Goal: Task Accomplishment & Management: Manage account settings

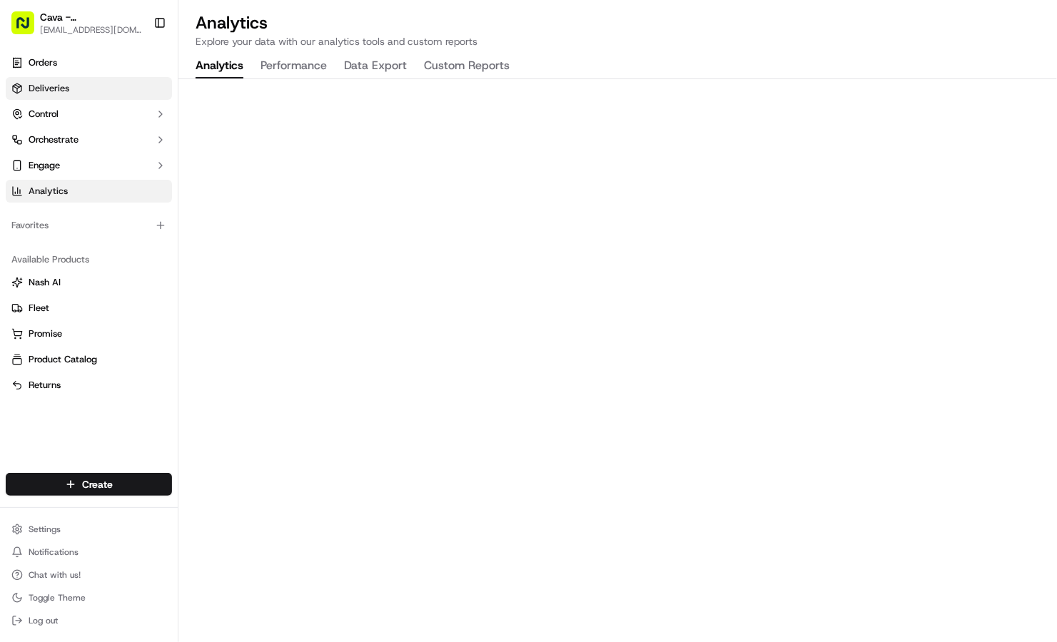
click at [54, 81] on link "Deliveries" at bounding box center [89, 88] width 166 height 23
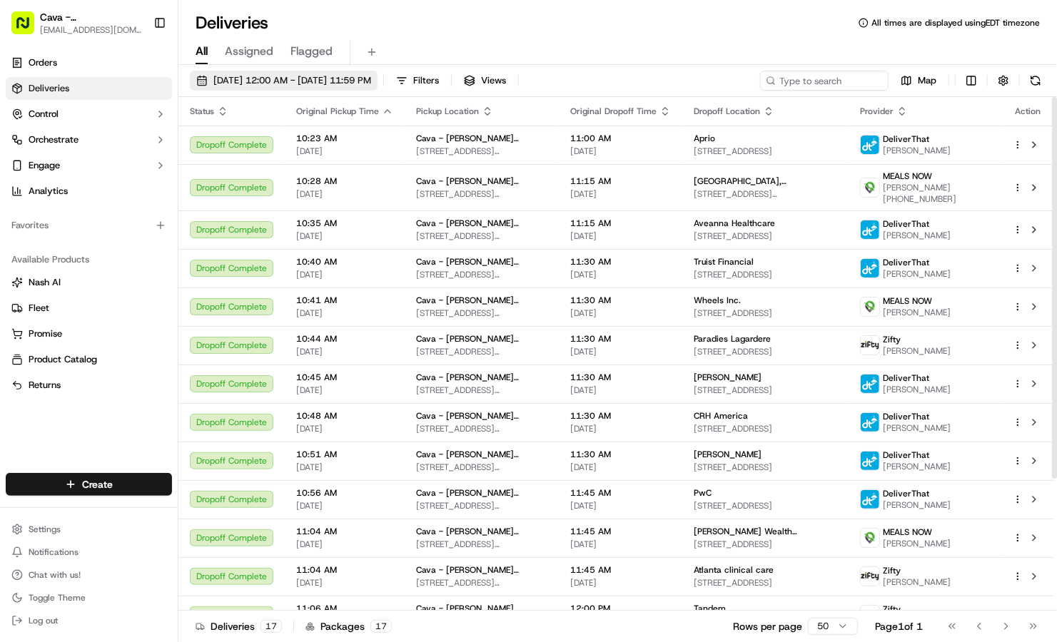
click at [283, 84] on span "[DATE] 12:00 AM - [DATE] 11:59 PM" at bounding box center [292, 80] width 158 height 13
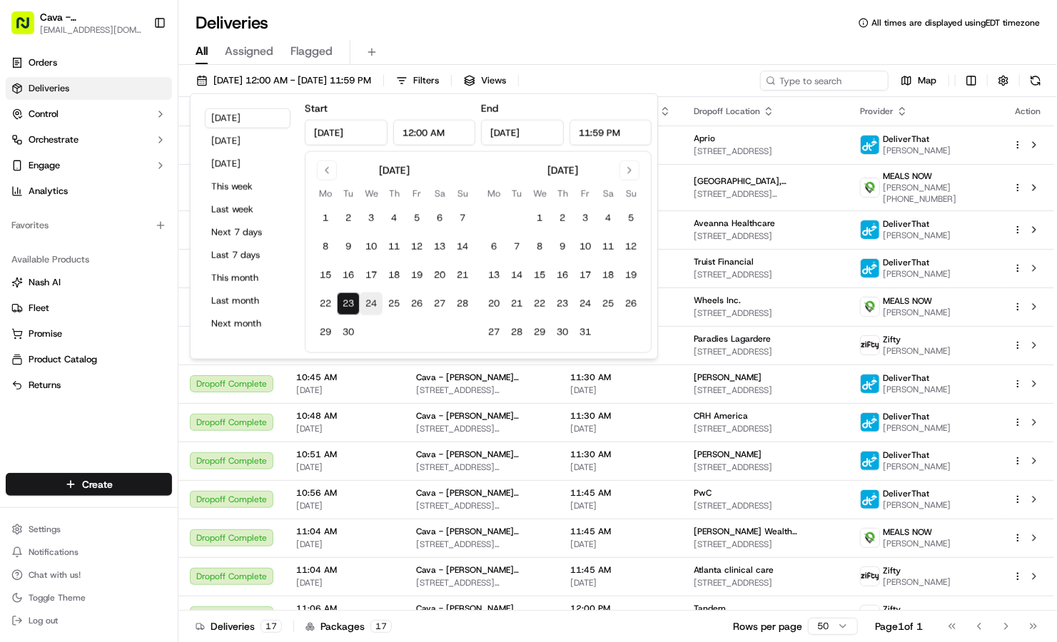
click at [375, 308] on button "24" at bounding box center [371, 304] width 23 height 23
type input "[DATE]"
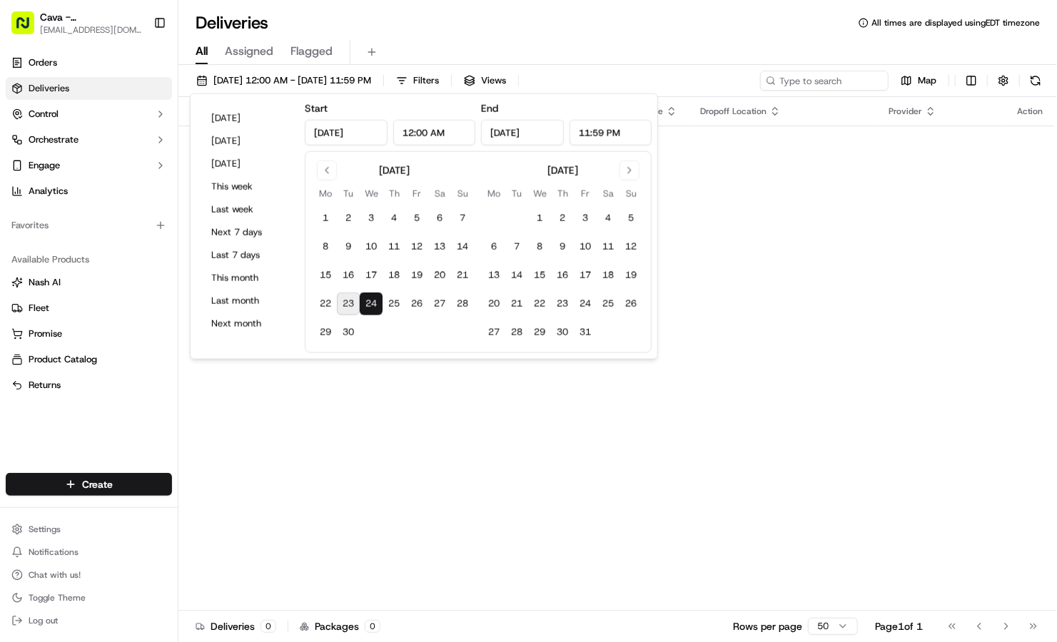
click at [423, 44] on div "All Assigned Flagged" at bounding box center [617, 52] width 879 height 25
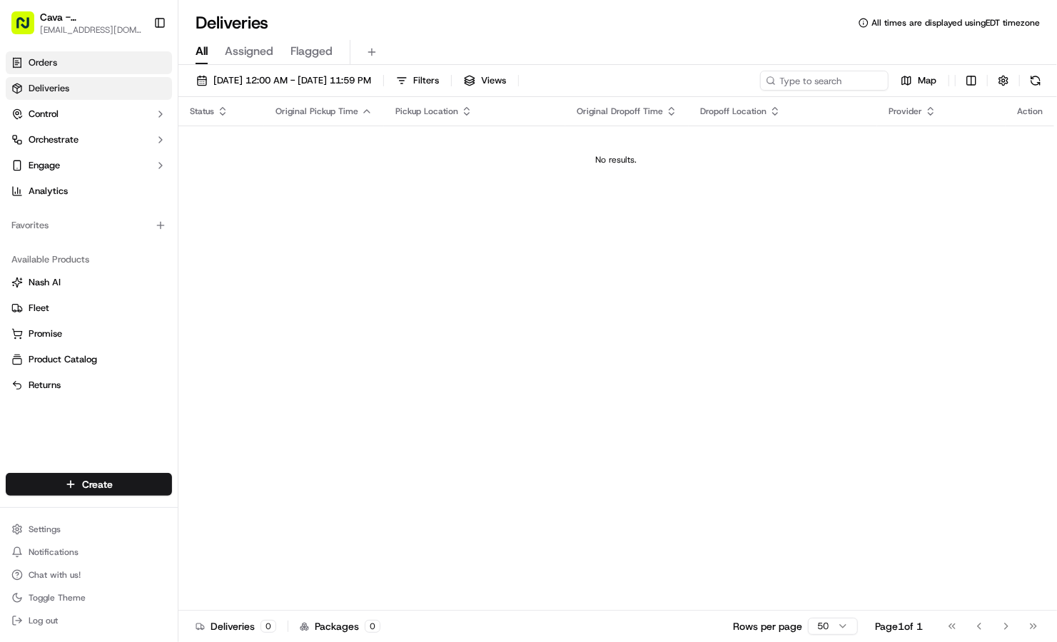
click at [36, 69] on span "Orders" at bounding box center [43, 62] width 29 height 13
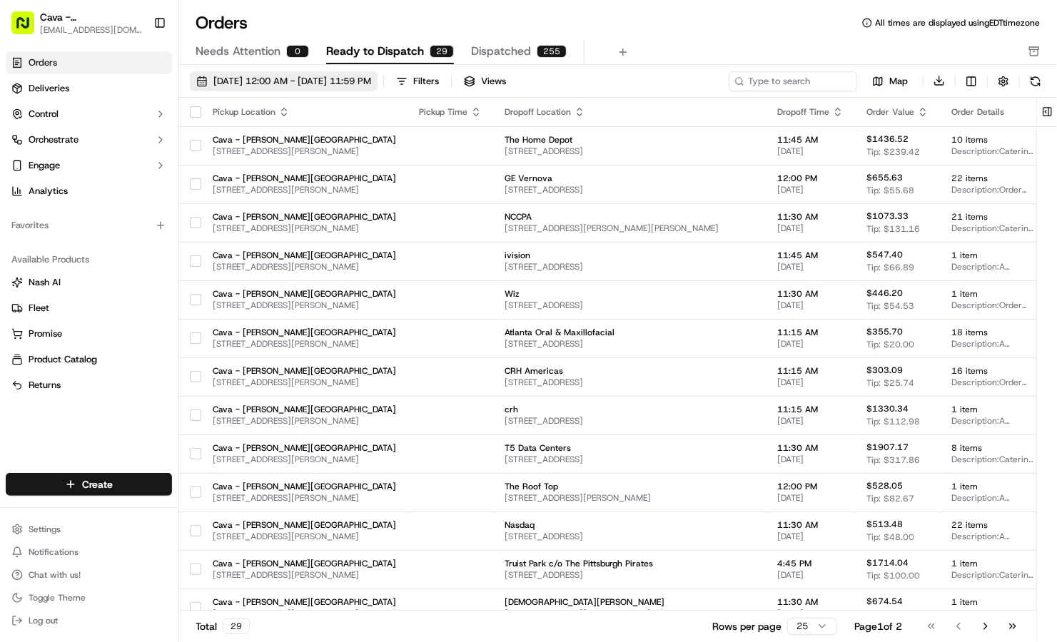
click at [229, 84] on span "[DATE] 12:00 AM - [DATE] 11:59 PM" at bounding box center [292, 81] width 158 height 13
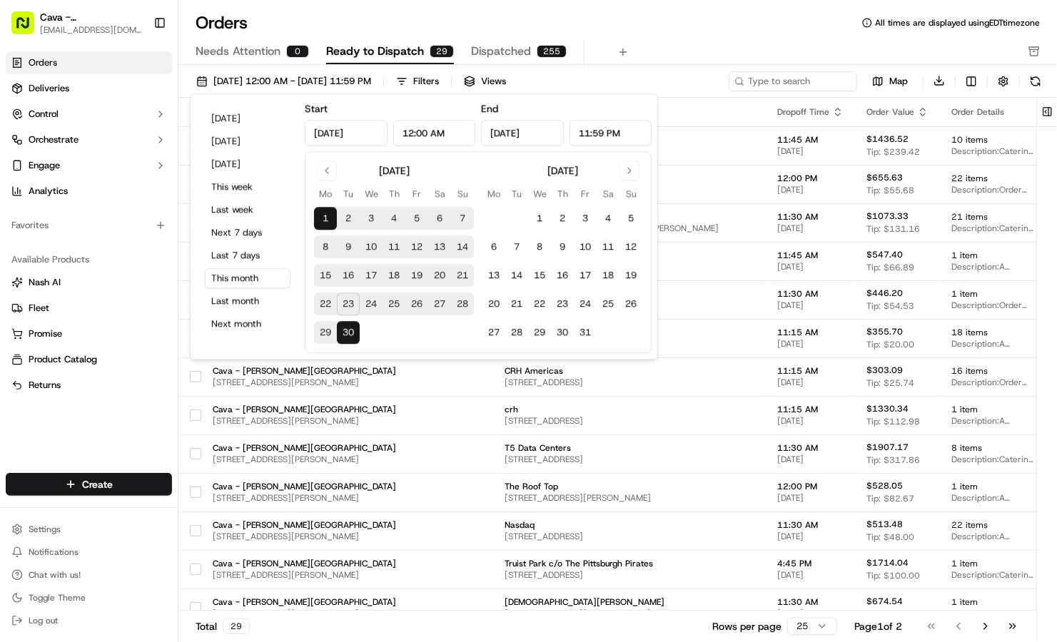
click at [373, 297] on button "24" at bounding box center [371, 304] width 23 height 23
type input "[DATE]"
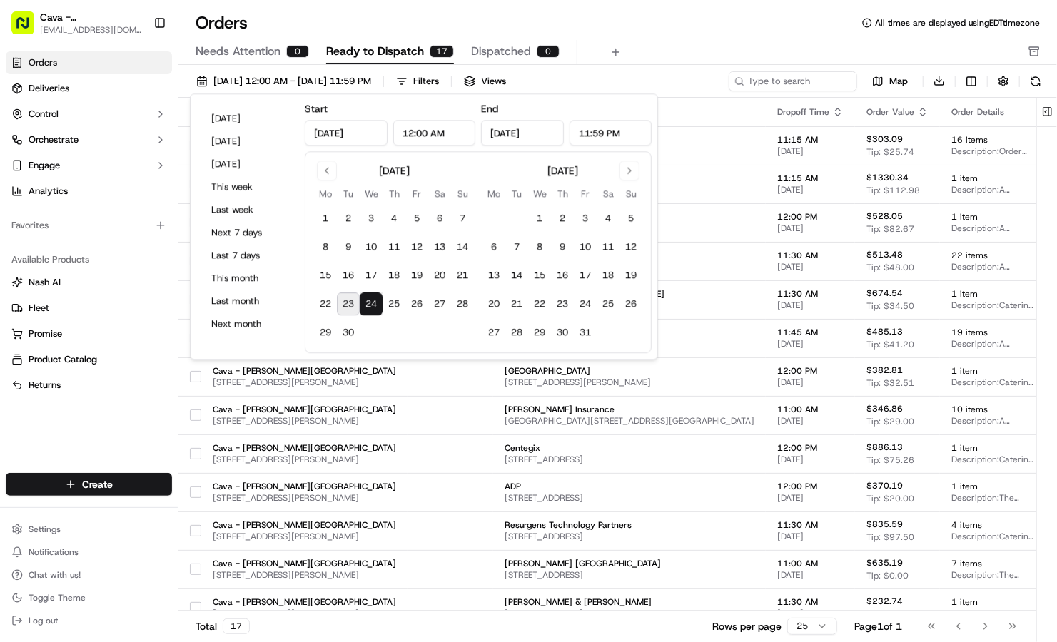
click at [373, 304] on button "24" at bounding box center [371, 304] width 23 height 23
click at [695, 25] on div "Orders All times are displayed using EDT timezone" at bounding box center [617, 22] width 879 height 23
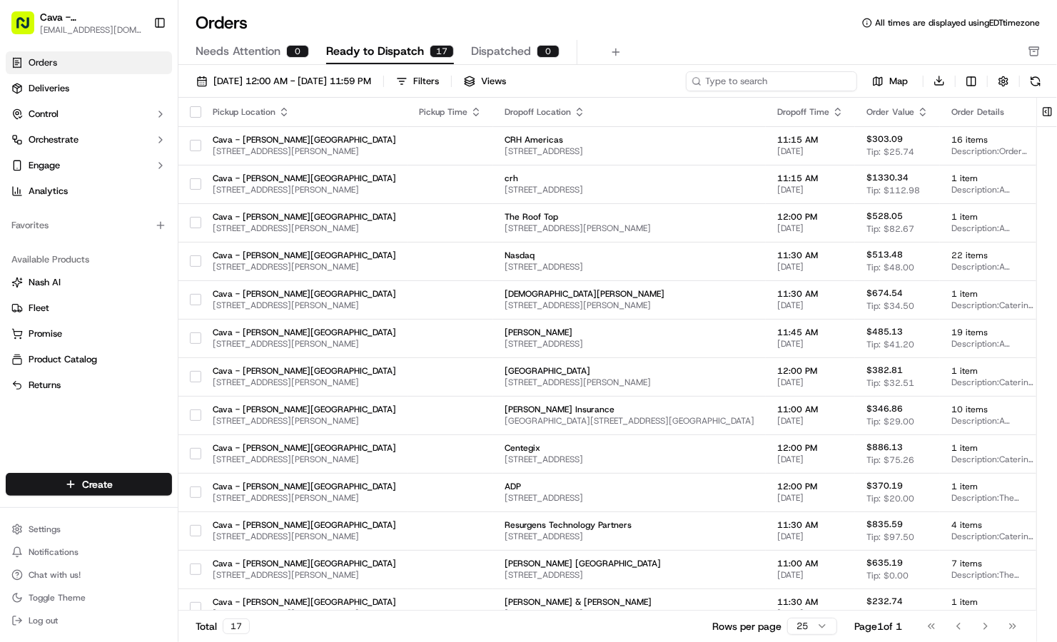
click at [800, 80] on input at bounding box center [771, 81] width 171 height 20
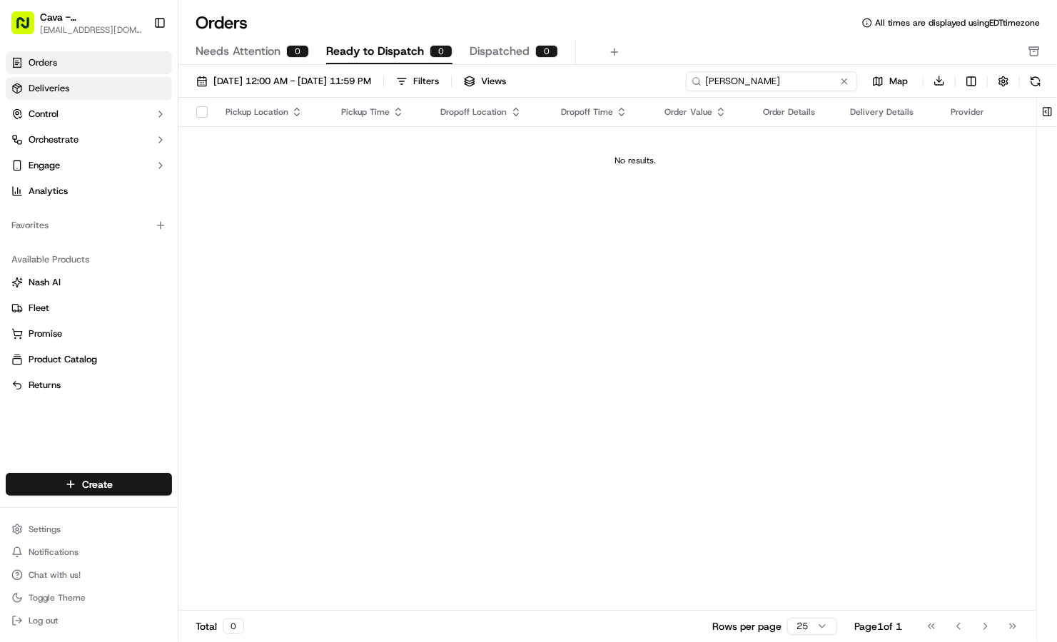
type input "goodman"
click at [116, 91] on link "Deliveries" at bounding box center [89, 88] width 166 height 23
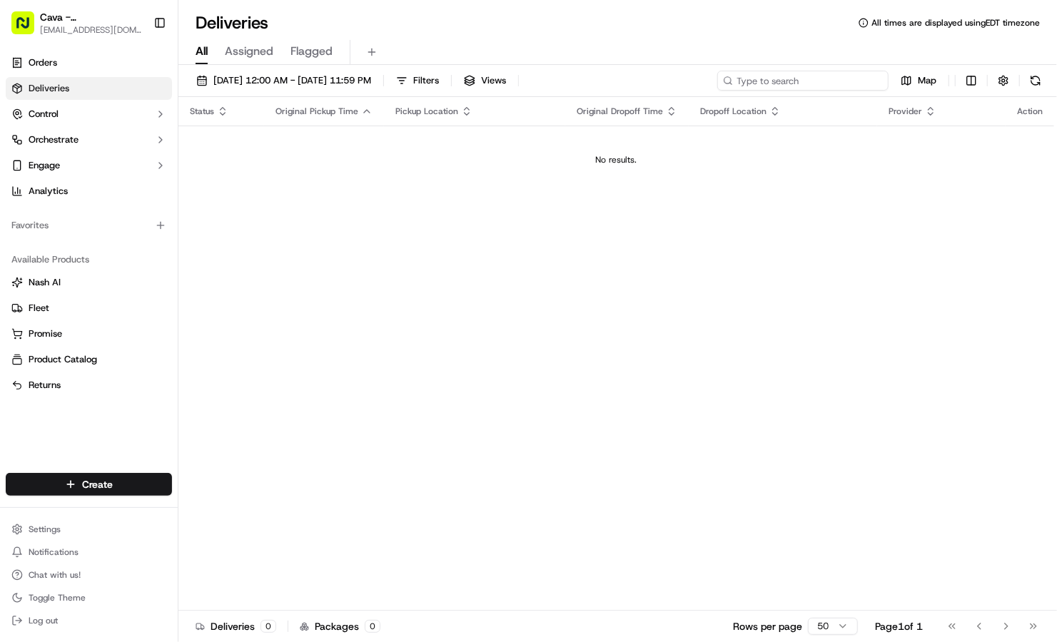
click at [866, 81] on input at bounding box center [802, 81] width 171 height 20
type input "g"
click at [767, 81] on input at bounding box center [802, 81] width 171 height 20
type input "brittani"
click at [79, 73] on link "Orders" at bounding box center [89, 62] width 166 height 23
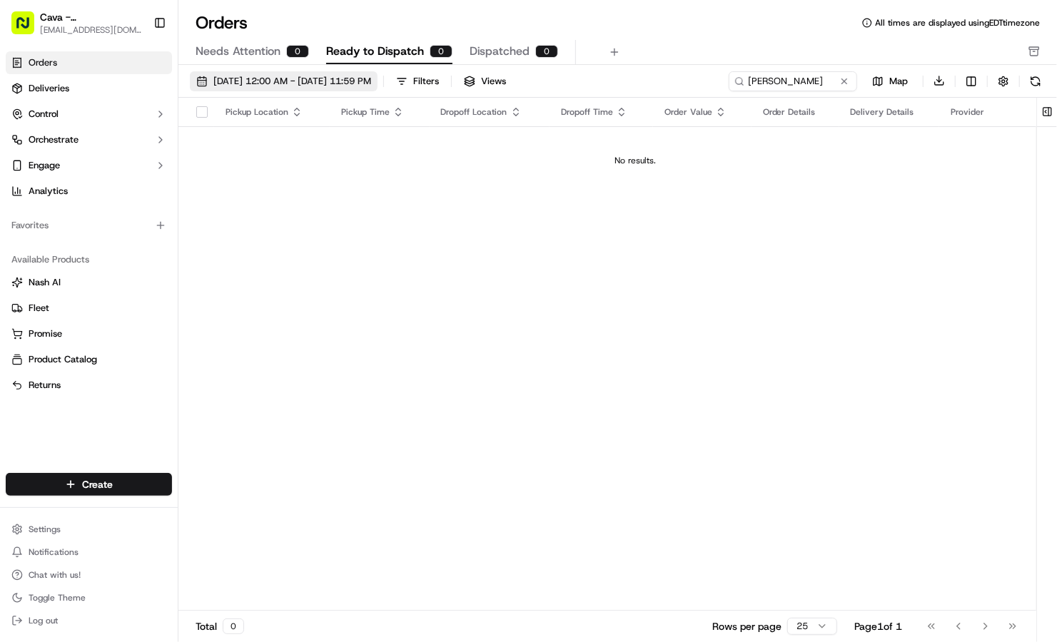
click at [371, 77] on span "[DATE] 12:00 AM - [DATE] 11:59 PM" at bounding box center [292, 81] width 158 height 13
drag, startPoint x: 832, startPoint y: 86, endPoint x: 642, endPoint y: 51, distance: 192.9
click at [642, 51] on div "Orders All times are displayed using EDT timezone Needs Attention 0 Ready to Di…" at bounding box center [617, 321] width 879 height 642
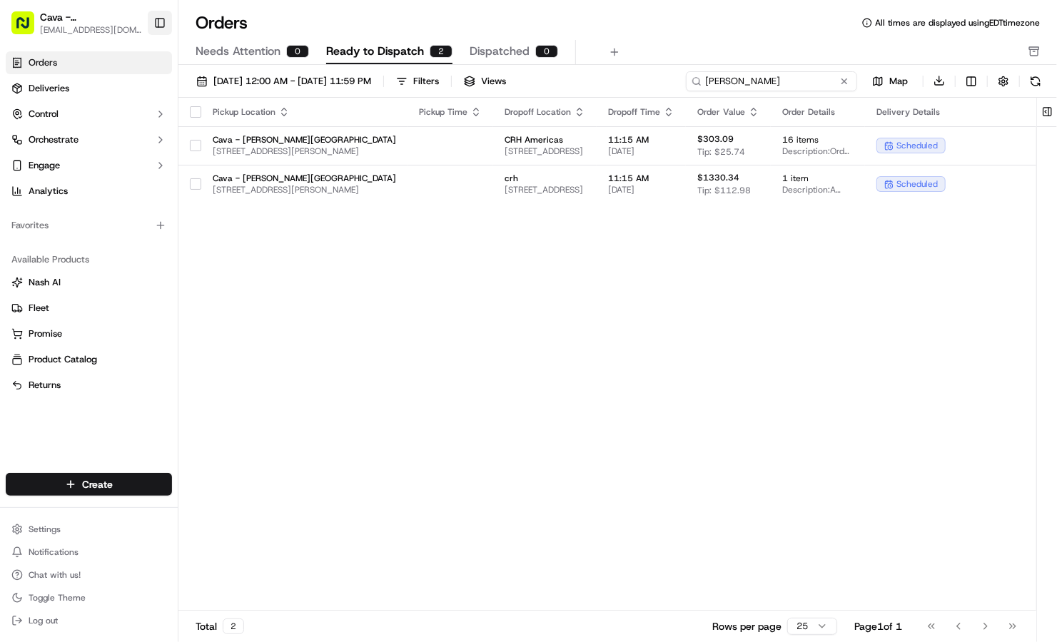
type input "brittani"
click at [156, 20] on button "Toggle Sidebar" at bounding box center [160, 23] width 24 height 24
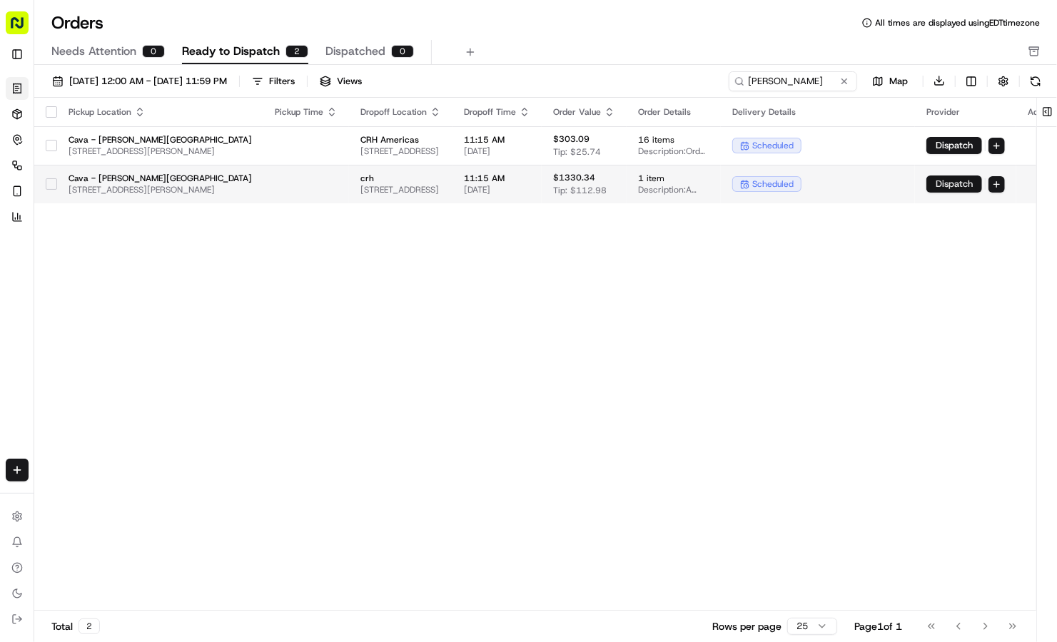
click at [982, 186] on button "Dispatch" at bounding box center [955, 184] width 56 height 17
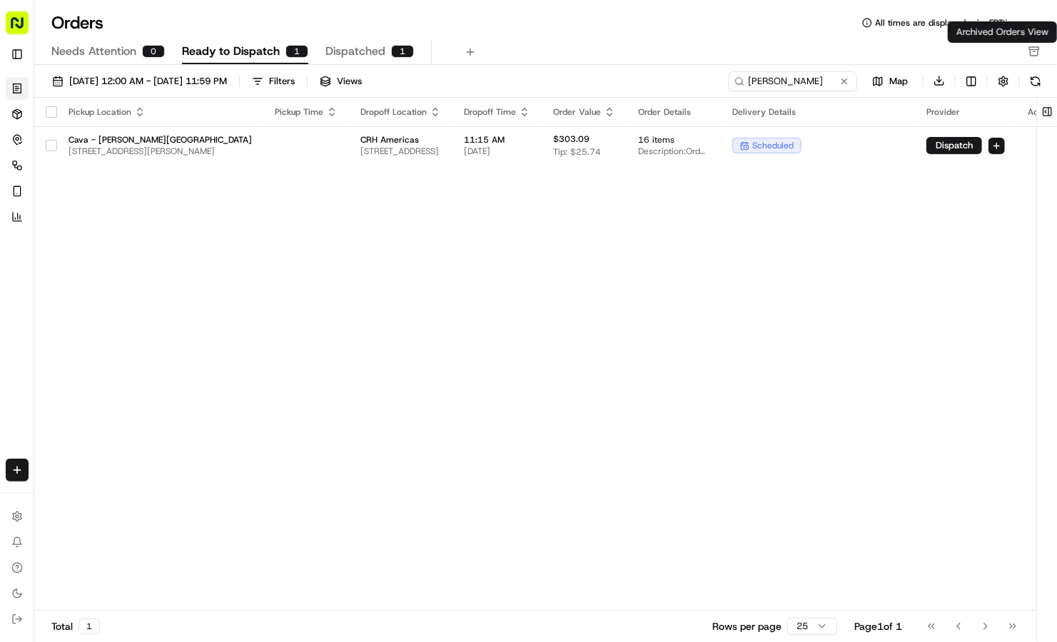
click at [1029, 52] on icon "button" at bounding box center [1034, 51] width 11 height 11
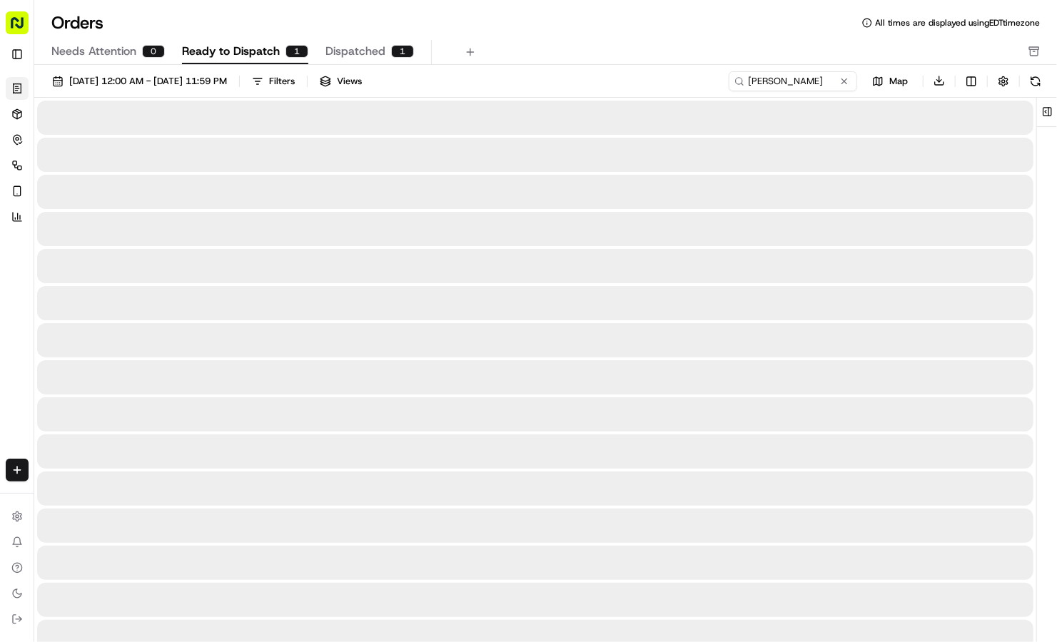
click at [263, 47] on span "Ready to Dispatch" at bounding box center [231, 51] width 98 height 17
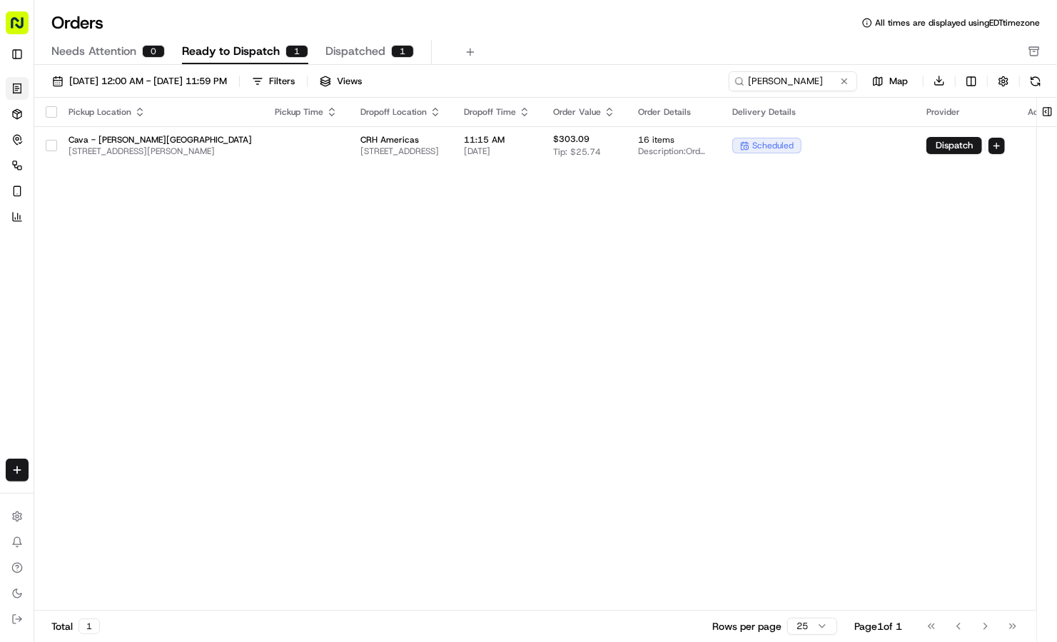
click at [342, 51] on span "Dispatched" at bounding box center [356, 51] width 60 height 17
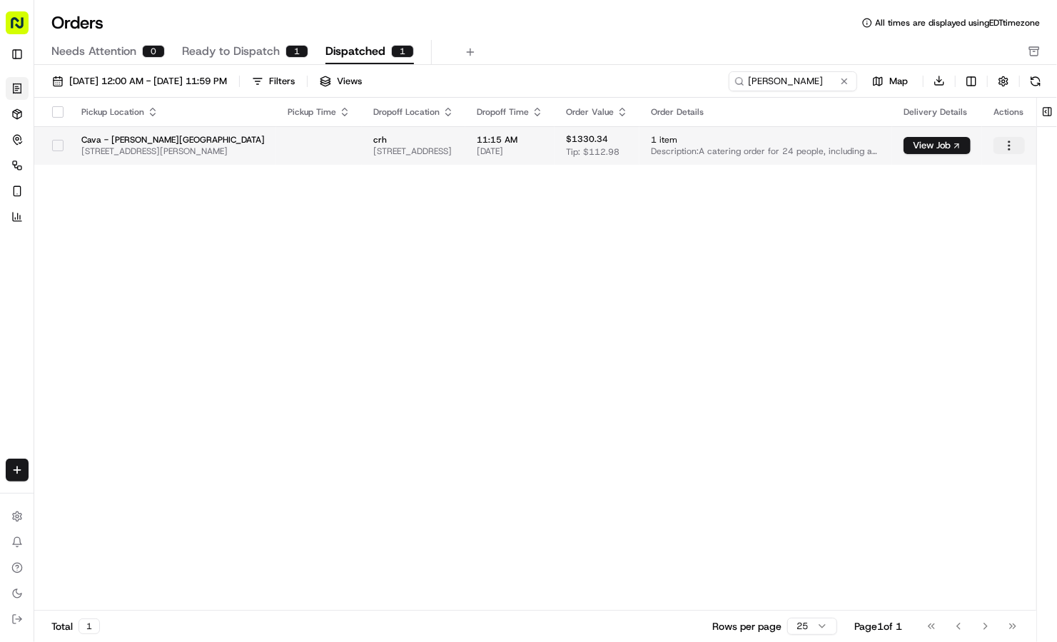
click at [1011, 146] on html "Cava - Sandy Springs sandysprings@cava.com Toggle Sidebar Orders Deliveries Con…" at bounding box center [528, 321] width 1057 height 642
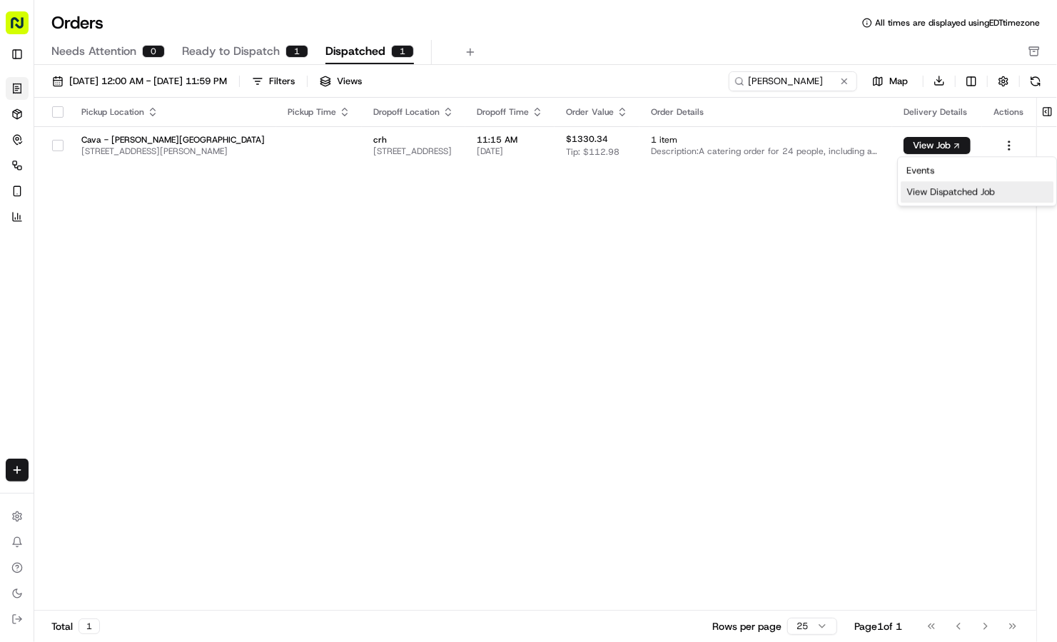
click at [945, 191] on div "View Dispatched Job" at bounding box center [977, 191] width 153 height 21
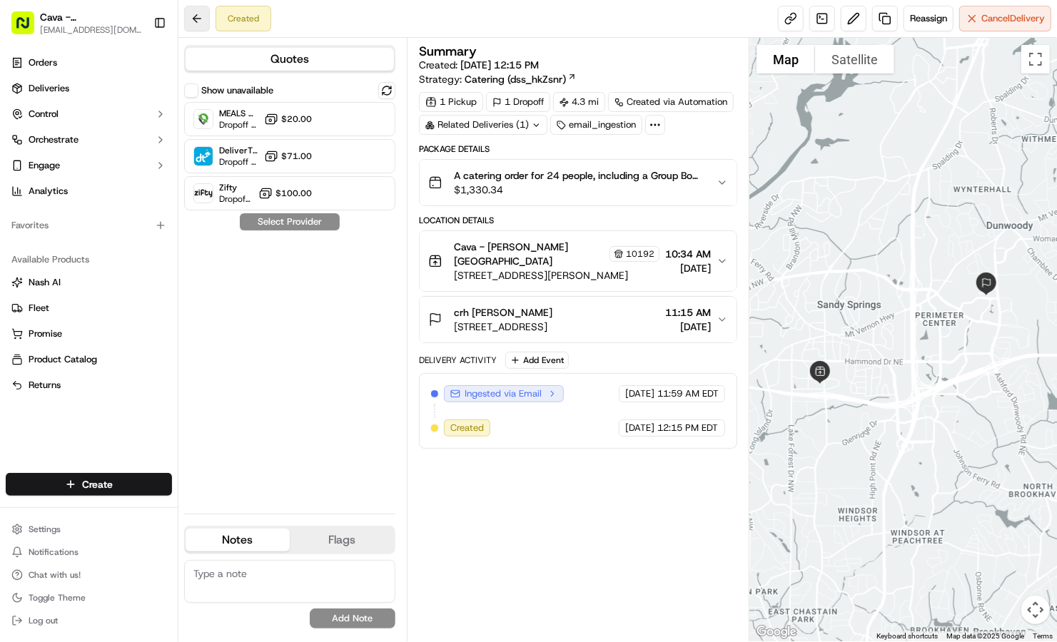
click at [206, 16] on button at bounding box center [197, 19] width 26 height 26
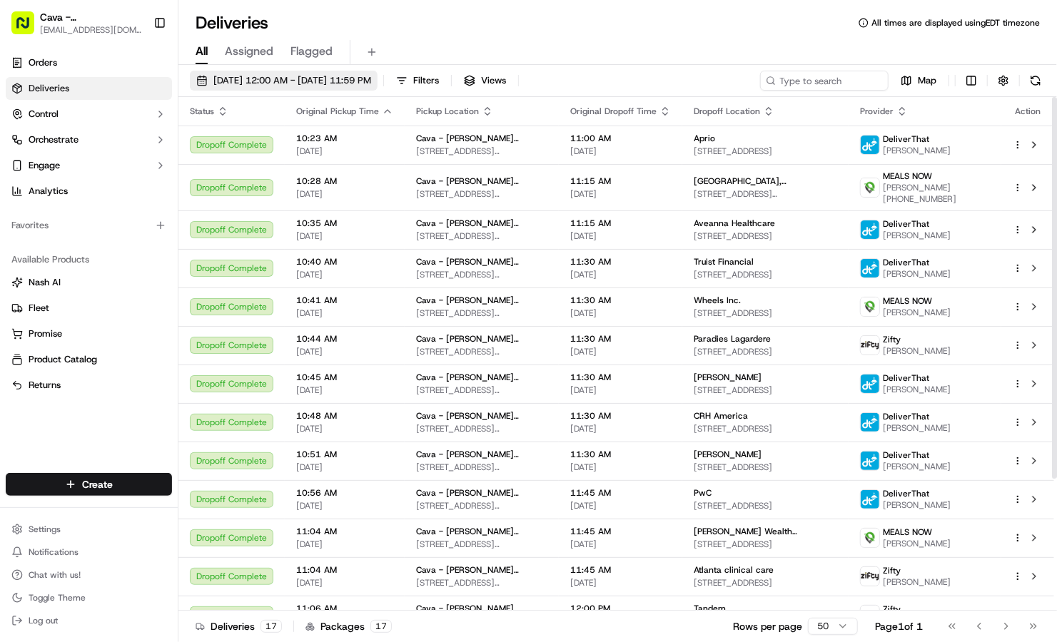
click at [294, 80] on span "[DATE] 12:00 AM - [DATE] 11:59 PM" at bounding box center [292, 80] width 158 height 13
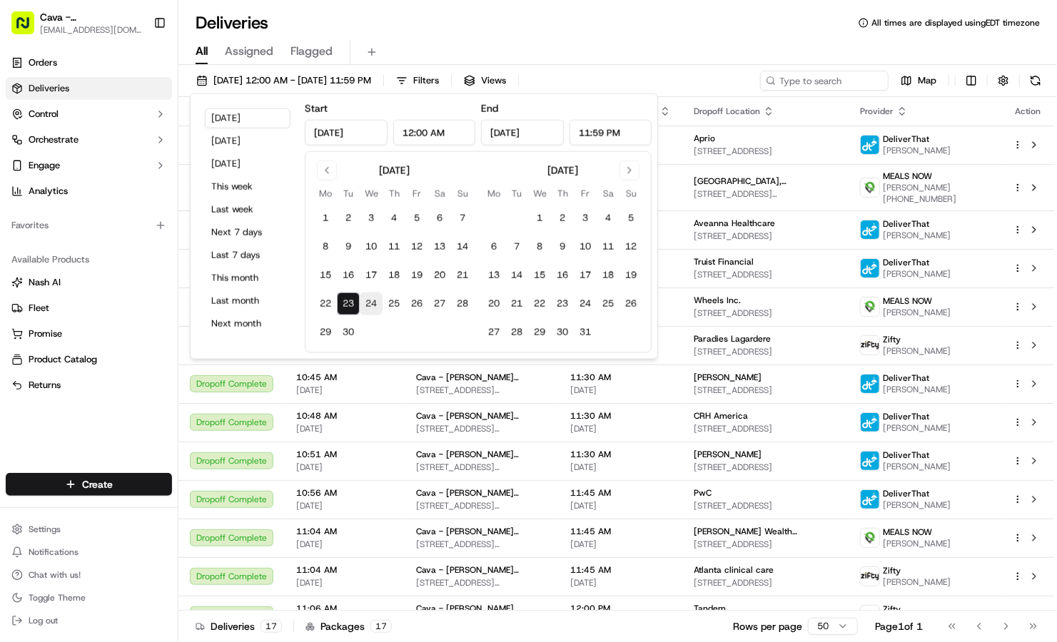
click at [369, 296] on button "24" at bounding box center [371, 304] width 23 height 23
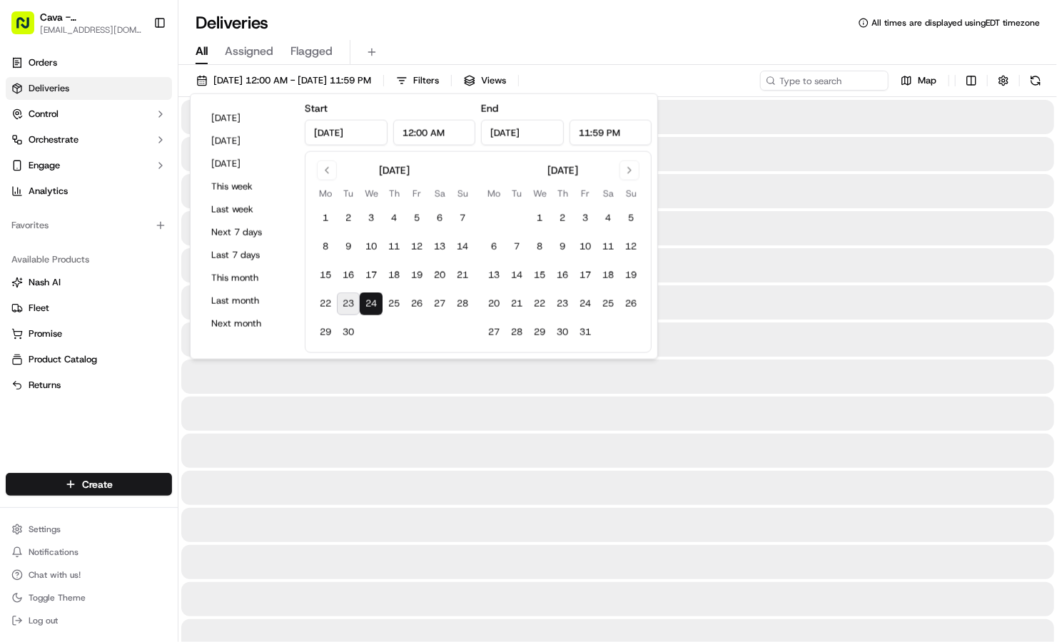
type input "Sep 24, 2025"
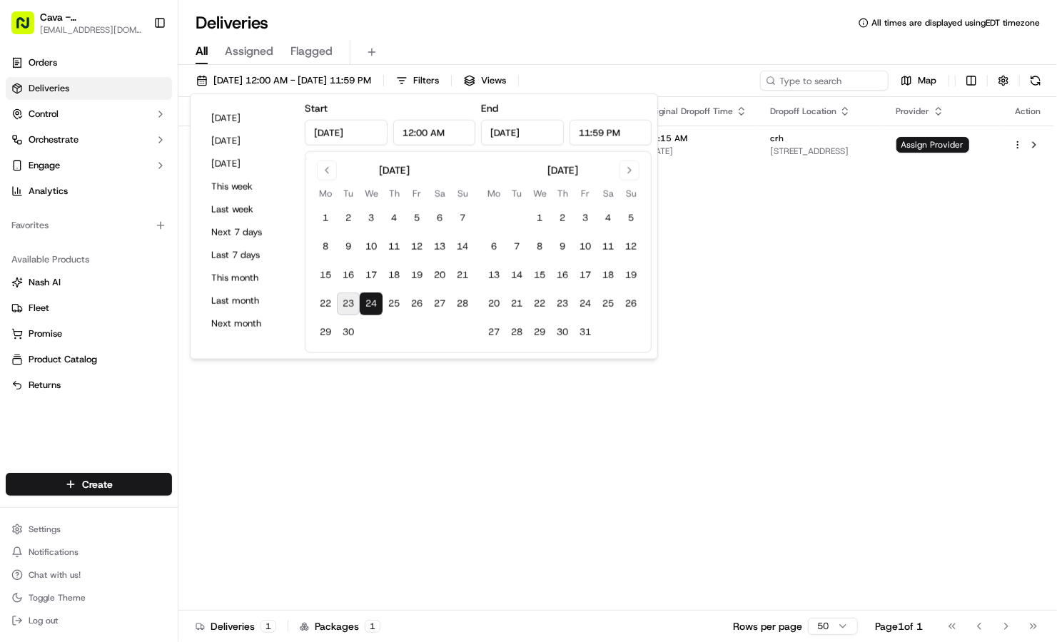
click at [584, 25] on div "Deliveries All times are displayed using EDT timezone" at bounding box center [617, 22] width 879 height 23
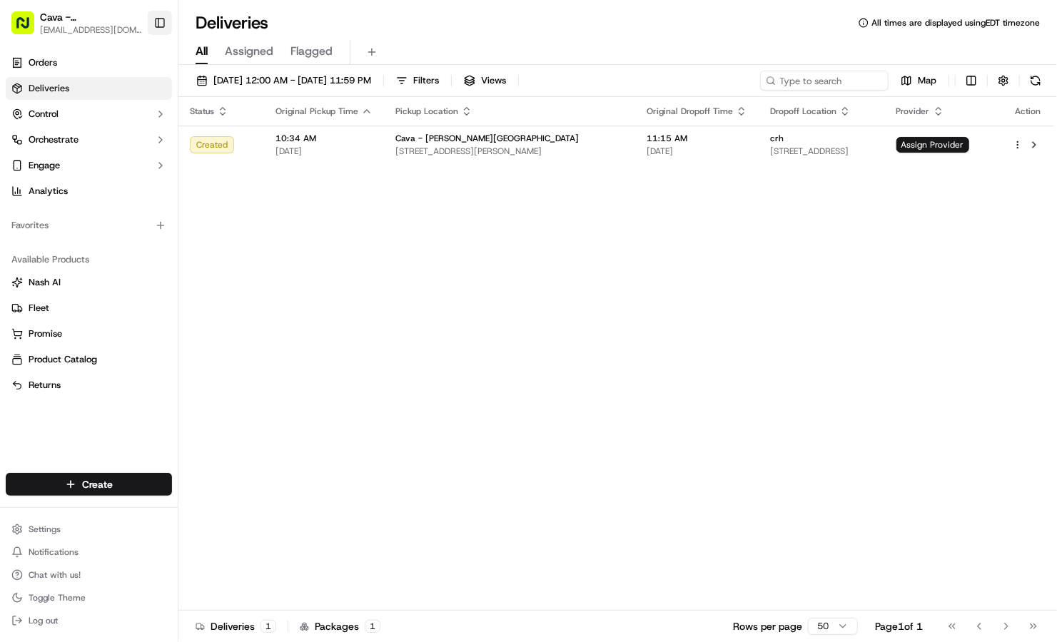
click at [156, 27] on button "Toggle Sidebar" at bounding box center [160, 23] width 24 height 24
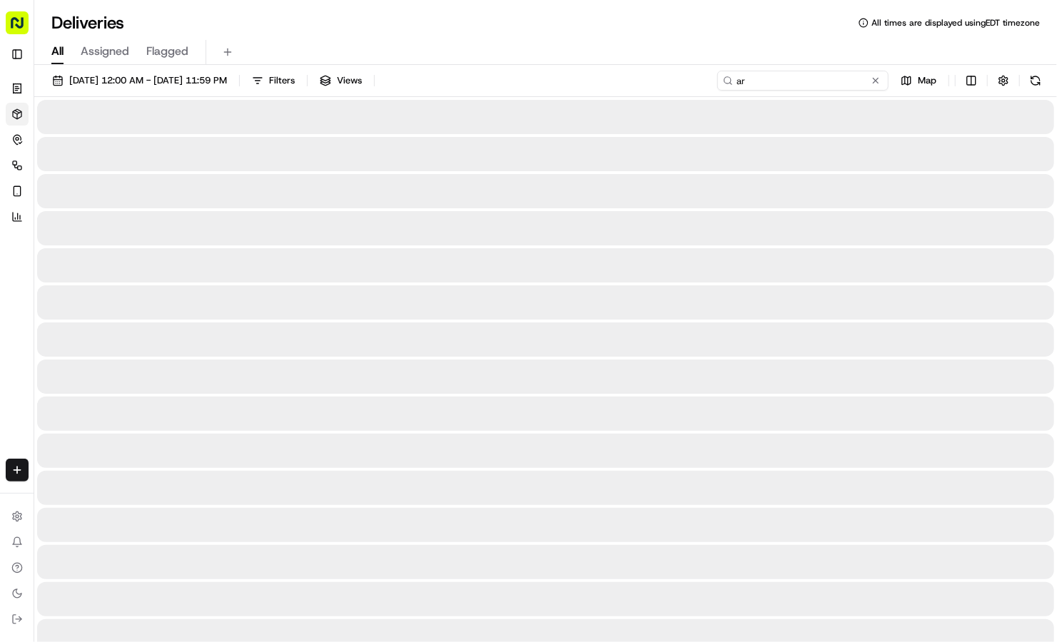
type input "a"
type input "arh"
type input "a"
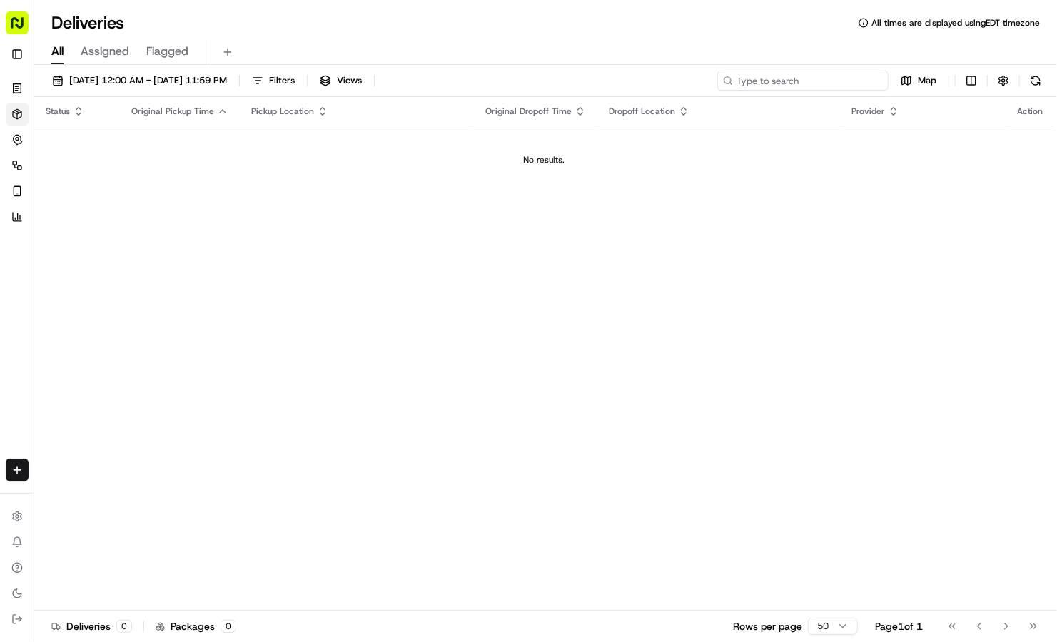
type input "ar"
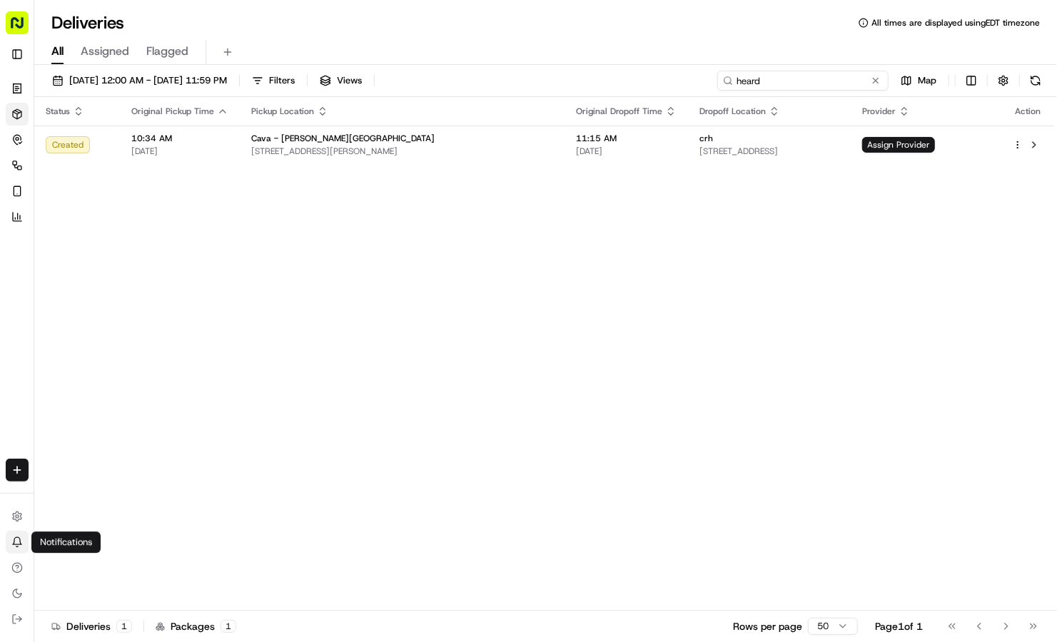
type input "heard"
click at [16, 547] on icon at bounding box center [16, 547] width 1 height 1
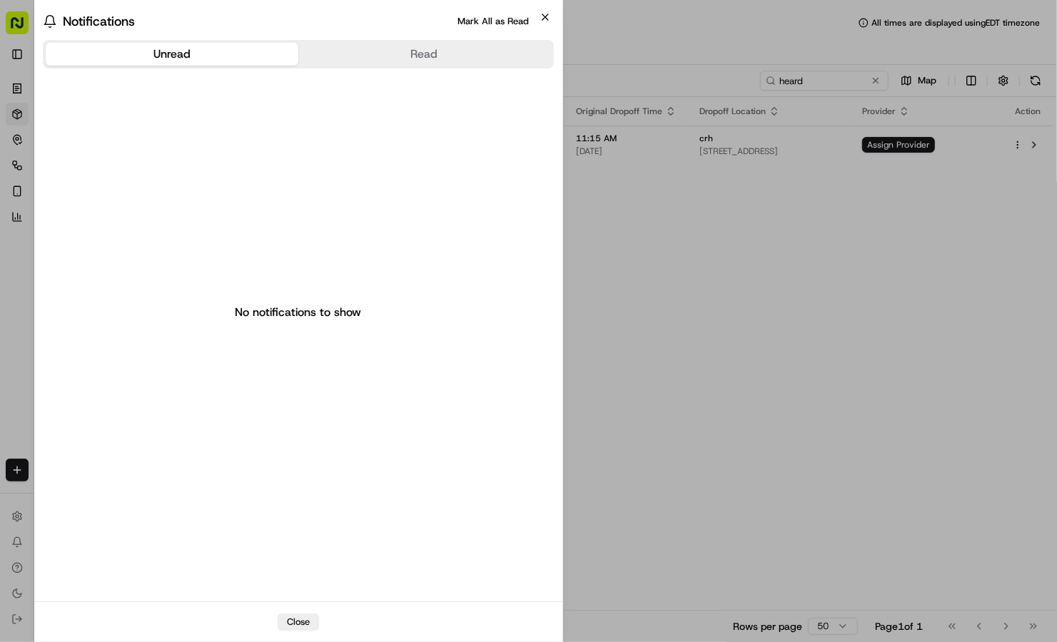
click at [550, 21] on icon "button" at bounding box center [545, 16] width 11 height 11
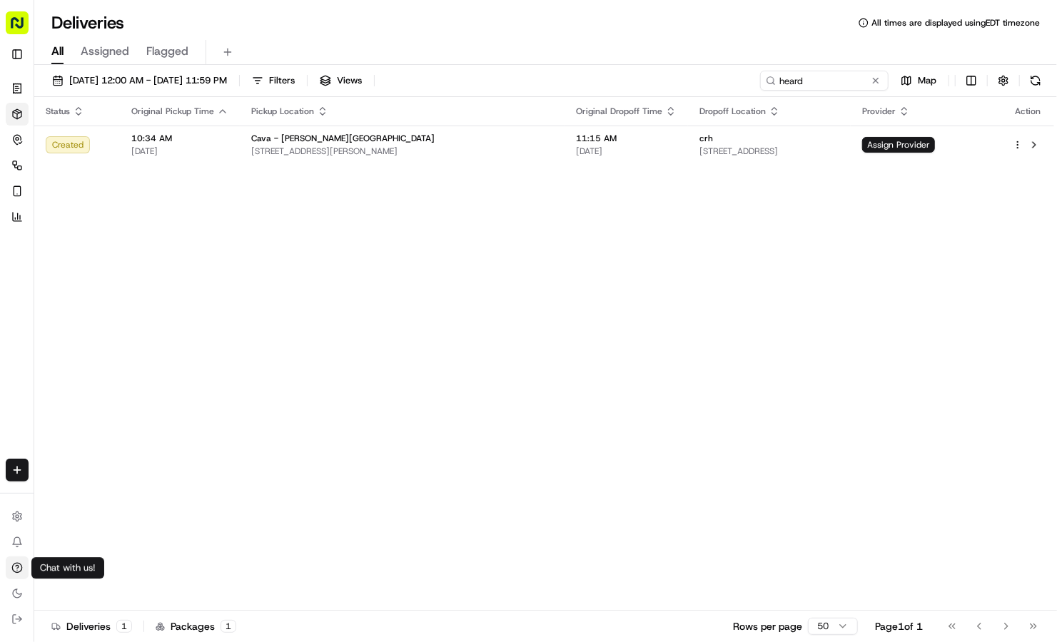
click at [25, 568] on button "Chat with us!" at bounding box center [17, 568] width 23 height 23
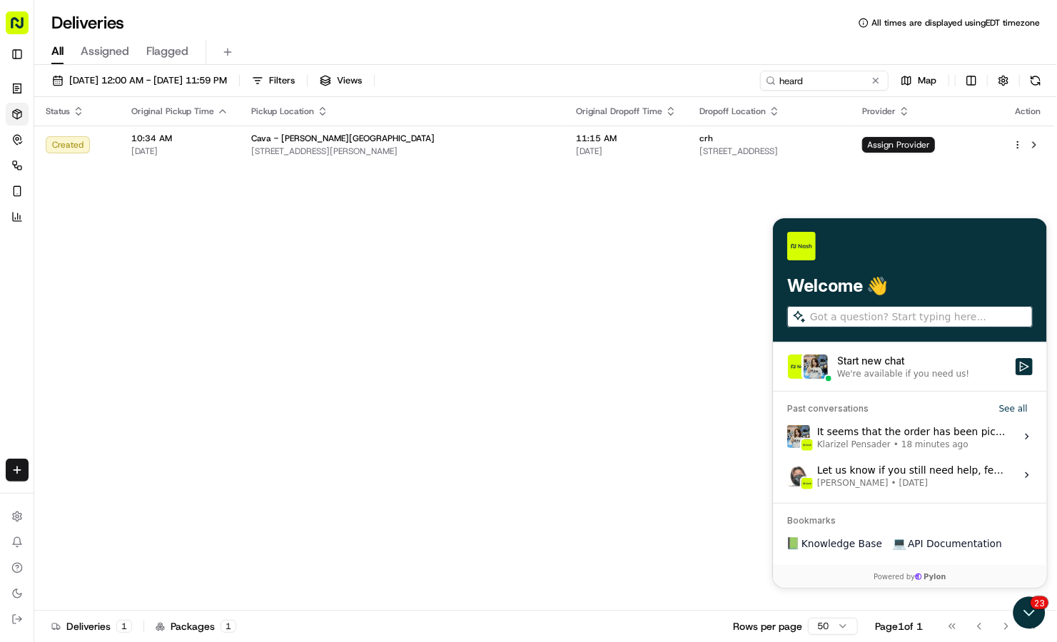
click at [916, 366] on div "Start new chat" at bounding box center [922, 360] width 170 height 14
click at [1015, 366] on button "Start new chat We're available if you need us!" at bounding box center [1023, 366] width 17 height 17
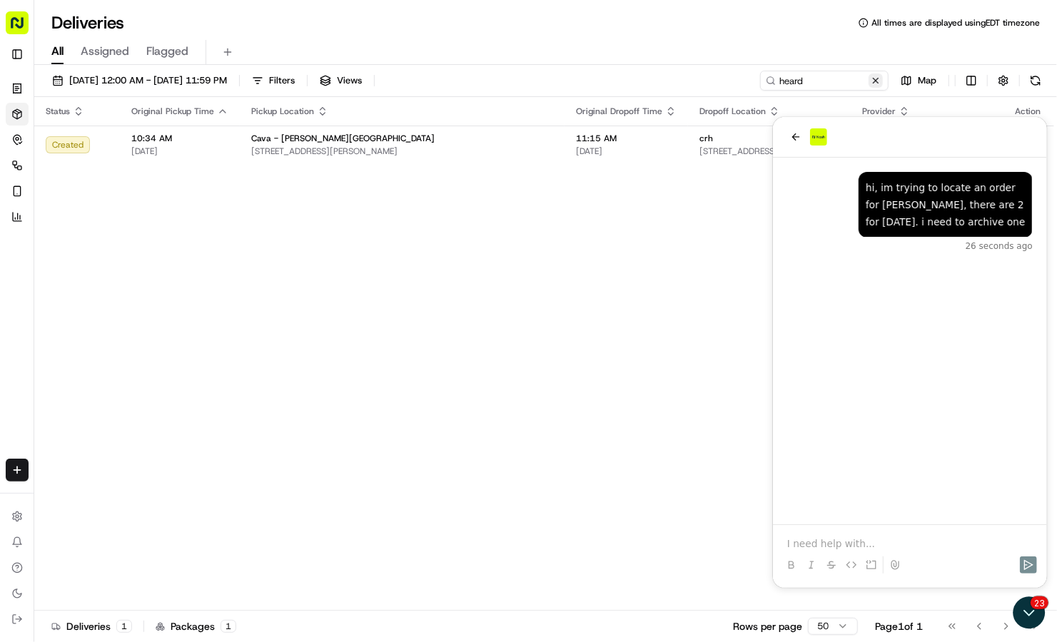
click at [876, 79] on button at bounding box center [876, 81] width 14 height 14
click at [833, 86] on input at bounding box center [802, 81] width 171 height 20
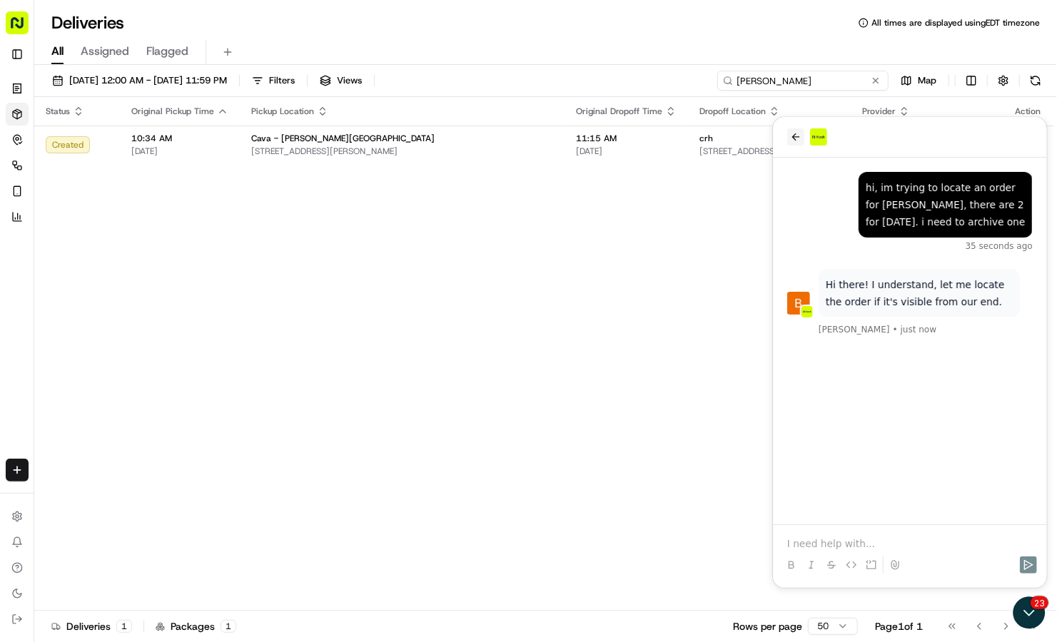
type input "erin"
click at [787, 134] on button "back" at bounding box center [795, 136] width 17 height 17
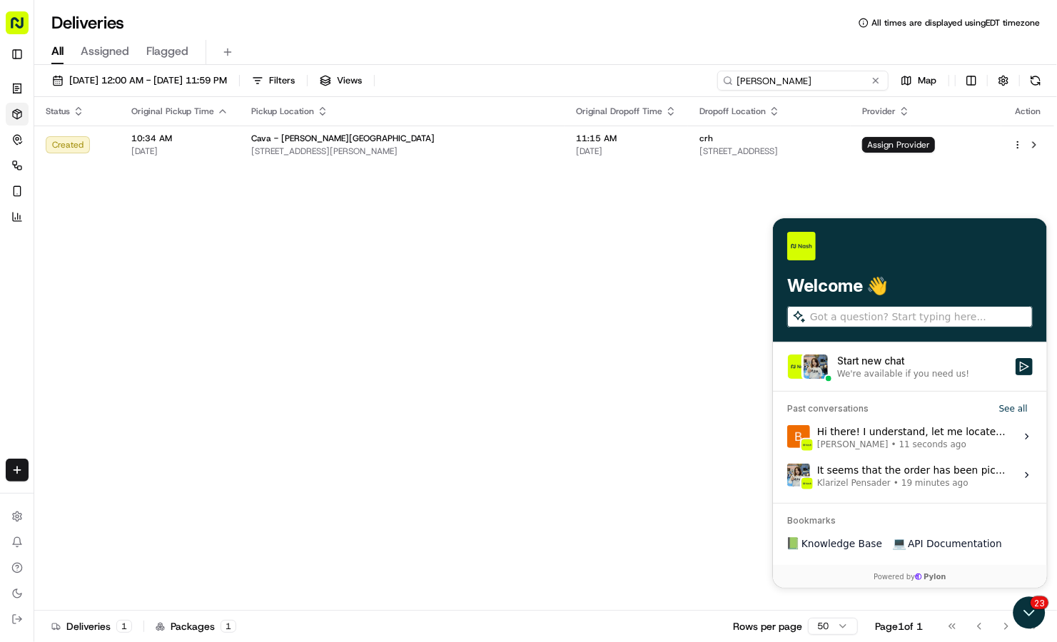
drag, startPoint x: 816, startPoint y: 84, endPoint x: 691, endPoint y: 69, distance: 125.8
click at [691, 69] on div "09/24/2025 12:00 AM - 09/24/2025 11:59 PM Filters Views erin Map Status Origina…" at bounding box center [545, 355] width 1023 height 580
click at [766, 79] on input at bounding box center [802, 81] width 171 height 20
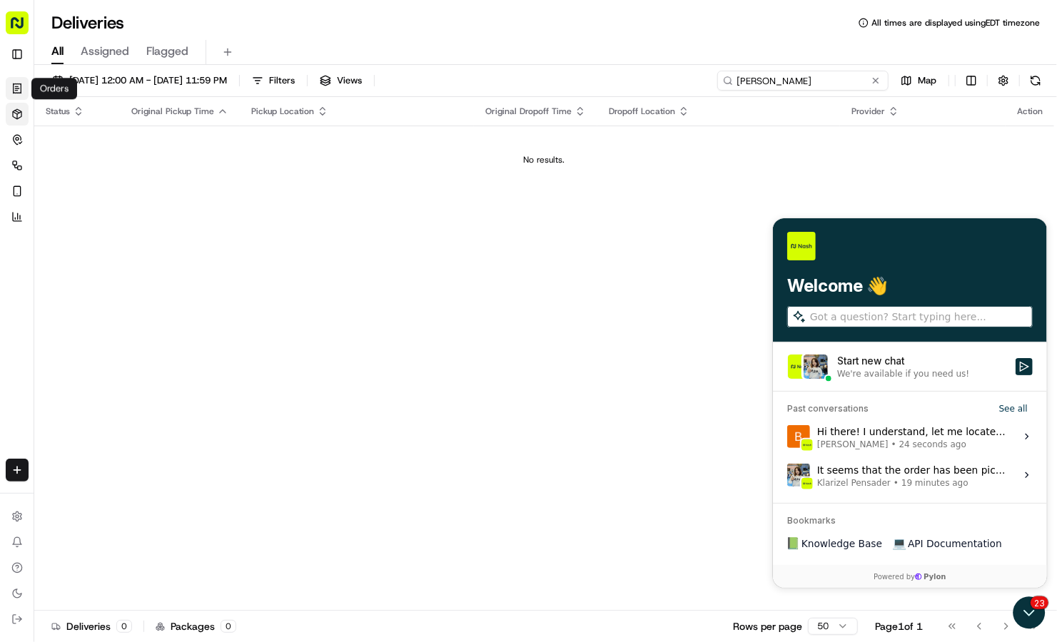
type input "patricia"
click at [22, 91] on icon at bounding box center [16, 88] width 11 height 11
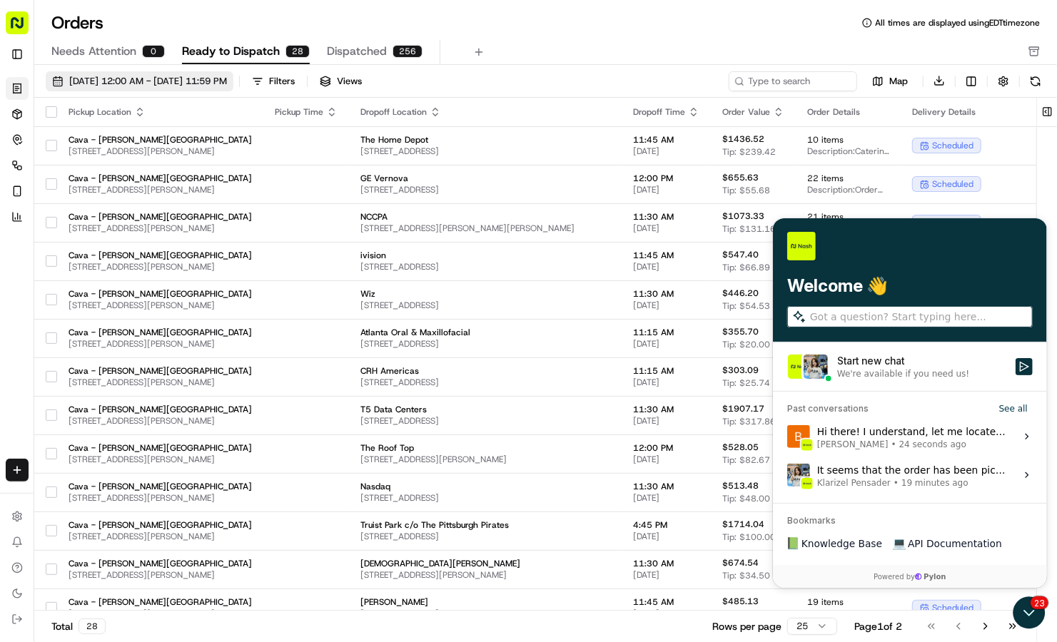
click at [233, 74] on button "09/01/2025 12:00 AM - 09/30/2025 11:59 PM" at bounding box center [140, 81] width 188 height 20
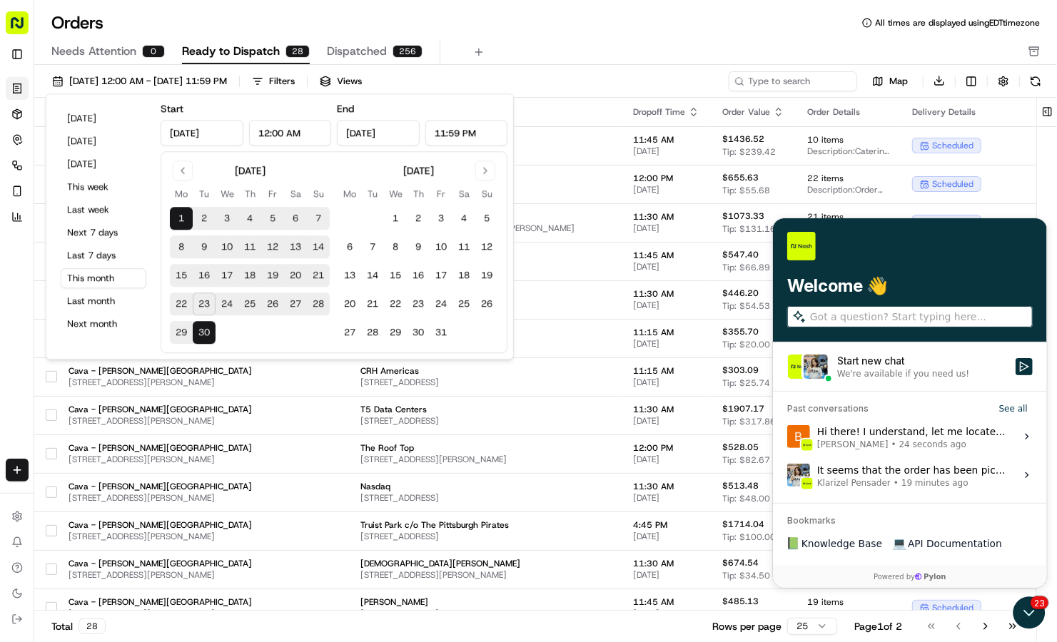
click at [224, 299] on button "24" at bounding box center [227, 304] width 23 height 23
type input "[DATE]"
type input "Sep 24, 2025"
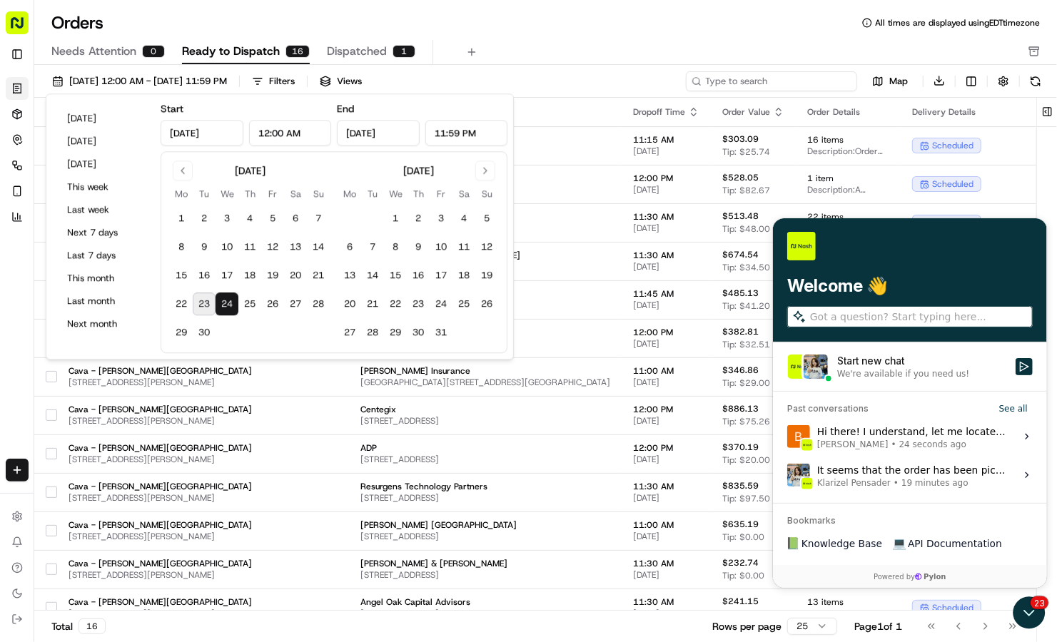
click at [761, 81] on input at bounding box center [771, 81] width 171 height 20
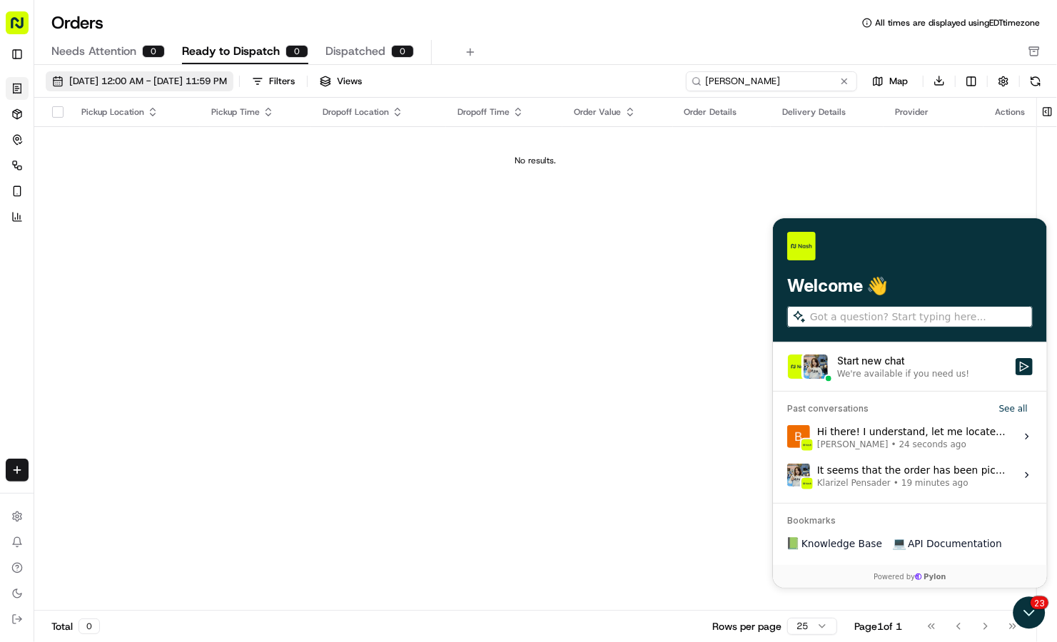
type input "patricia"
click at [193, 87] on button "[DATE] 12:00 AM - [DATE] 11:59 PM" at bounding box center [140, 81] width 188 height 20
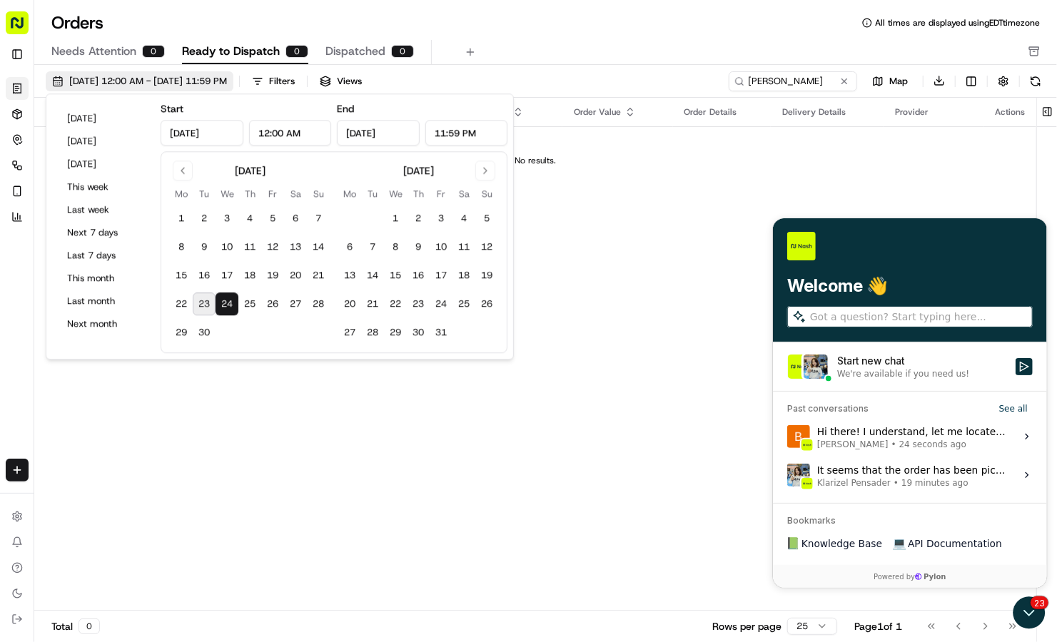
click at [157, 81] on span "[DATE] 12:00 AM - [DATE] 11:59 PM" at bounding box center [148, 81] width 158 height 13
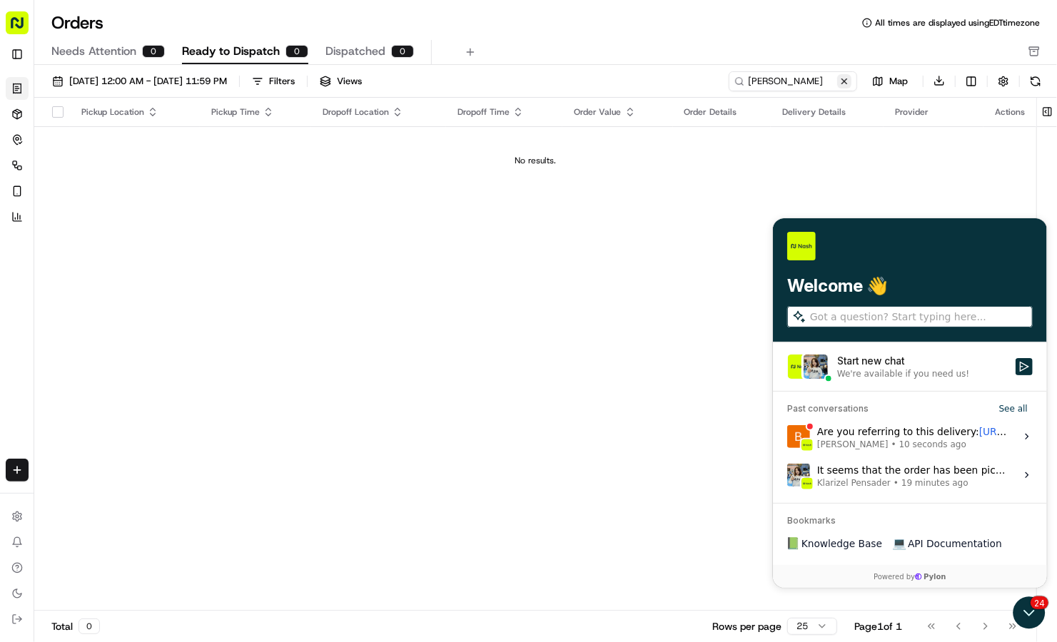
click at [848, 79] on button at bounding box center [844, 81] width 14 height 14
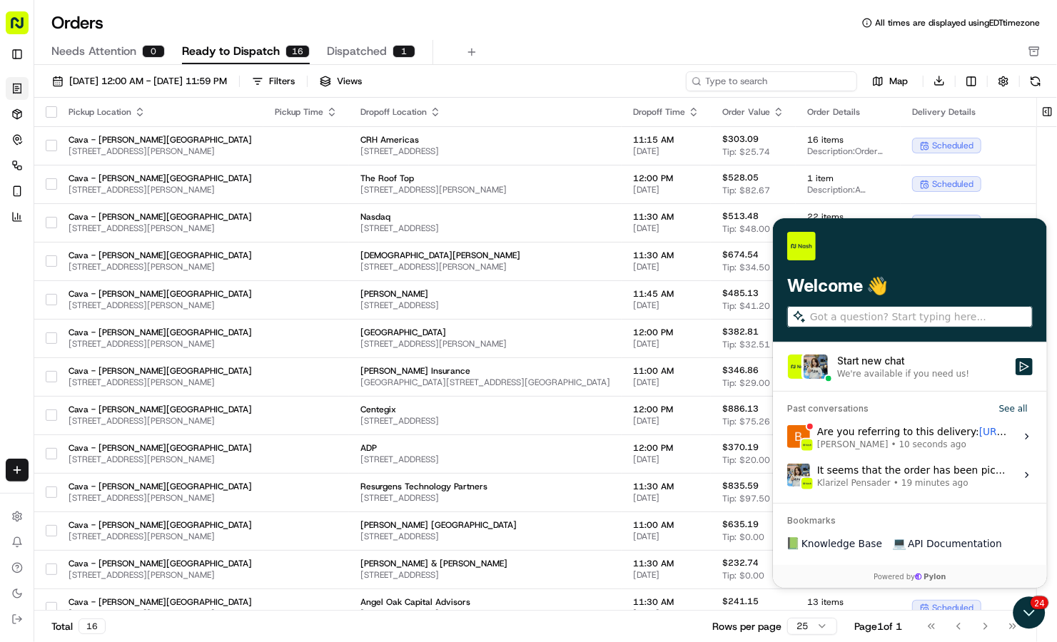
click at [803, 86] on input at bounding box center [771, 81] width 171 height 20
paste input "10192-5097363-6624027"
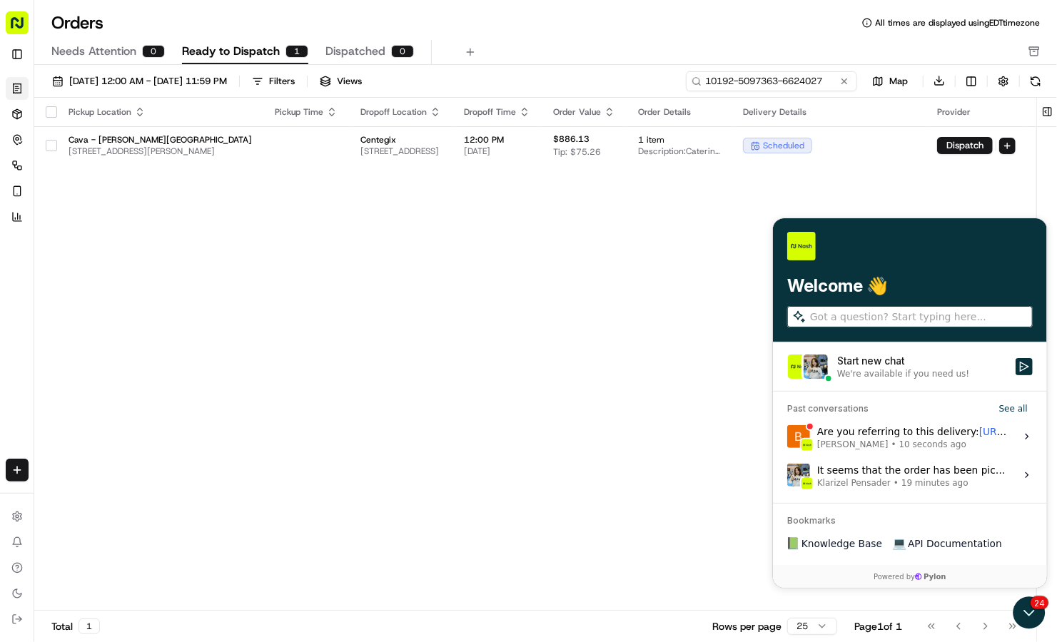
type input "10192-5097363-6624027"
click at [890, 422] on label "Are you referring to this delivery: https://portal.usenash.com/active/job_9eNsz…" at bounding box center [909, 436] width 257 height 39
click at [787, 436] on button "View issue" at bounding box center [786, 436] width 1 height 1
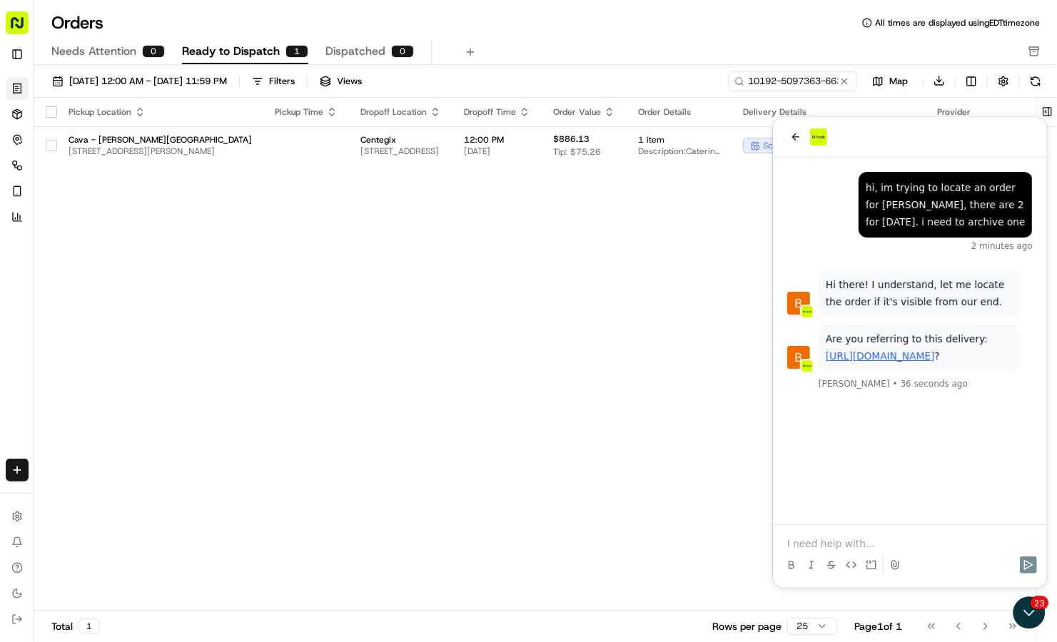
click at [792, 543] on p at bounding box center [910, 543] width 246 height 14
click at [850, 361] on link "https://portal.usenash.com/active/job_9eNsz2Ltc7ZkceiU9mDcAx/cfg_hWgQHL5vSnaWmk…" at bounding box center [879, 355] width 109 height 11
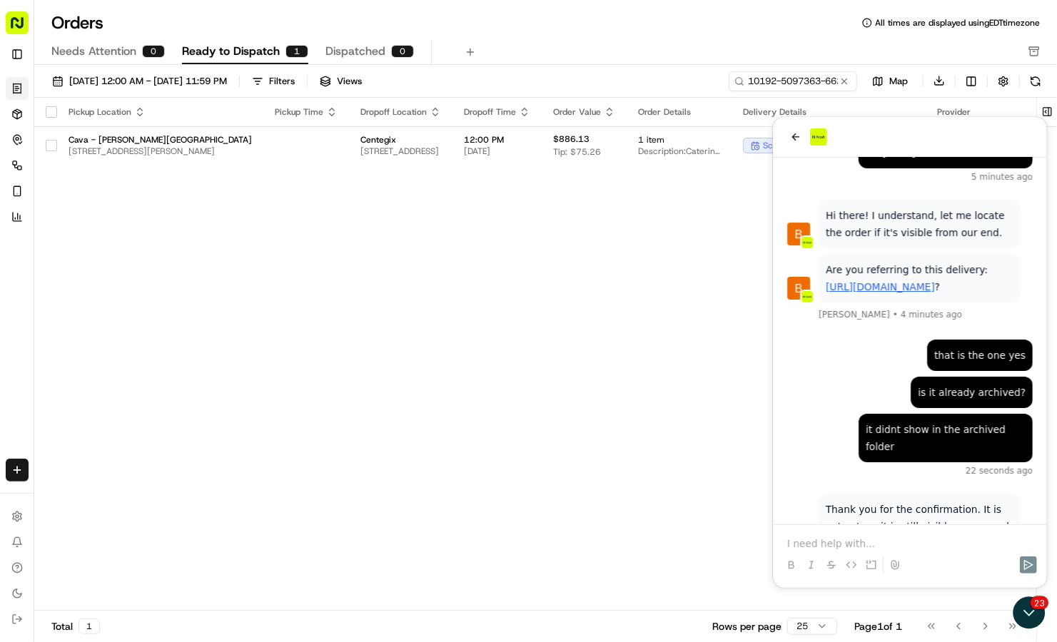
scroll to position [172, 0]
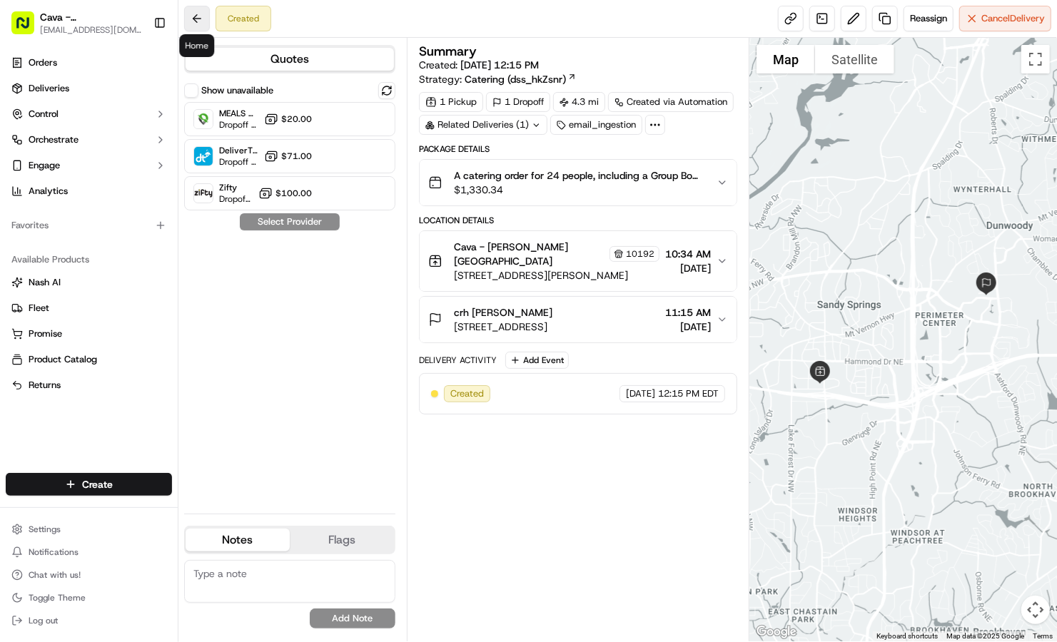
click at [196, 20] on button at bounding box center [197, 19] width 26 height 26
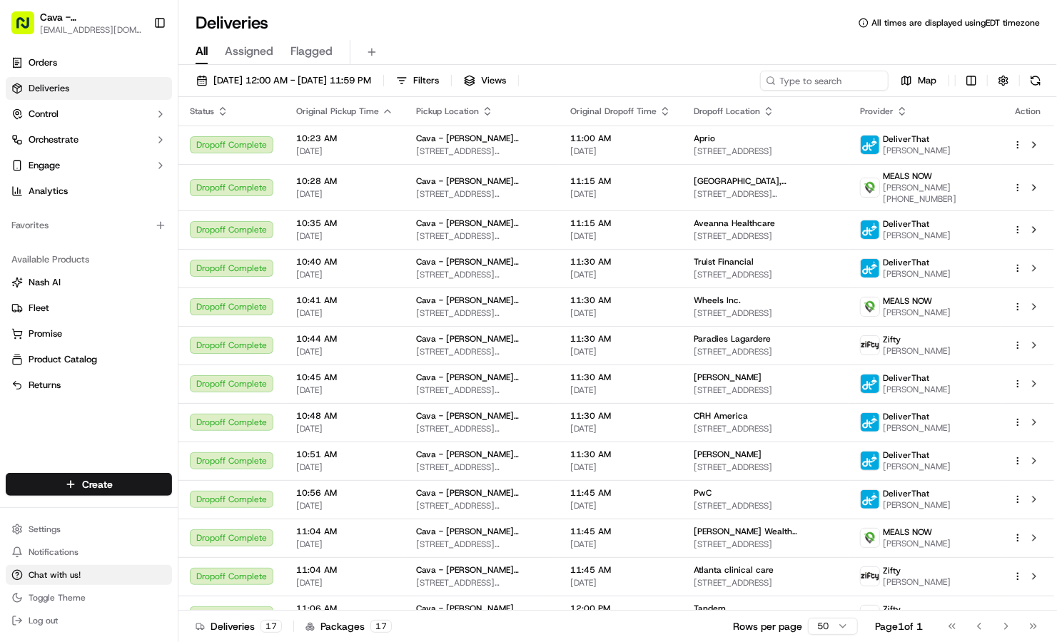
click at [85, 574] on button "Chat with us!" at bounding box center [89, 575] width 166 height 20
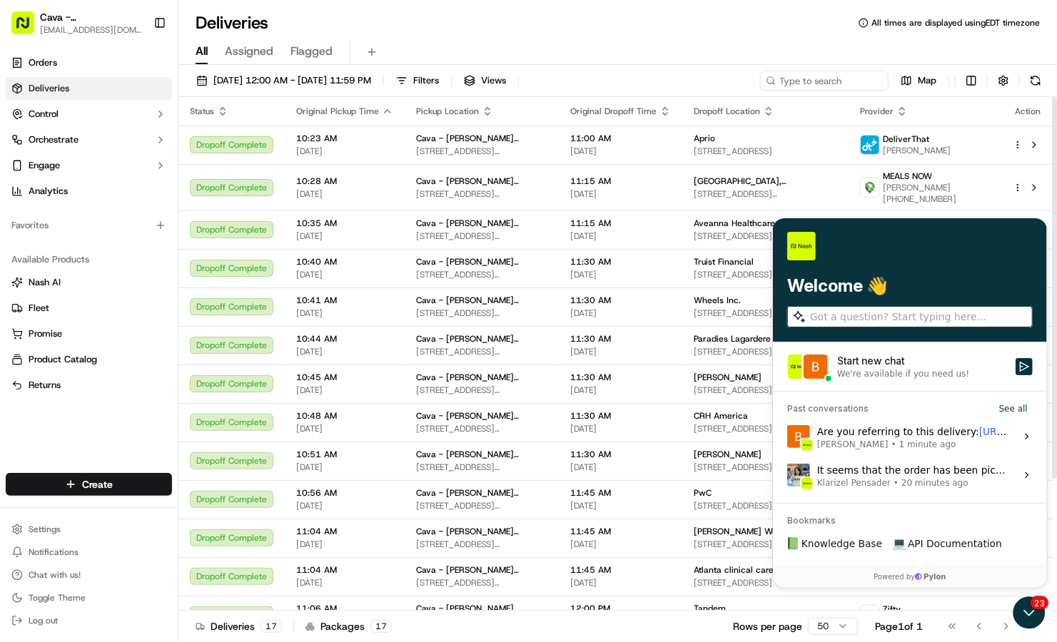
click at [899, 446] on span "1 minute ago" at bounding box center [927, 443] width 57 height 11
click at [787, 437] on button "View issue" at bounding box center [786, 436] width 1 height 1
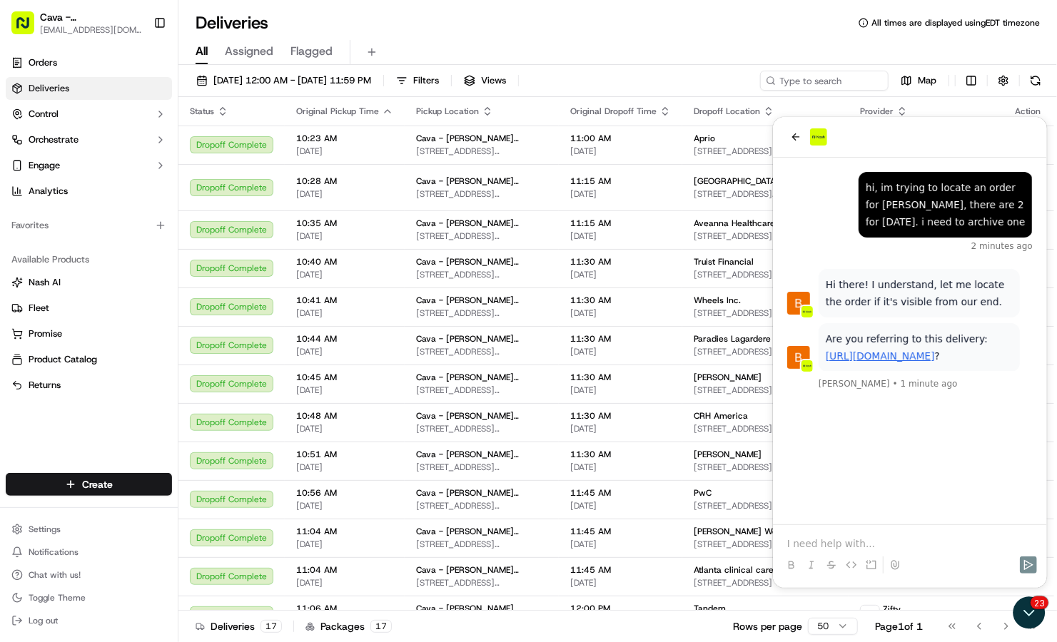
click at [817, 535] on div at bounding box center [909, 552] width 263 height 54
click at [813, 545] on p at bounding box center [910, 543] width 246 height 14
click at [97, 91] on link "Deliveries" at bounding box center [89, 88] width 166 height 23
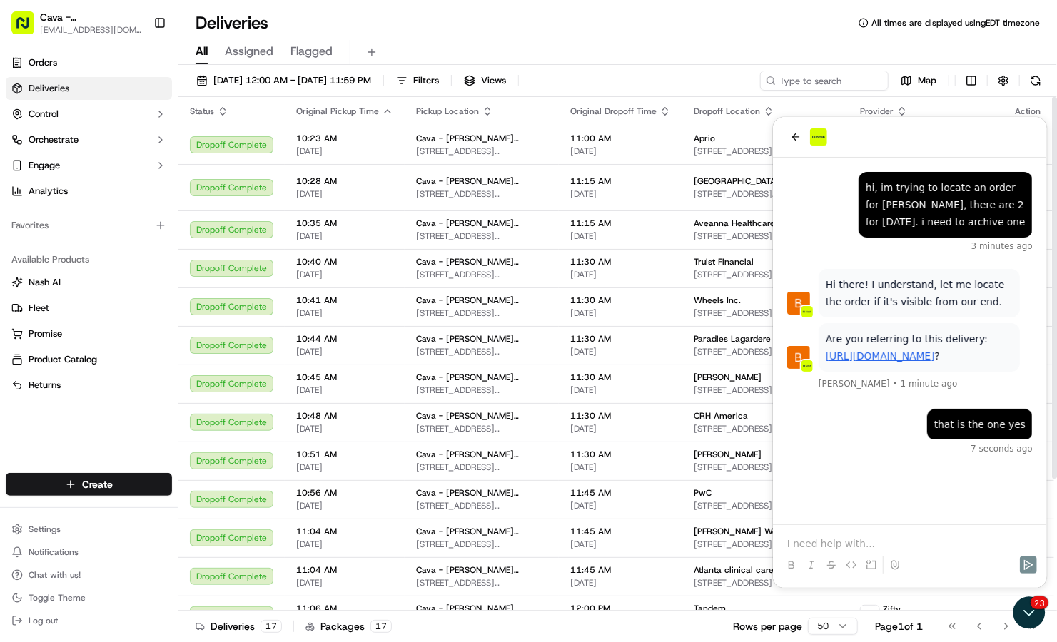
click at [786, 134] on div at bounding box center [909, 136] width 274 height 41
click at [789, 138] on button "back" at bounding box center [795, 136] width 17 height 17
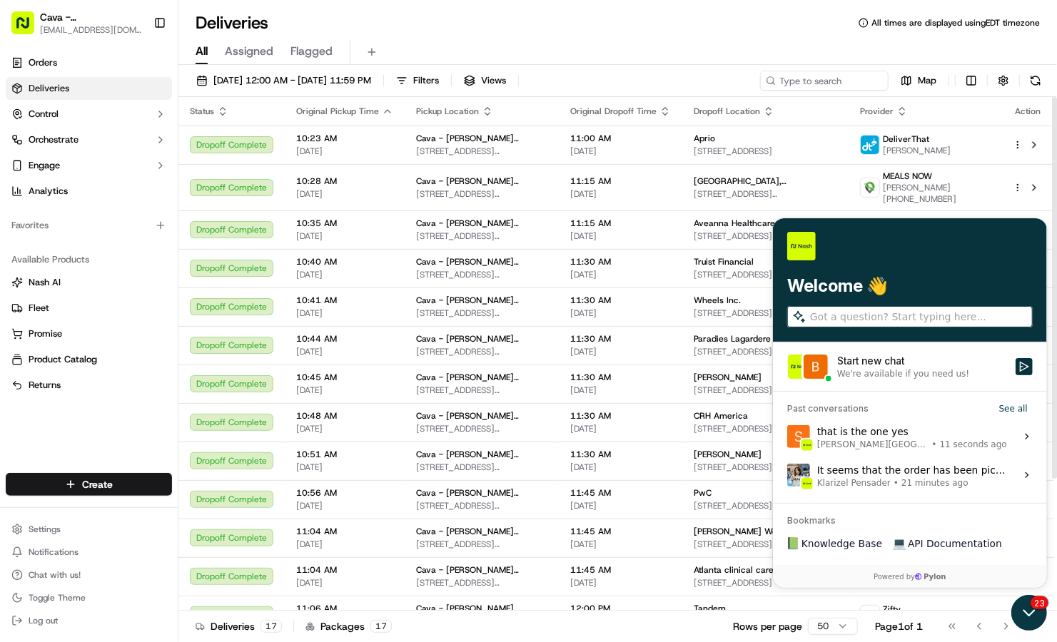
click at [1039, 623] on icon "Open customer support" at bounding box center [1029, 613] width 36 height 36
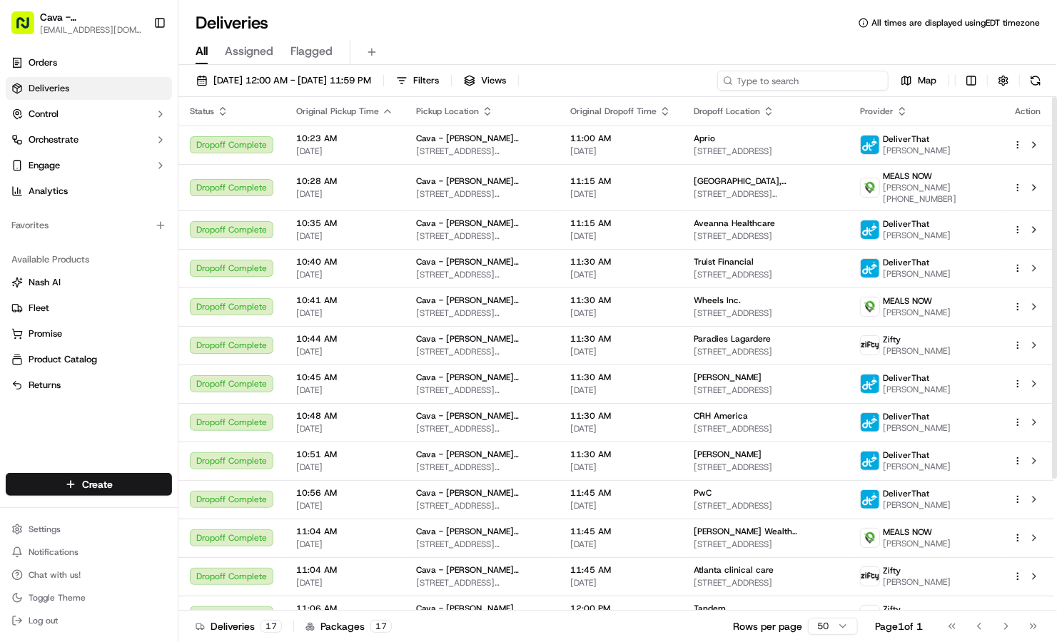
click at [831, 83] on input at bounding box center [802, 81] width 171 height 20
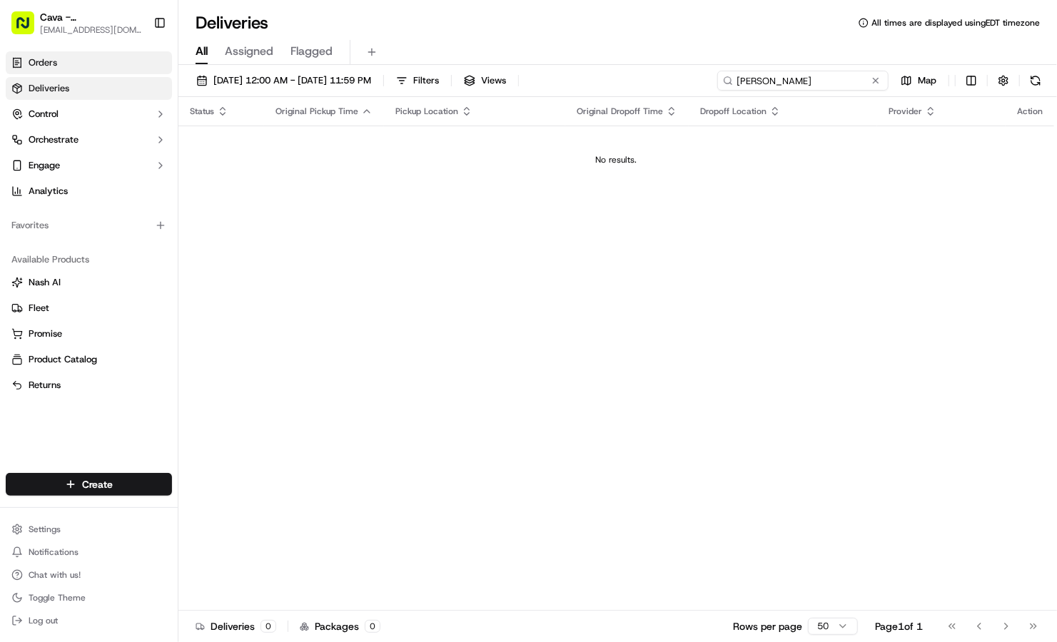
type input "erin gan"
click at [79, 66] on link "Orders" at bounding box center [89, 62] width 166 height 23
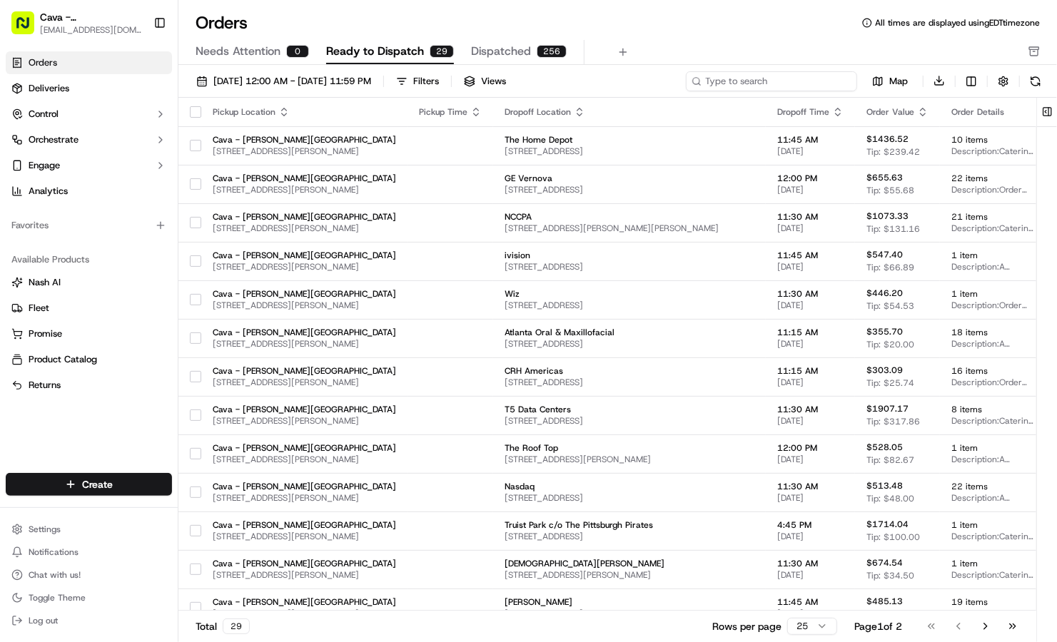
click at [800, 79] on input at bounding box center [771, 81] width 171 height 20
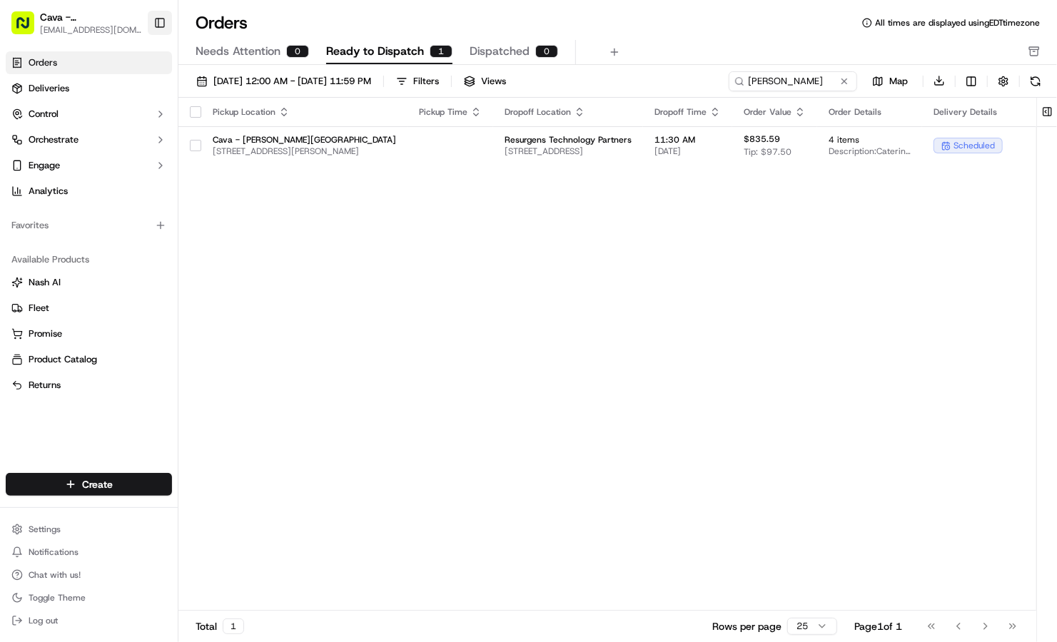
click at [158, 20] on button "Toggle Sidebar" at bounding box center [160, 23] width 24 height 24
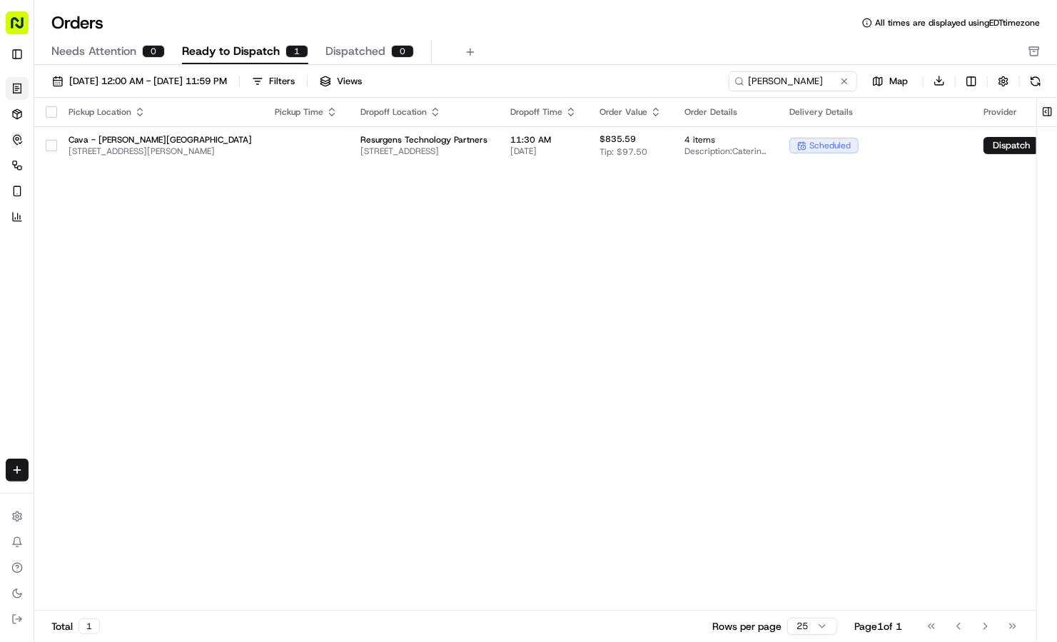
click at [55, 113] on button "button" at bounding box center [51, 111] width 11 height 11
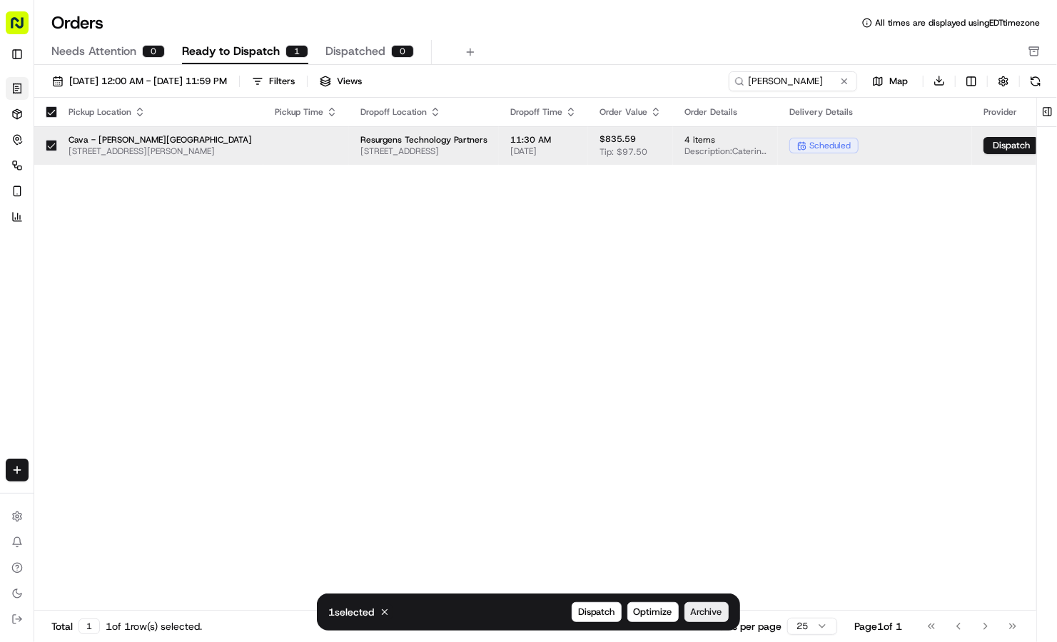
click at [702, 615] on span "Archive" at bounding box center [706, 612] width 31 height 13
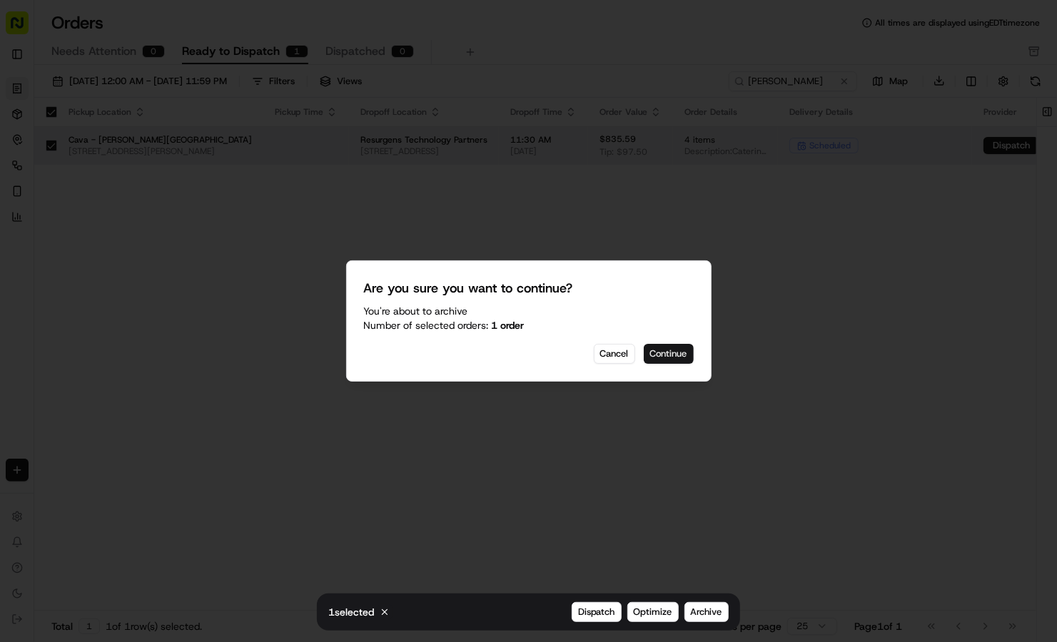
click at [675, 345] on button "Continue" at bounding box center [669, 354] width 50 height 20
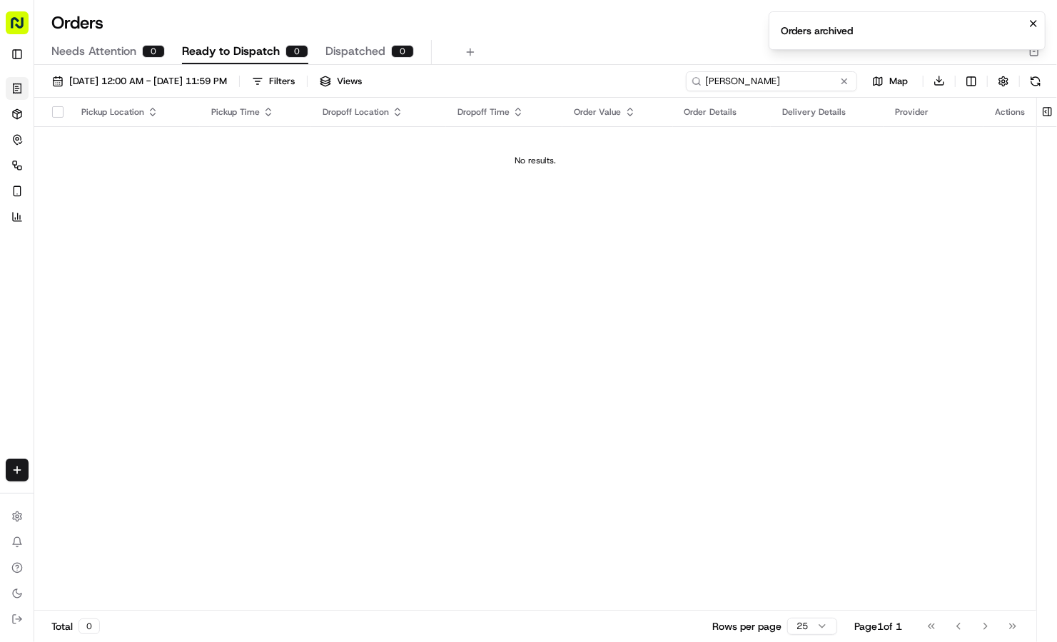
drag, startPoint x: 807, startPoint y: 84, endPoint x: 575, endPoint y: 56, distance: 233.7
click at [575, 56] on div "Orders All times are displayed using EDT timezone Needs Attention 0 Ready to Di…" at bounding box center [545, 321] width 1023 height 642
drag, startPoint x: 755, startPoint y: 77, endPoint x: 529, endPoint y: 19, distance: 232.9
click at [529, 19] on div "Orders All times are displayed using EDT timezone Needs Attention 0 Ready to Di…" at bounding box center [545, 321] width 1023 height 642
drag, startPoint x: 749, startPoint y: 84, endPoint x: 637, endPoint y: 72, distance: 112.7
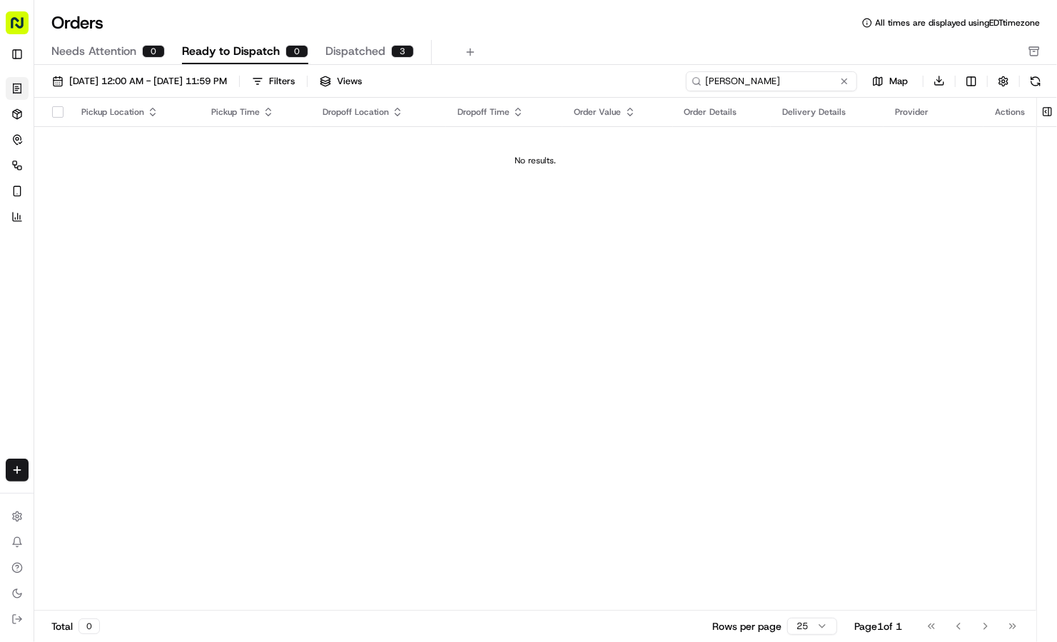
click at [637, 72] on div "09/01/2025 12:00 AM - 09/30/2025 11:59 PM Filters Views patricia Map Download" at bounding box center [545, 84] width 1023 height 27
drag, startPoint x: 765, startPoint y: 79, endPoint x: 614, endPoint y: 64, distance: 152.1
click at [614, 64] on div "Orders All times are displayed using EDT timezone Needs Attention 0 Ready to Di…" at bounding box center [545, 321] width 1023 height 642
paste input "10192-8068592-1770894"
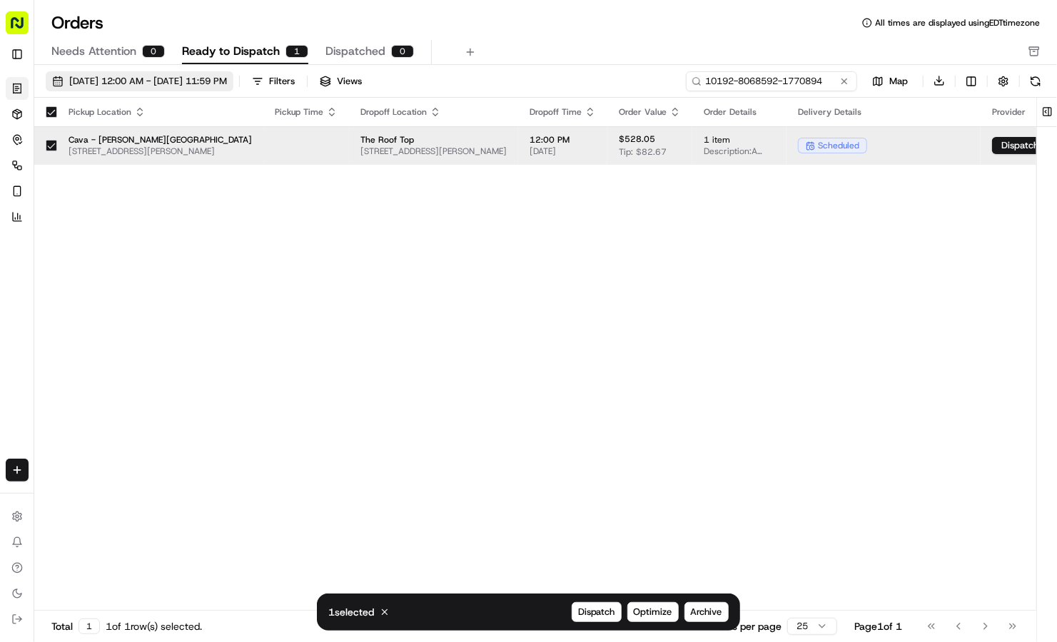
type input "10192-8068592-1770894"
click at [203, 74] on button "[DATE] 12:00 AM - [DATE] 11:59 PM" at bounding box center [140, 81] width 188 height 20
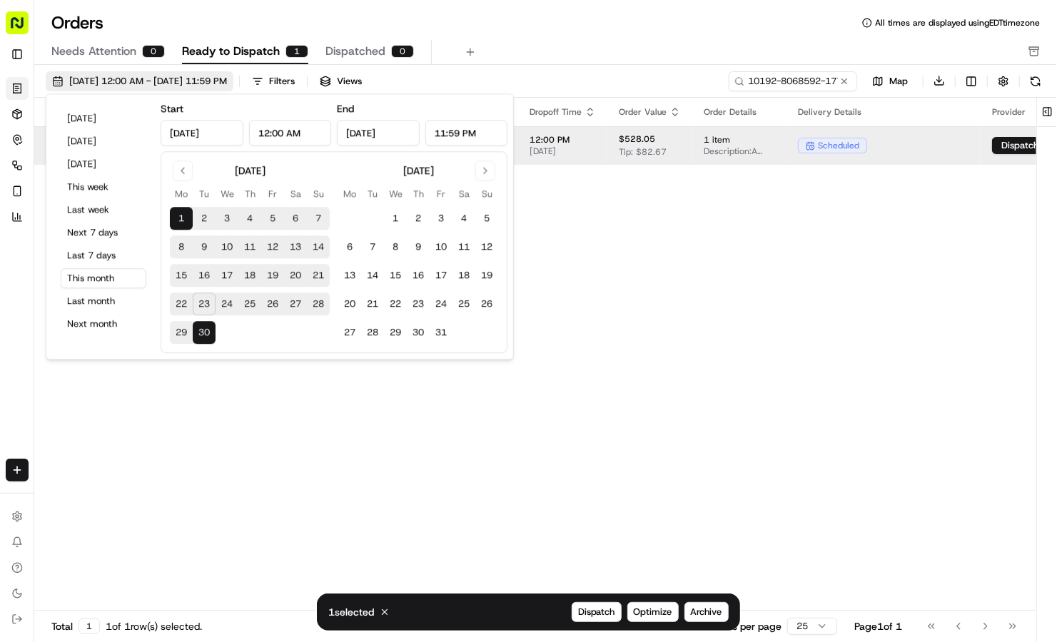
click at [203, 74] on button "[DATE] 12:00 AM - [DATE] 11:59 PM" at bounding box center [140, 81] width 188 height 20
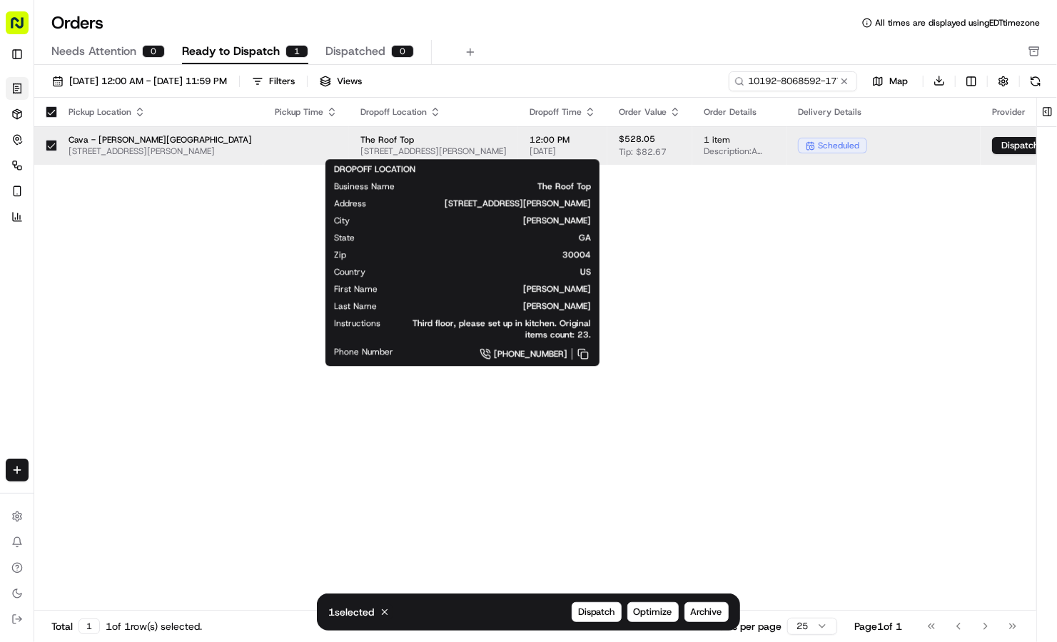
click at [429, 148] on span "[STREET_ADDRESS][PERSON_NAME]" at bounding box center [433, 151] width 146 height 11
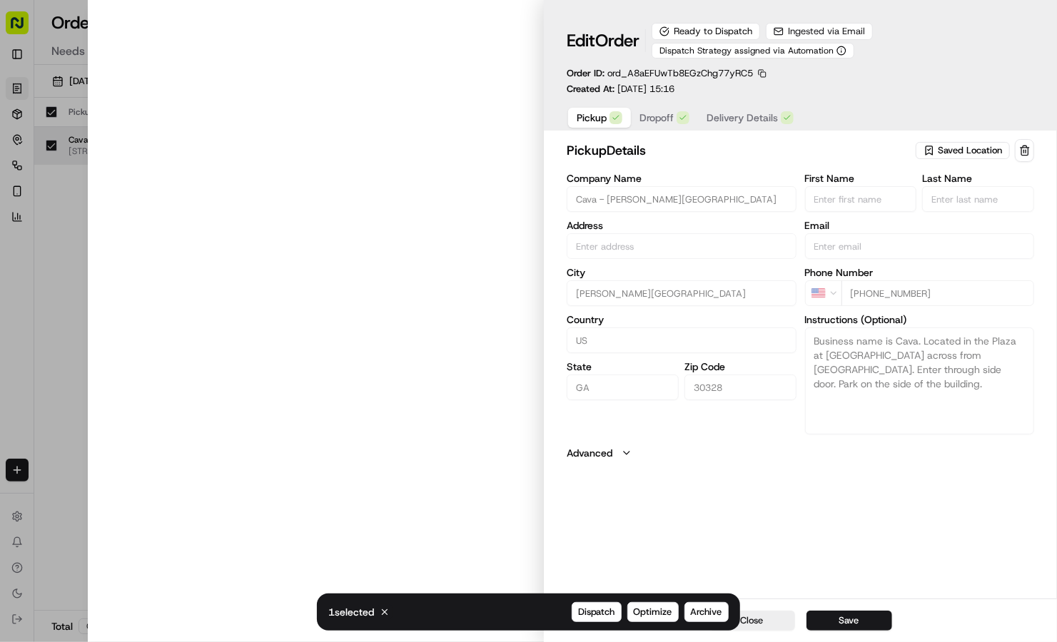
type input "5840 Roswell Rd, Sandy Springs, GA 30328, US"
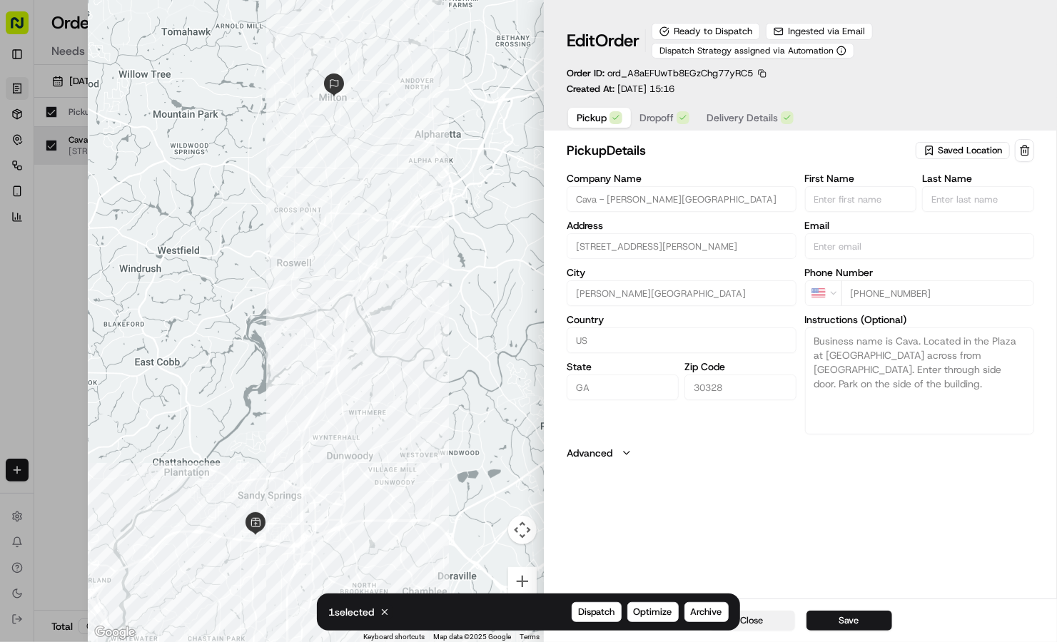
click at [753, 620] on button "Close" at bounding box center [753, 621] width 86 height 20
type input "+1"
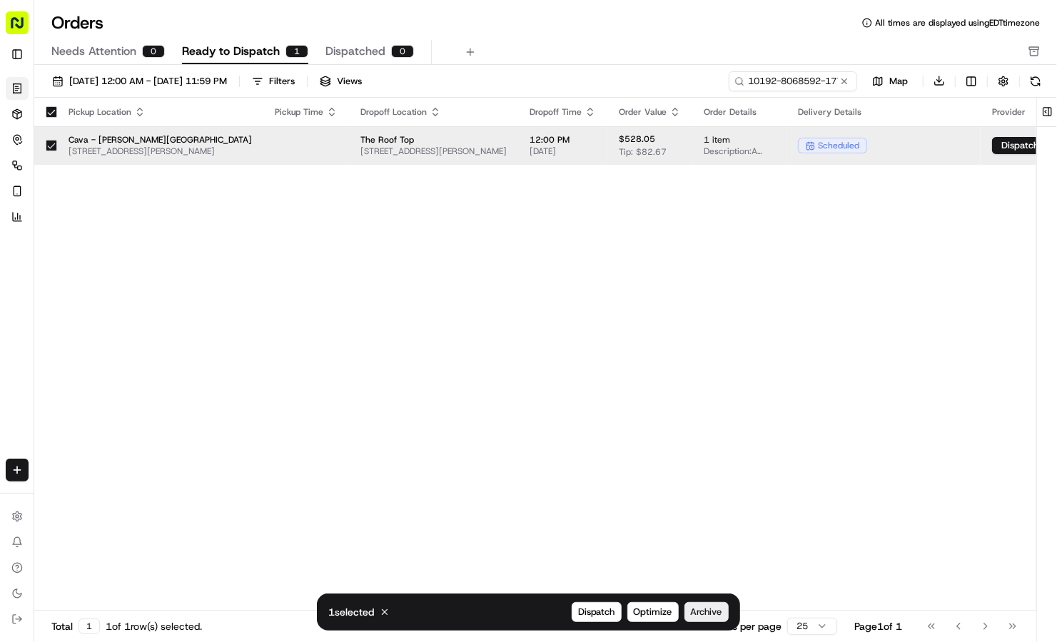
click at [719, 612] on span "Archive" at bounding box center [706, 612] width 31 height 13
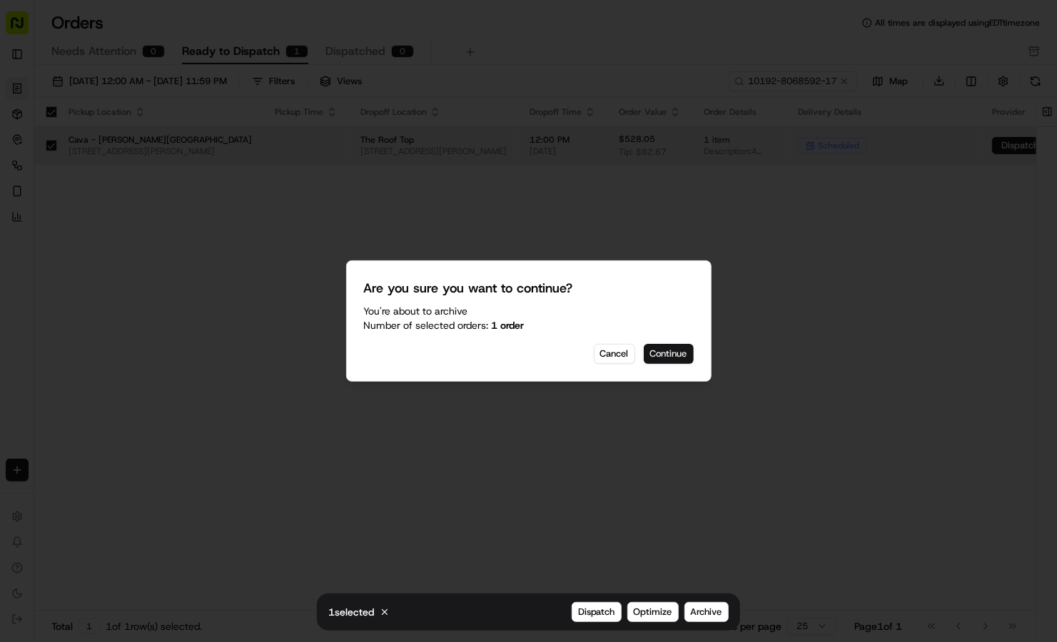
click at [669, 354] on button "Continue" at bounding box center [669, 354] width 50 height 20
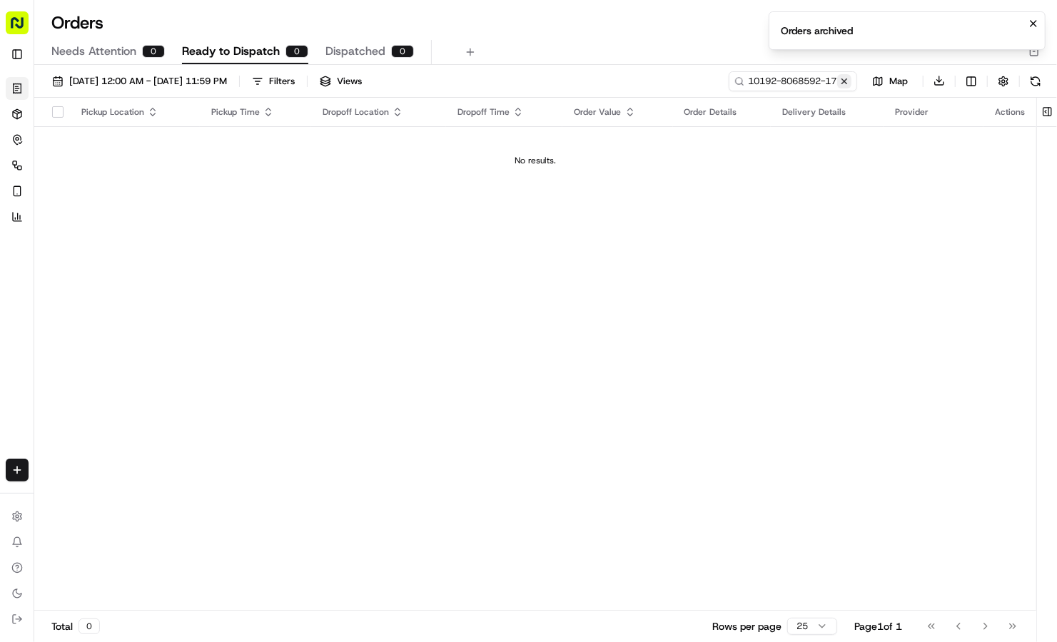
click at [848, 77] on button at bounding box center [844, 81] width 14 height 14
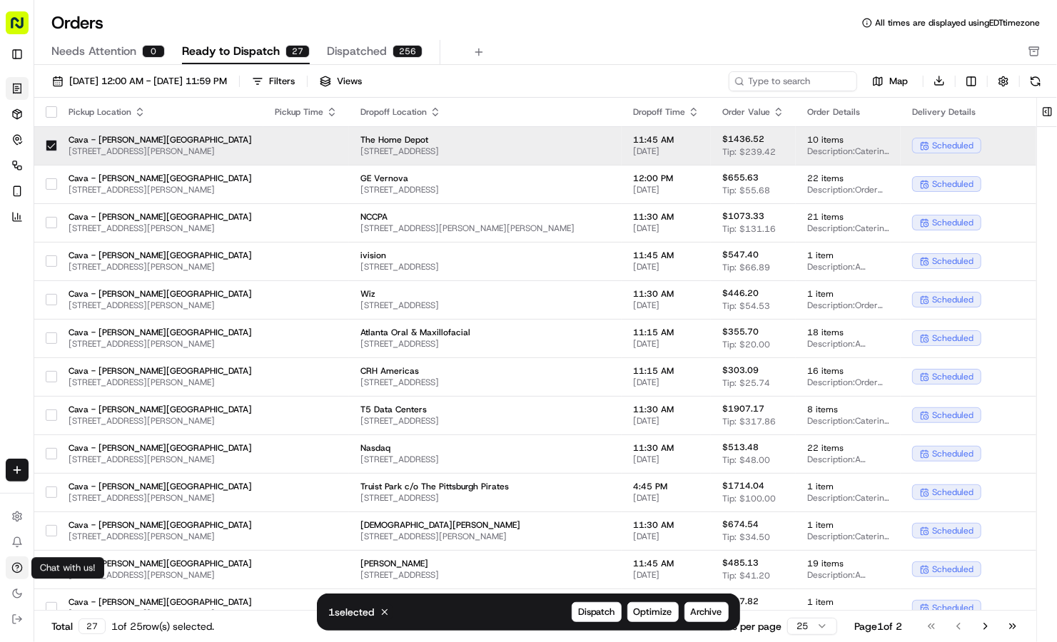
click at [19, 562] on button "Chat with us!" at bounding box center [17, 568] width 23 height 23
click at [19, 564] on icon at bounding box center [16, 568] width 11 height 11
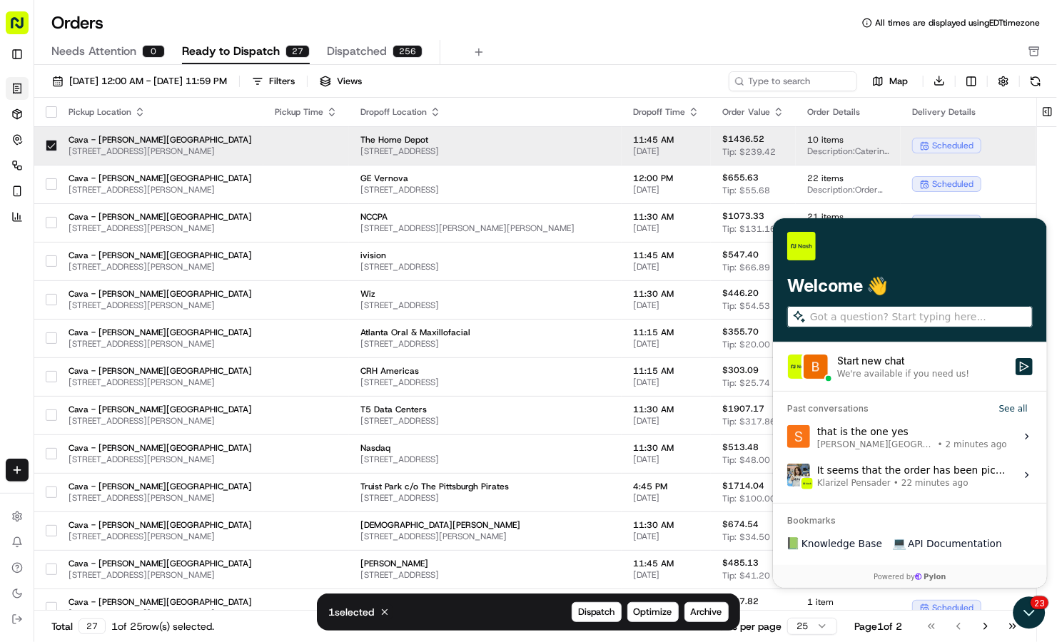
click at [879, 436] on div "that is the one yes Sandy Springs • 2 minutes ago" at bounding box center [912, 436] width 190 height 27
click at [787, 436] on button "View issue" at bounding box center [786, 436] width 1 height 1
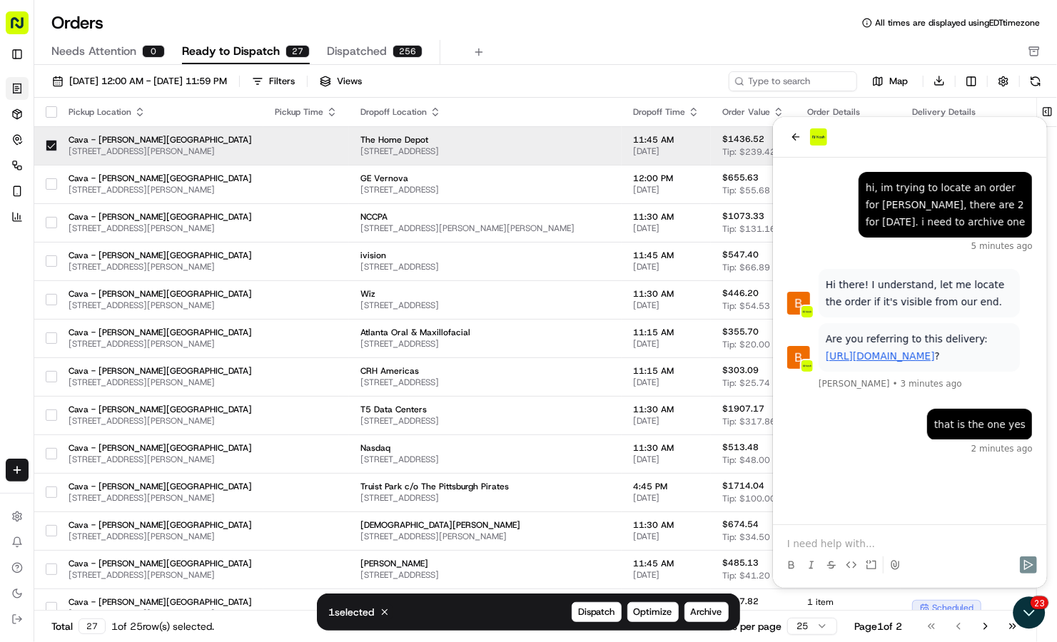
click at [803, 553] on div at bounding box center [909, 564] width 263 height 29
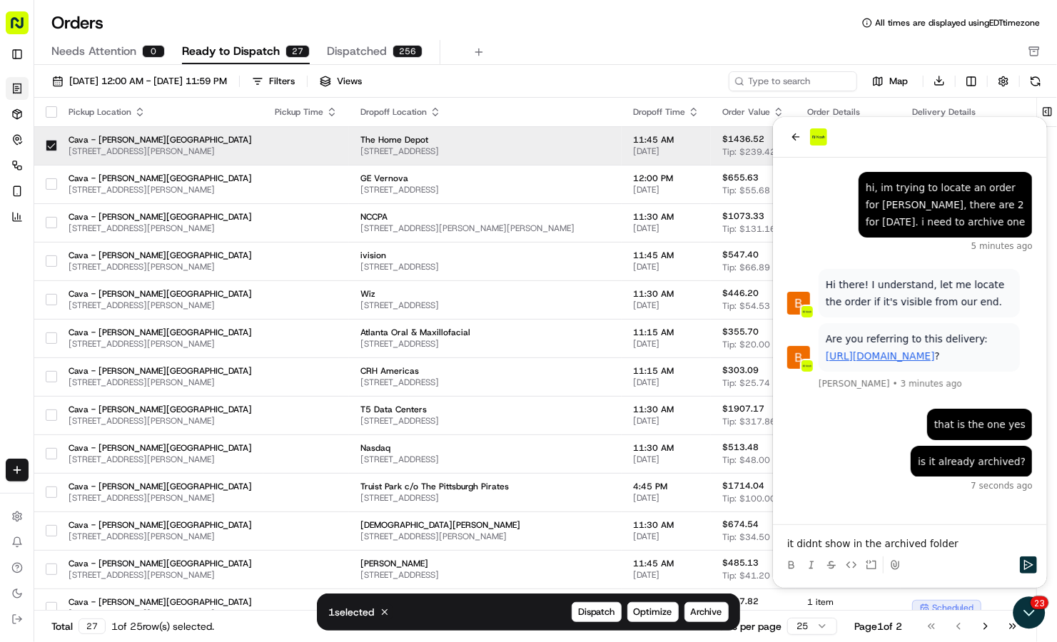
scroll to position [69, 0]
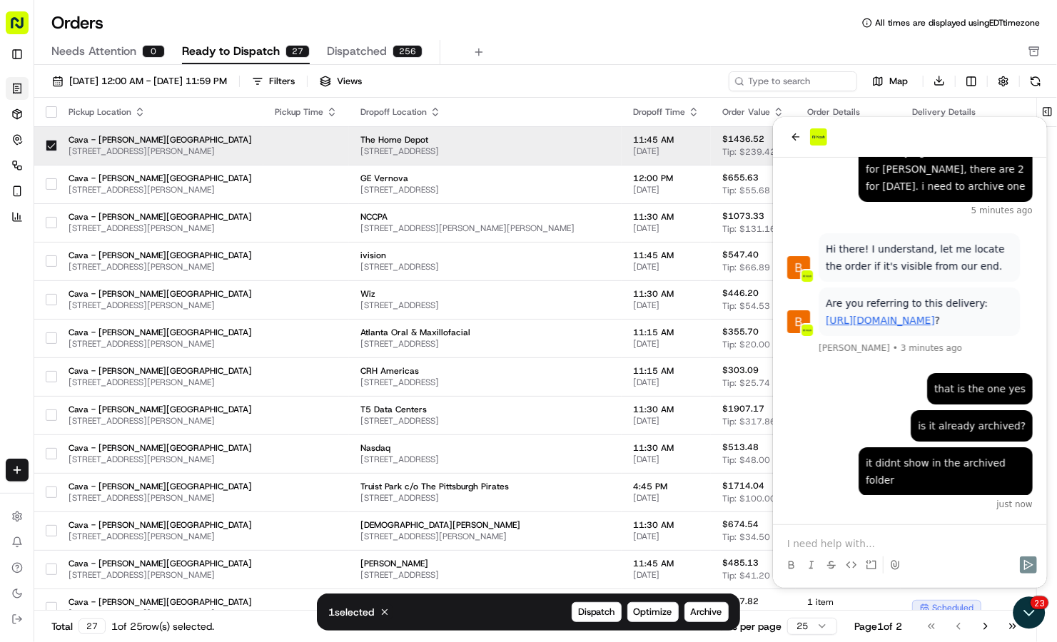
click at [641, 36] on div "Orders All times are displayed using EDT timezone Needs Attention 0 Ready to Di…" at bounding box center [545, 38] width 1023 height 54
click at [792, 142] on button "back" at bounding box center [795, 136] width 17 height 17
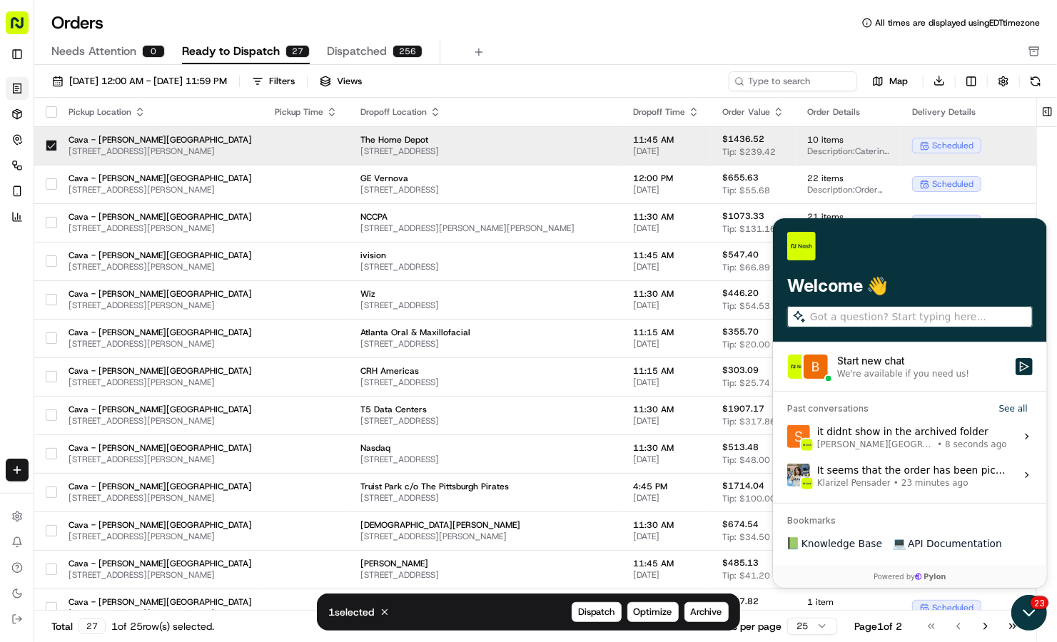
click at [1022, 610] on icon "Open customer support" at bounding box center [1029, 613] width 36 height 36
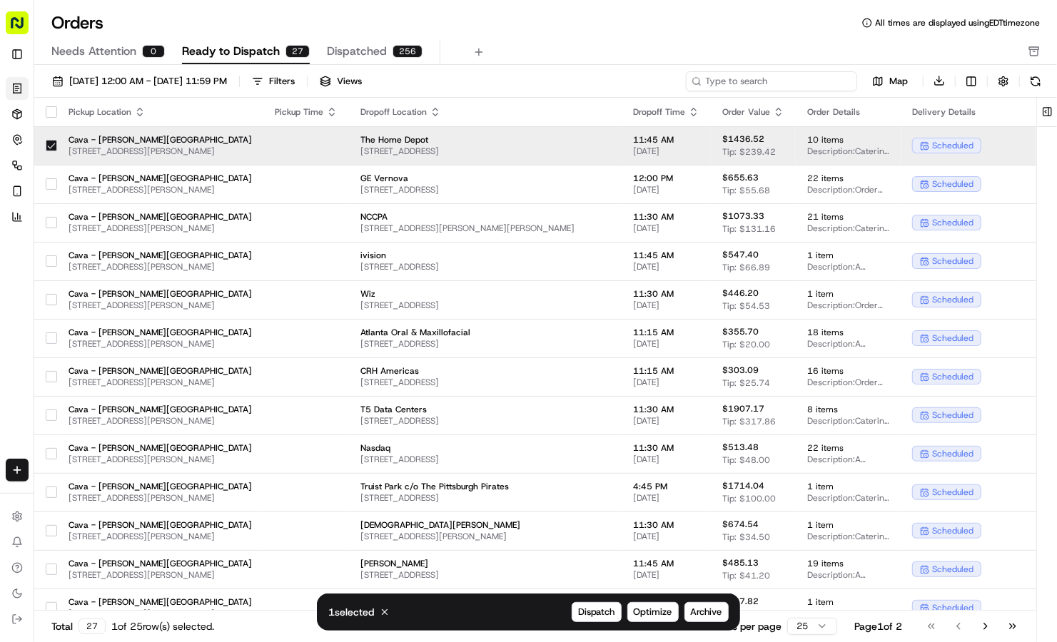
click at [779, 79] on input at bounding box center [771, 81] width 171 height 20
click at [1034, 51] on icon "button" at bounding box center [1035, 51] width 2 height 0
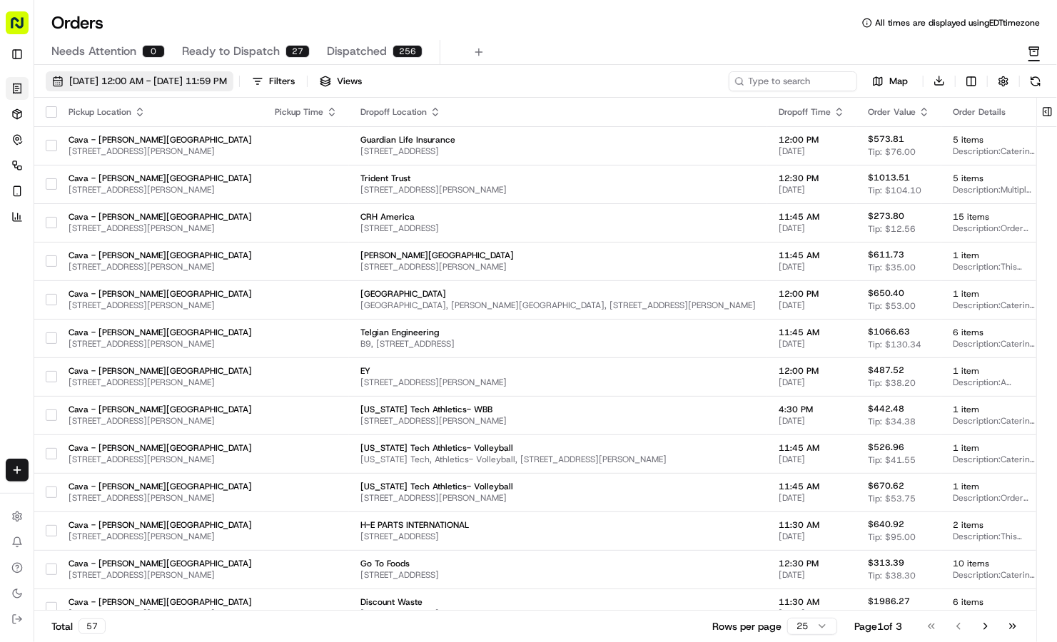
click at [193, 81] on span "[DATE] 12:00 AM - [DATE] 11:59 PM" at bounding box center [148, 81] width 158 height 13
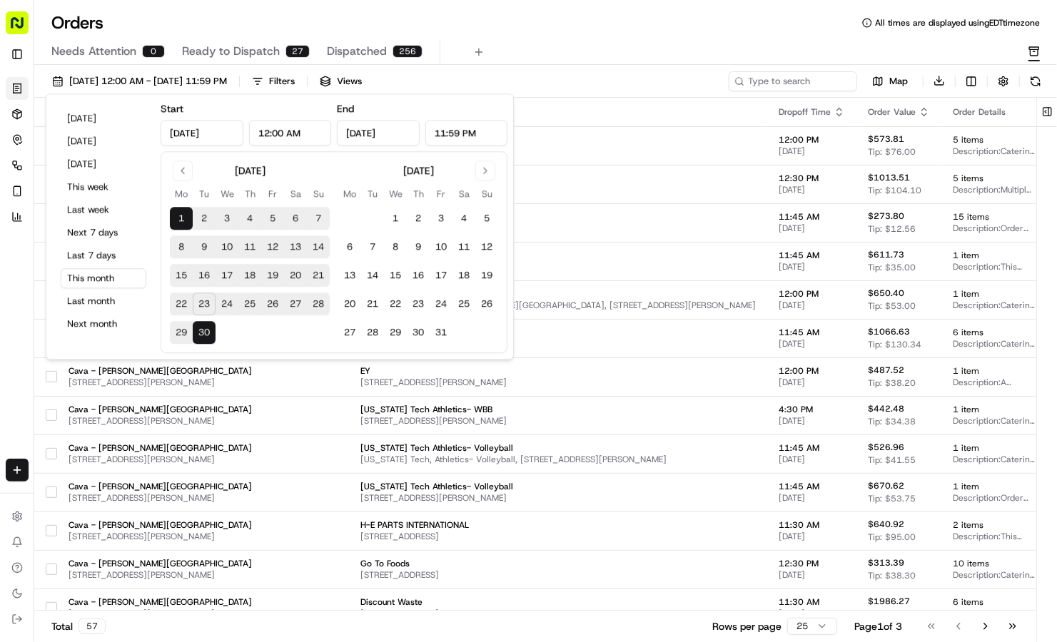
click at [222, 305] on button "24" at bounding box center [227, 304] width 23 height 23
type input "[DATE]"
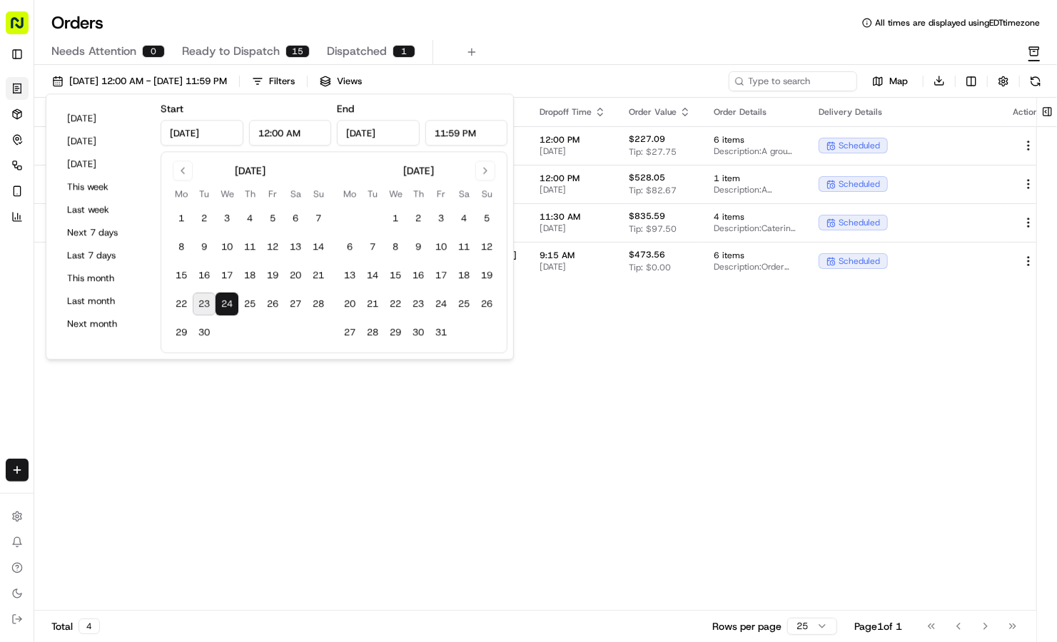
click at [549, 39] on div "Orders All times are displayed using EDT timezone Needs Attention 0 Ready to Di…" at bounding box center [545, 38] width 1023 height 54
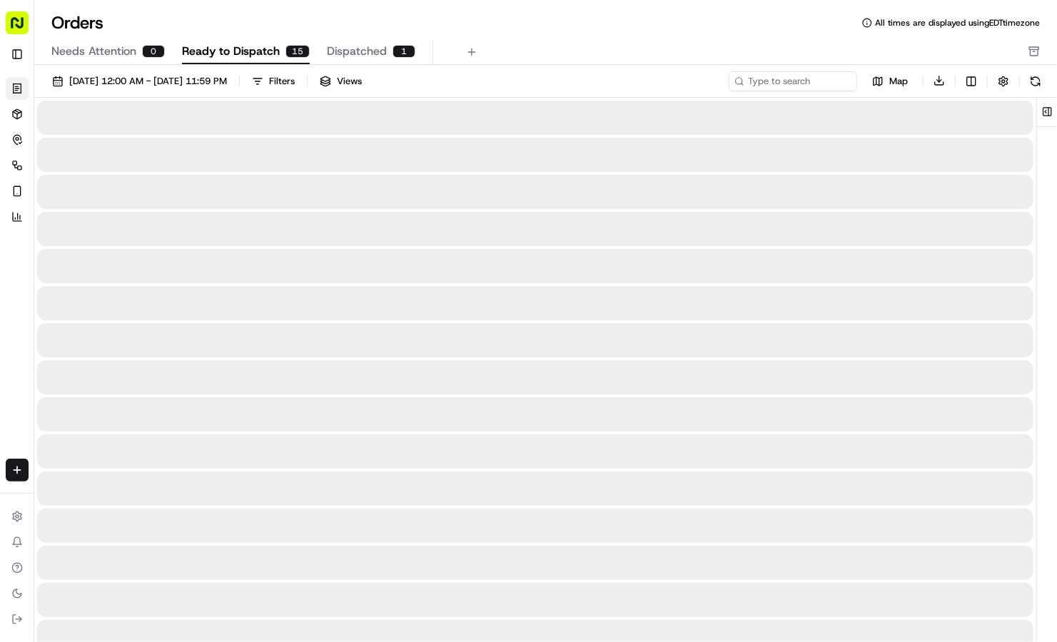
click at [257, 51] on span "Ready to Dispatch" at bounding box center [231, 51] width 98 height 17
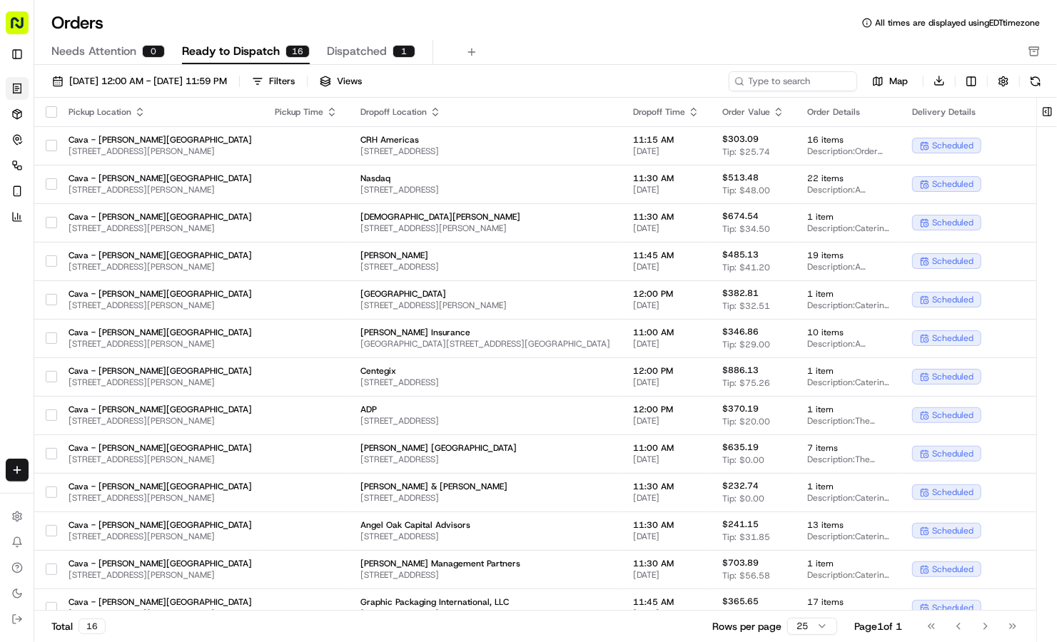
click at [1041, 47] on div "Needs Attention 0 Ready to Dispatch 16 Dispatched 1" at bounding box center [545, 52] width 1023 height 25
click at [1036, 49] on rect "button" at bounding box center [1033, 48] width 9 height 2
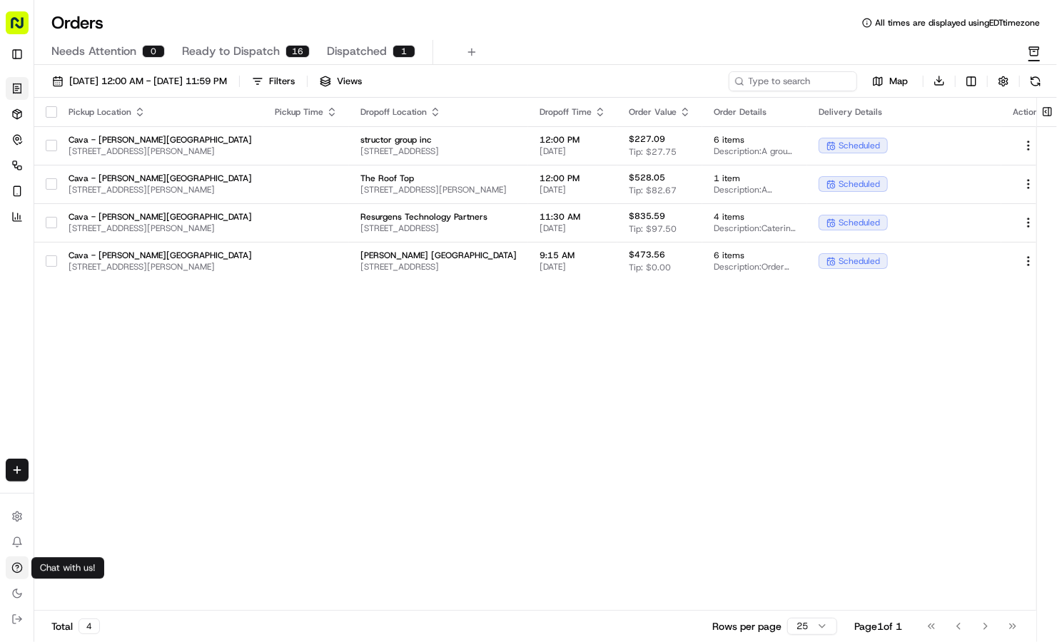
click at [20, 569] on icon at bounding box center [16, 568] width 11 height 11
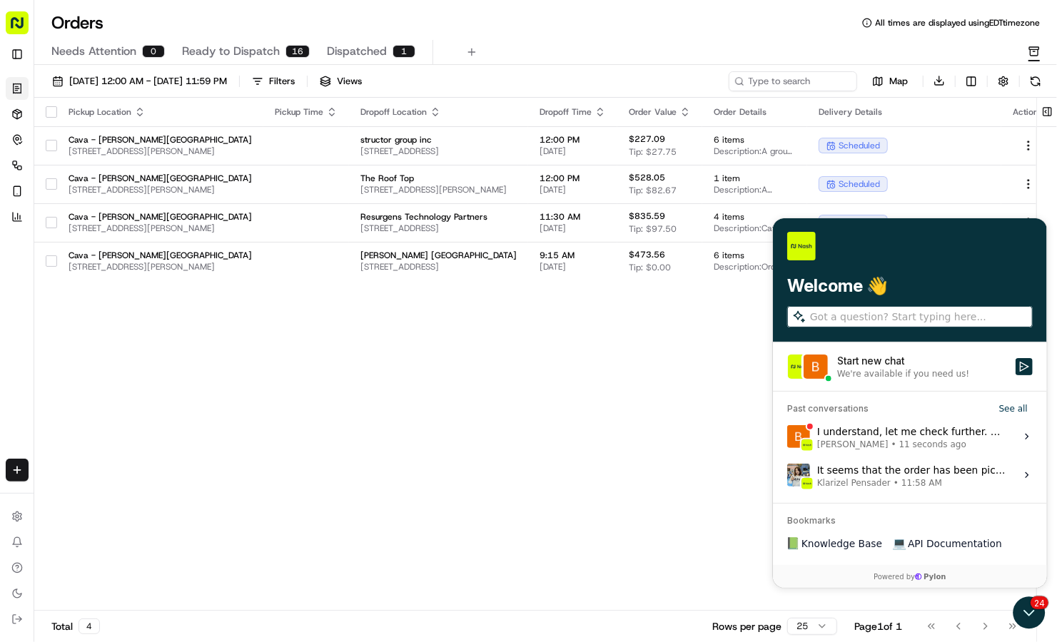
click at [892, 425] on div "I understand, let me check further. One moment, please. Bea Lacdao • 11 seconds…" at bounding box center [912, 436] width 190 height 27
click at [787, 436] on button "View issue" at bounding box center [786, 436] width 1 height 1
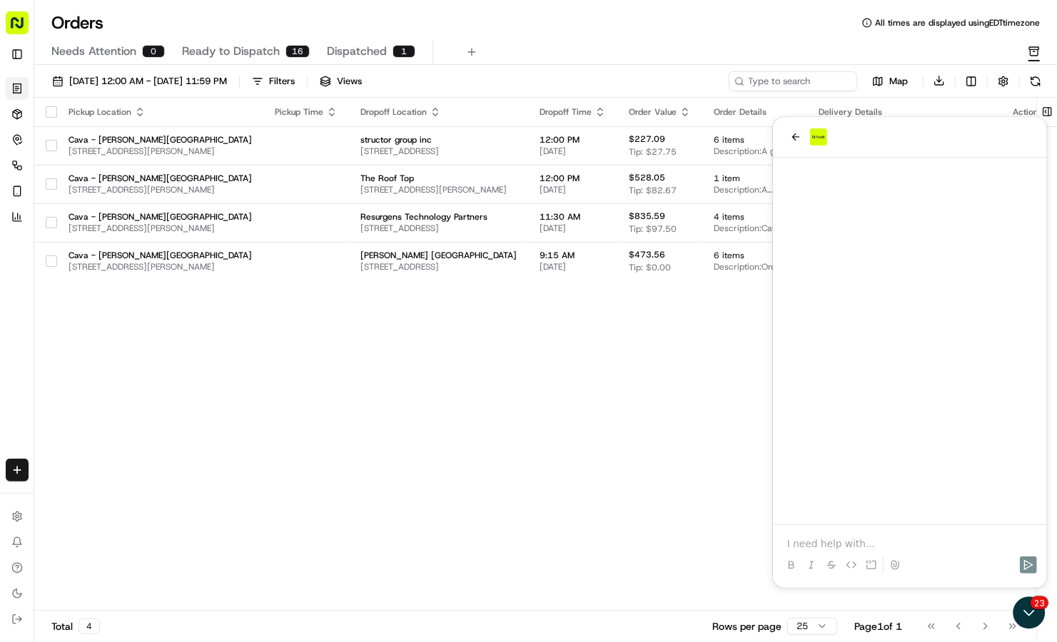
scroll to position [338, 0]
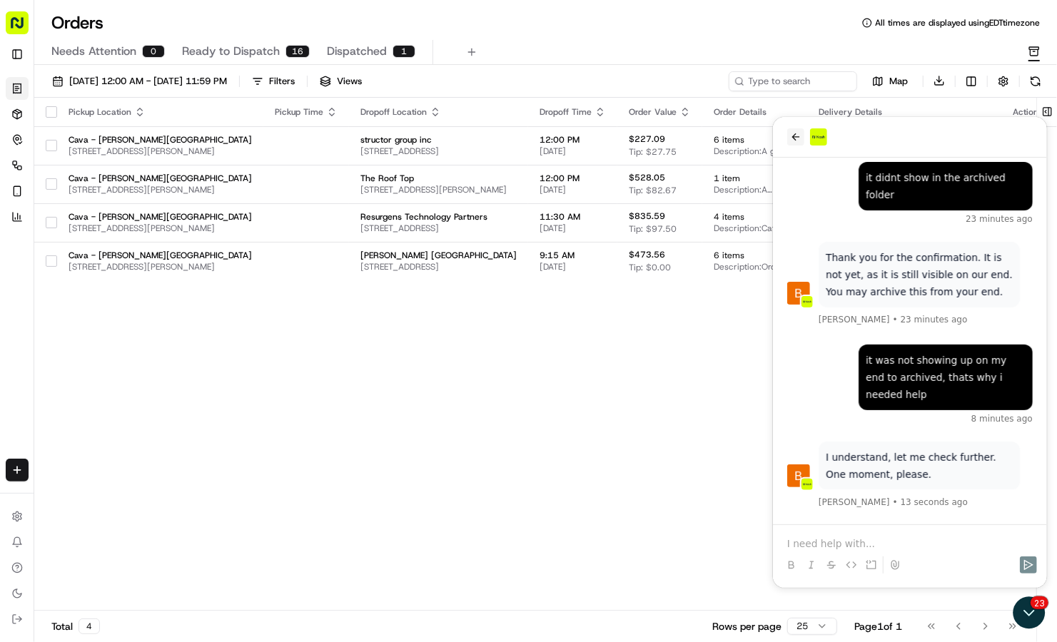
click at [792, 135] on icon "back" at bounding box center [795, 136] width 11 height 11
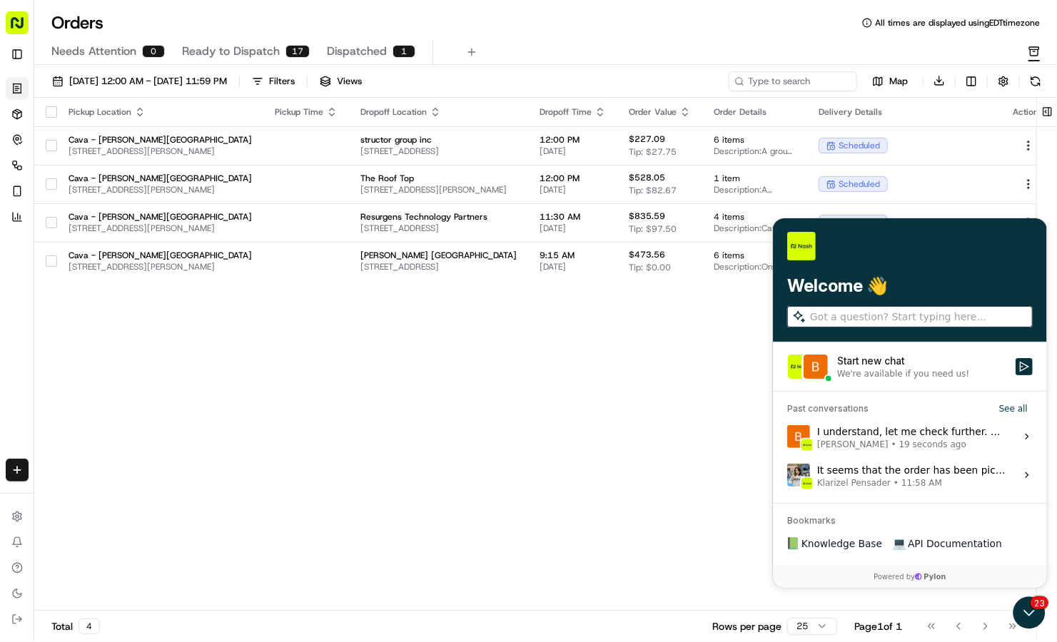
click at [380, 44] on span "Dispatched" at bounding box center [357, 51] width 60 height 17
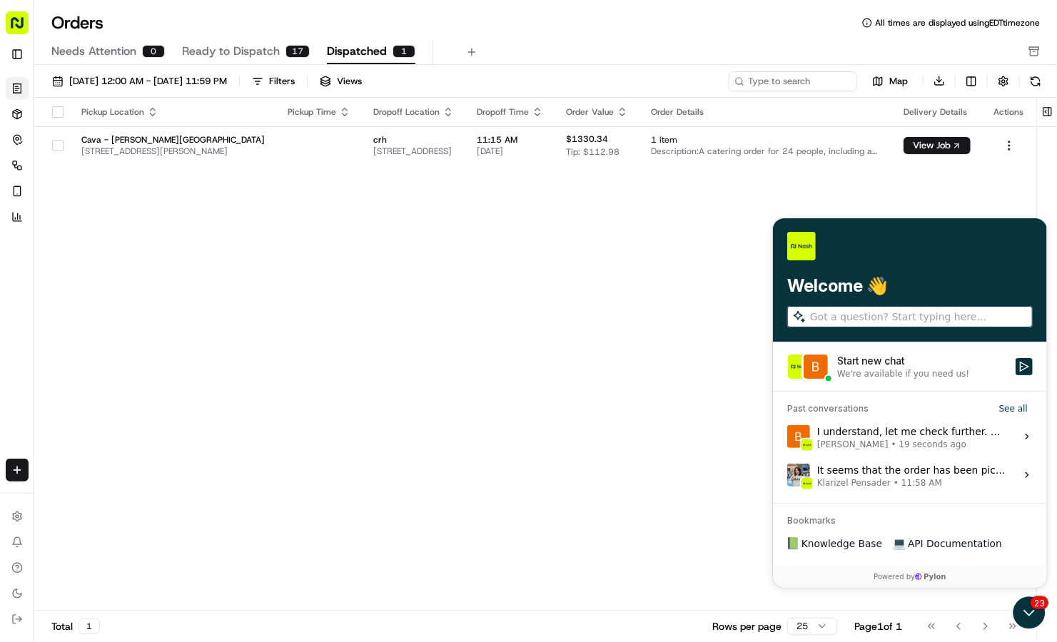
click at [54, 107] on button "button" at bounding box center [57, 111] width 11 height 11
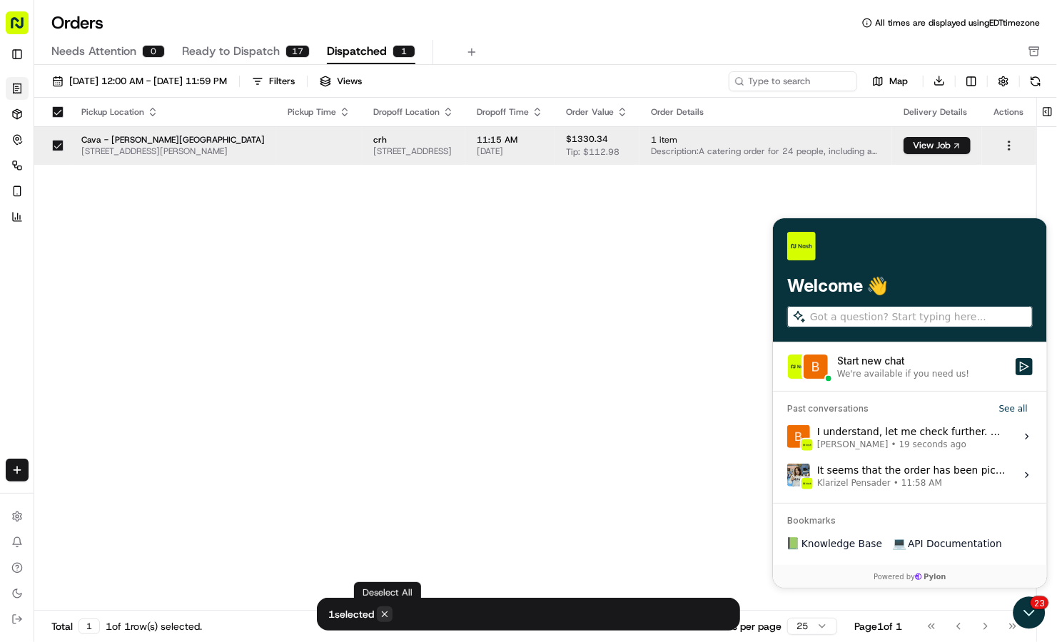
click at [390, 614] on icon at bounding box center [385, 615] width 10 height 10
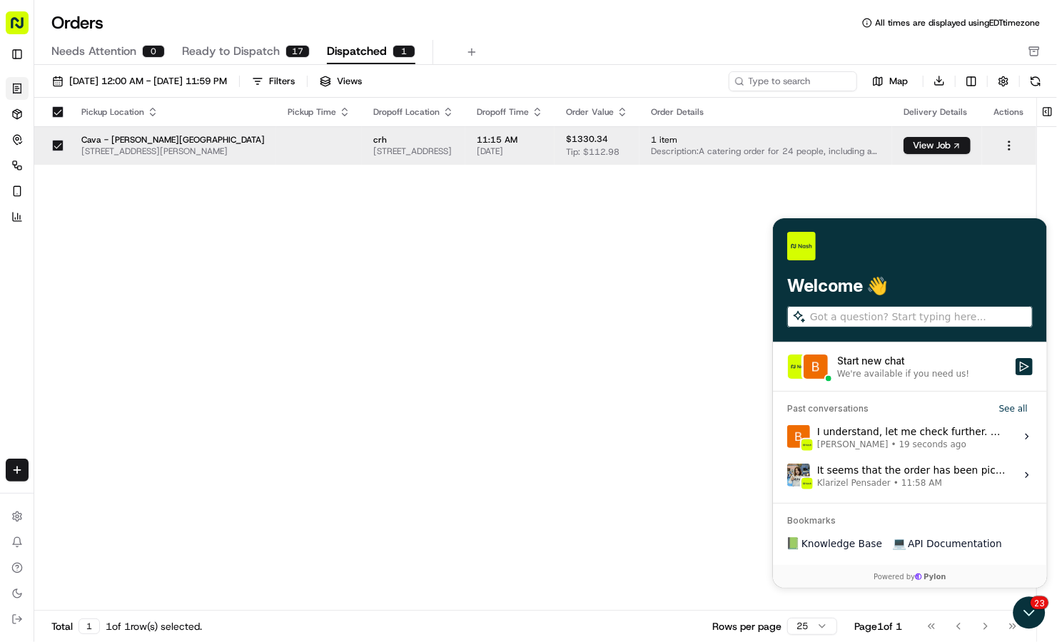
drag, startPoint x: 1007, startPoint y: 144, endPoint x: 588, endPoint y: 254, distance: 433.2
click at [588, 254] on div "Pickup Location Pickup Time Dropoff Location Dropoff Time Order Value Order Det…" at bounding box center [535, 355] width 1002 height 514
click at [1010, 142] on html "Cava - Sandy Springs sandysprings@cava.com Toggle Sidebar Orders Deliveries Con…" at bounding box center [528, 321] width 1057 height 642
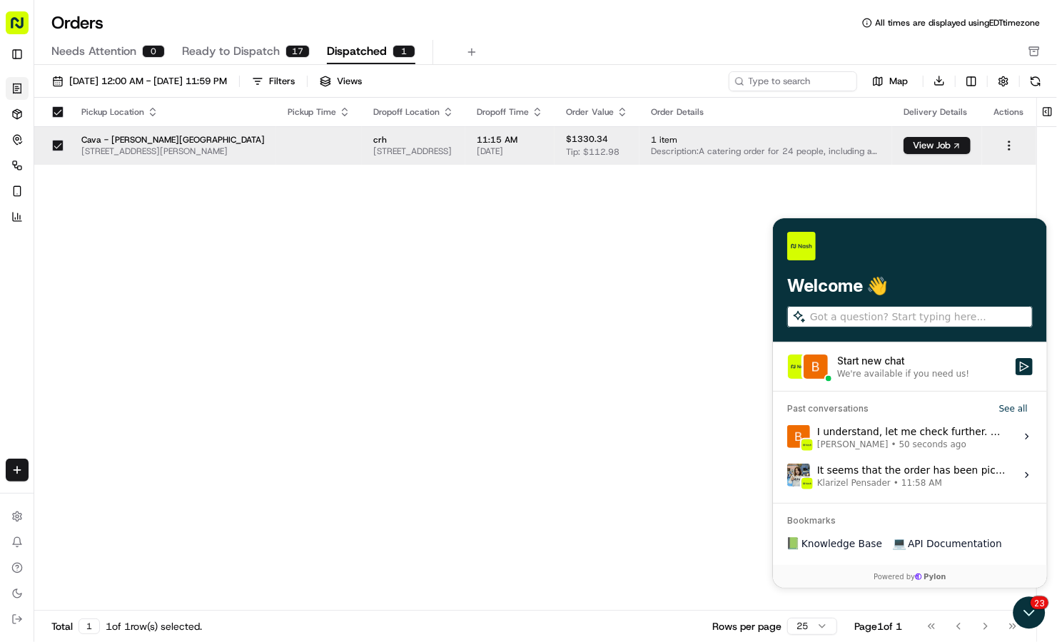
drag, startPoint x: 1612, startPoint y: 655, endPoint x: 839, endPoint y: 436, distance: 803.4
click at [839, 436] on div "I understand, let me check further. One moment, please. Bea Lacdao • 50 seconds…" at bounding box center [912, 436] width 190 height 27
click at [787, 436] on button "View issue" at bounding box center [786, 436] width 1 height 1
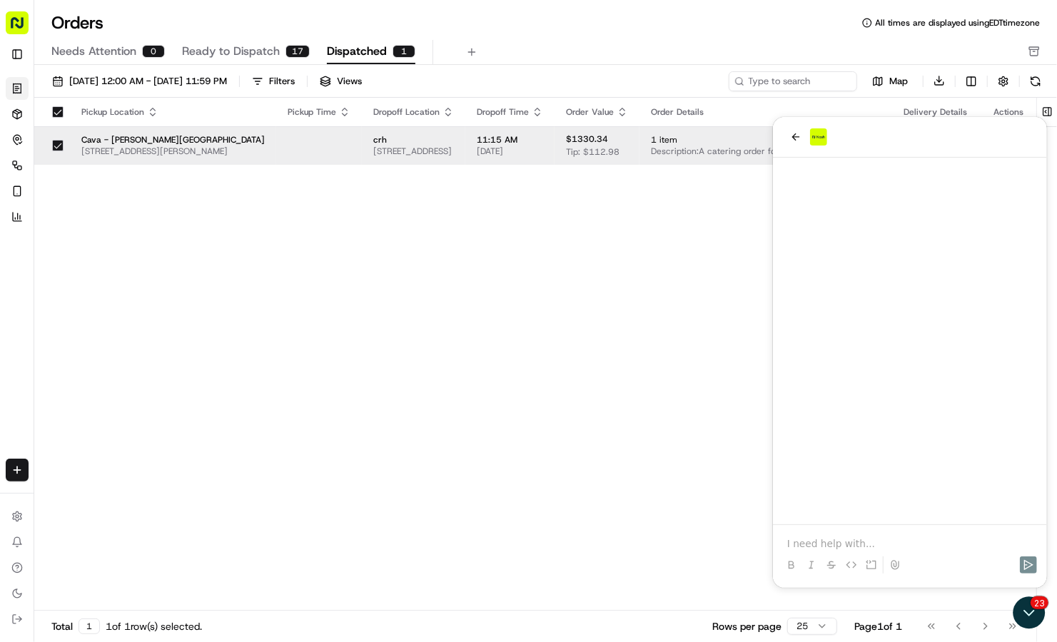
scroll to position [338, 0]
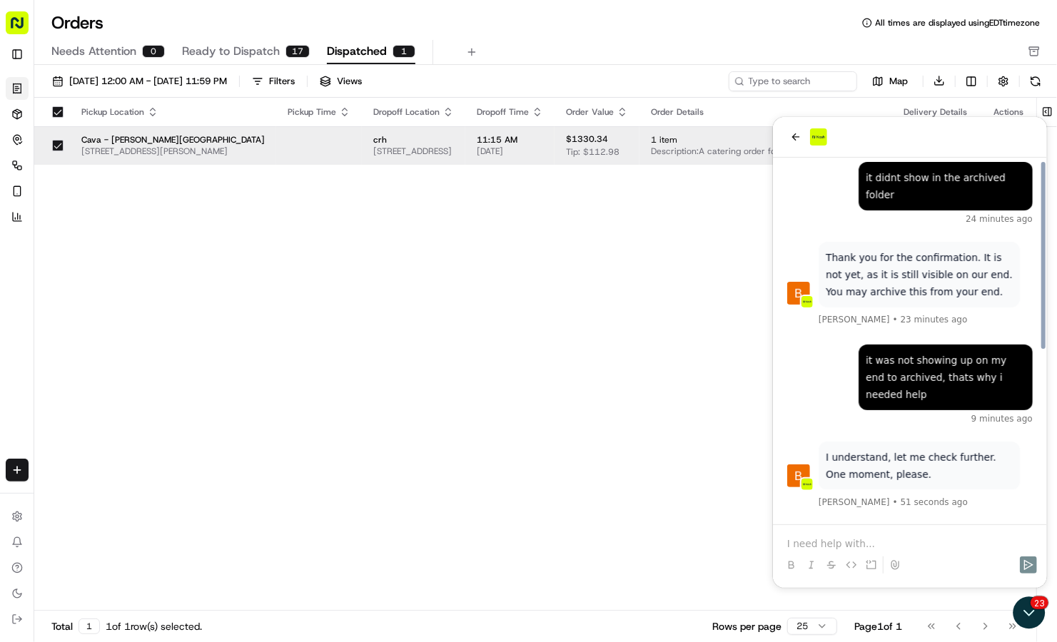
click at [827, 540] on p at bounding box center [910, 543] width 246 height 14
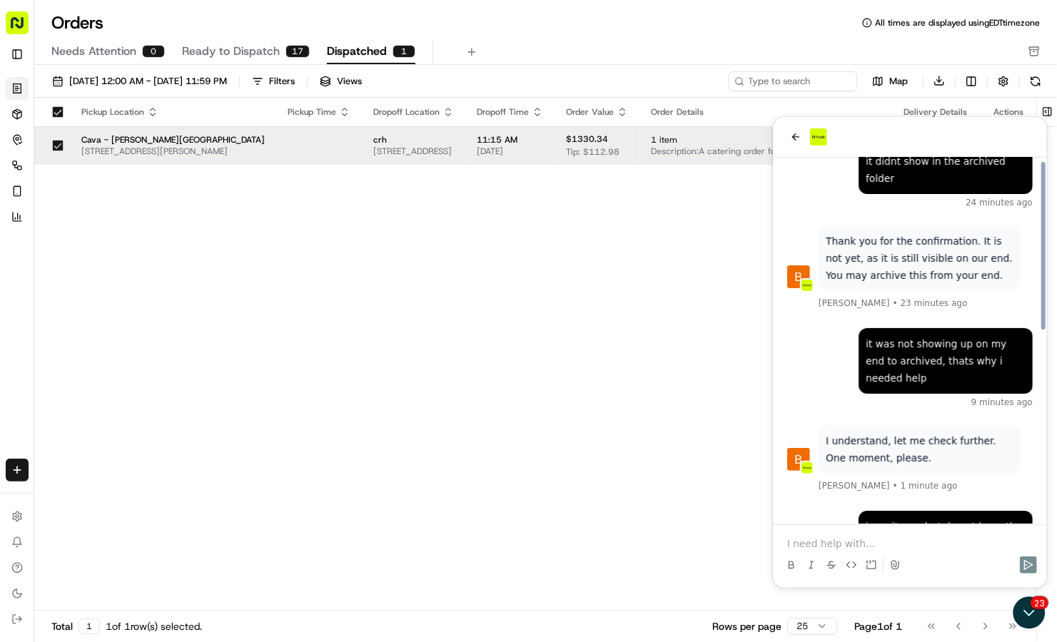
scroll to position [418, 0]
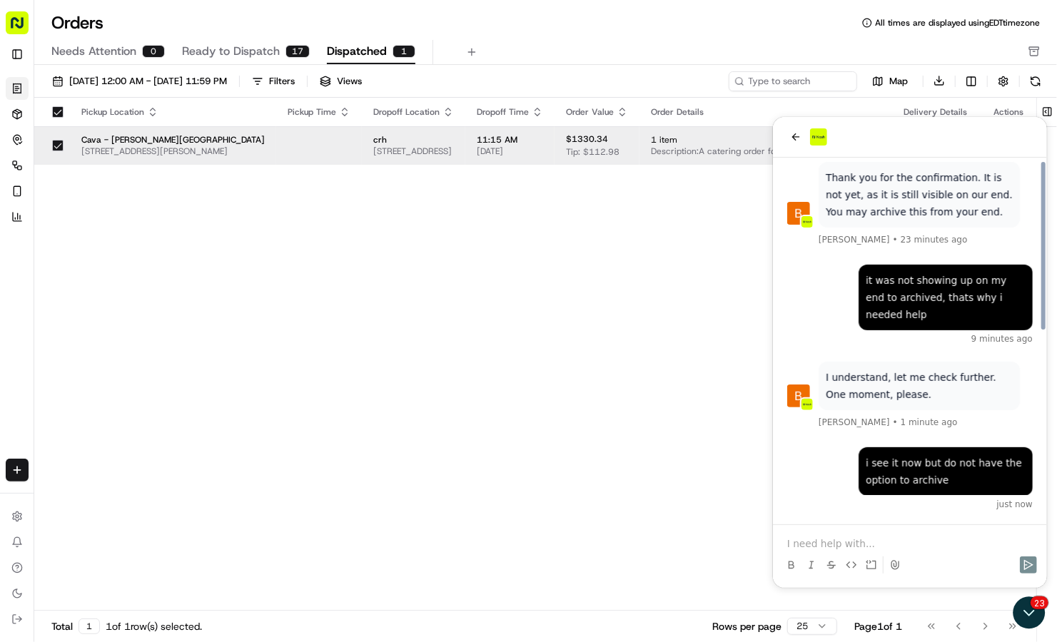
click at [892, 568] on icon at bounding box center [895, 564] width 8 height 9
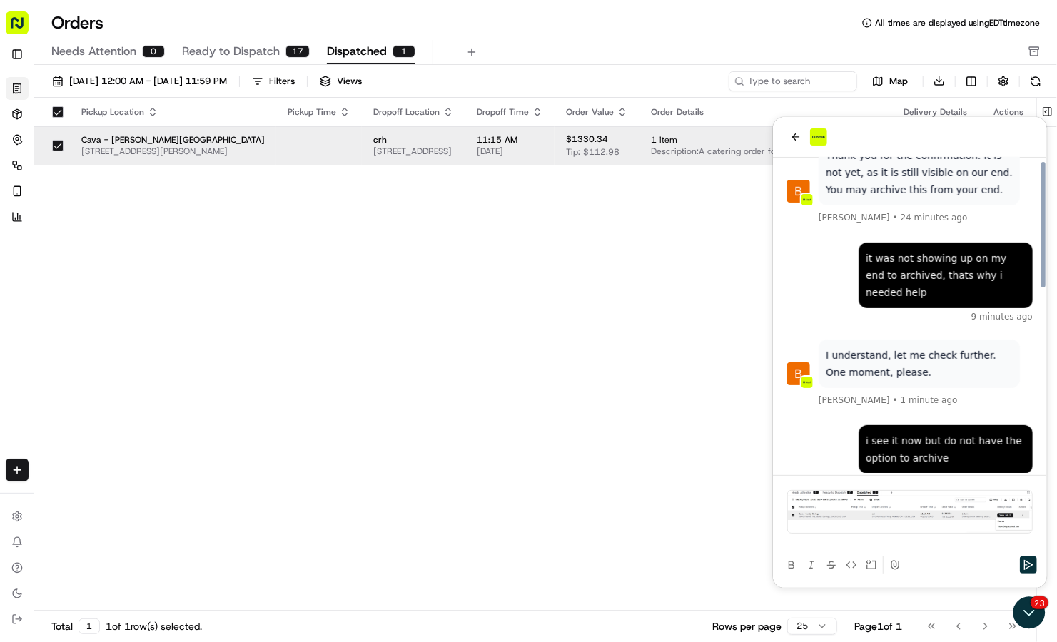
click at [495, 298] on div "Pickup Location Pickup Time Dropoff Location Dropoff Time Order Value Order Det…" at bounding box center [535, 355] width 1002 height 514
click at [790, 136] on icon "back" at bounding box center [795, 136] width 11 height 11
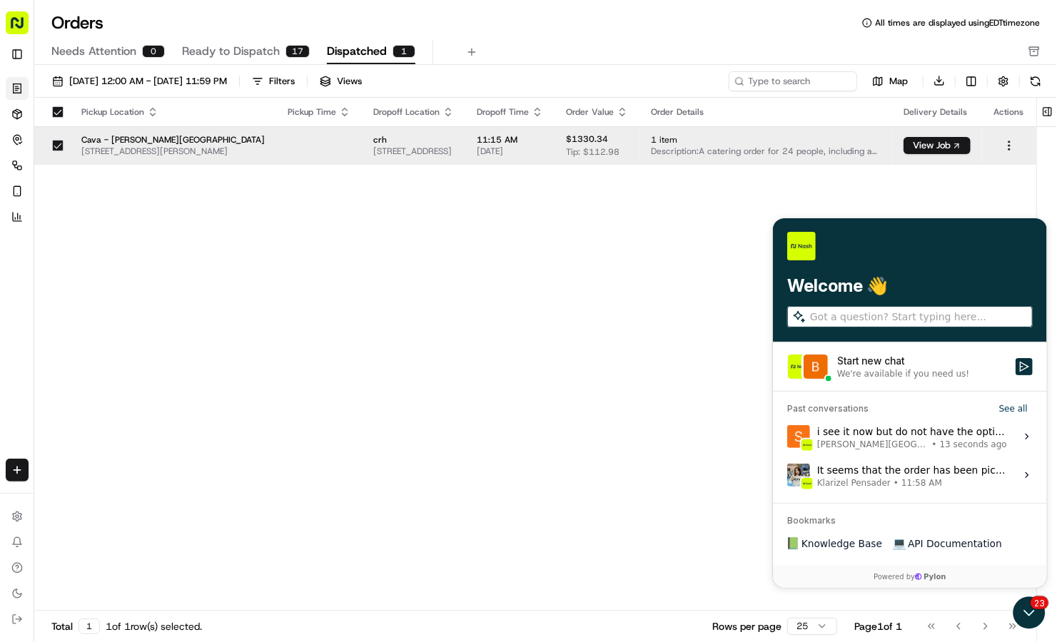
click at [846, 449] on span "[PERSON_NAME][GEOGRAPHIC_DATA]" at bounding box center [873, 443] width 112 height 11
click at [787, 437] on button "View issue" at bounding box center [786, 436] width 1 height 1
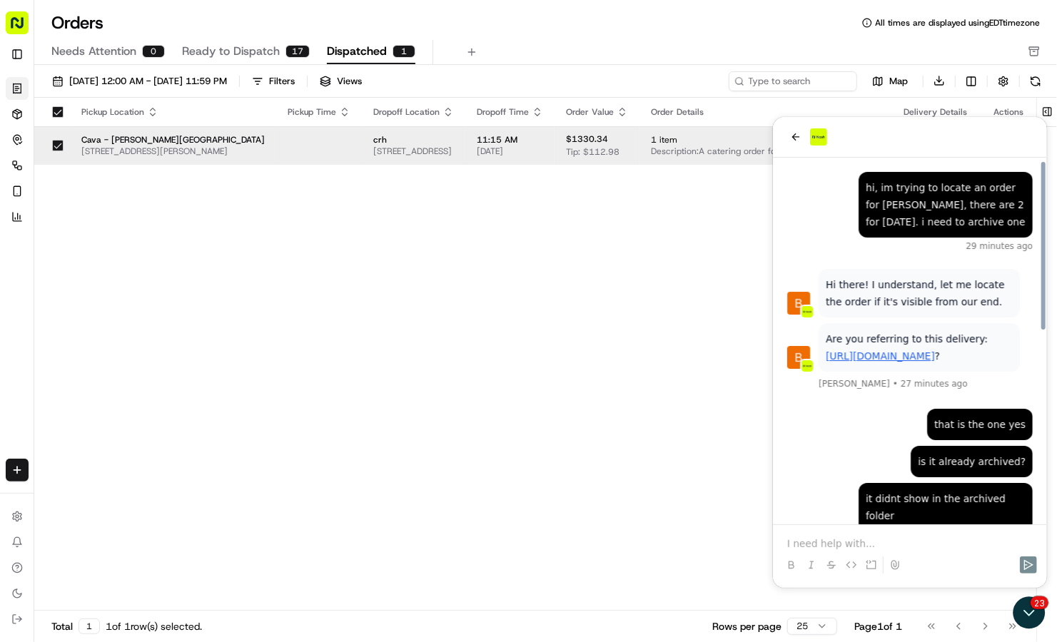
scroll to position [418, 0]
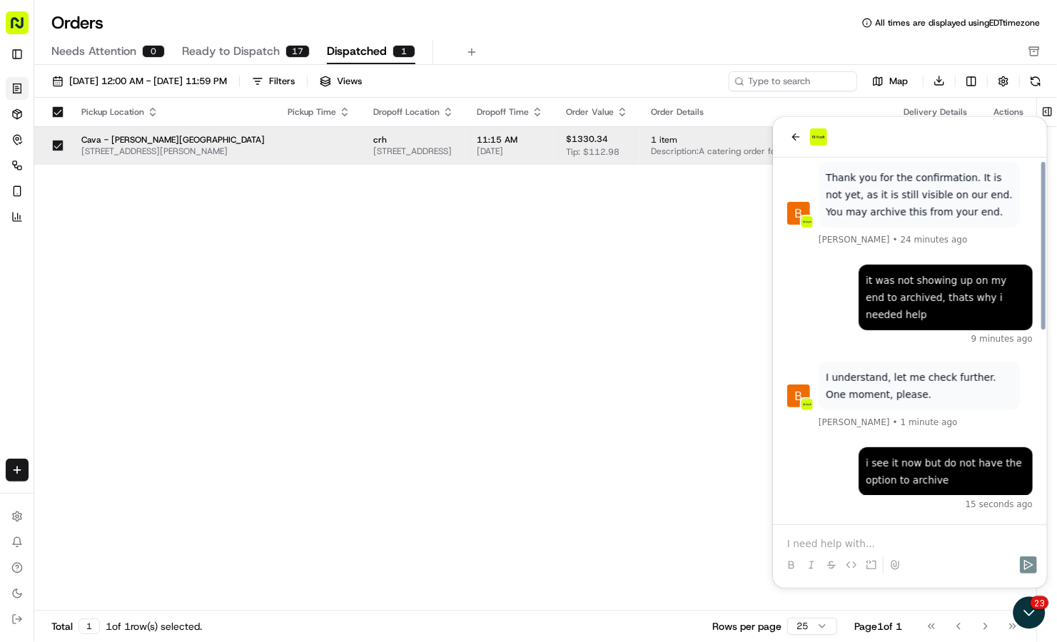
click at [813, 542] on p at bounding box center [910, 543] width 246 height 14
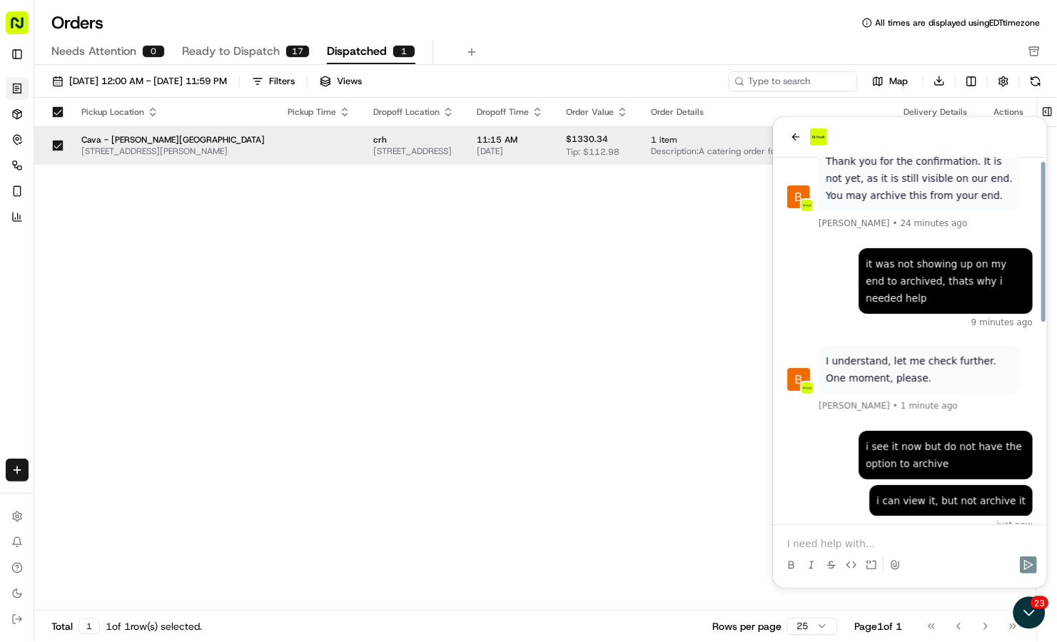
scroll to position [455, 0]
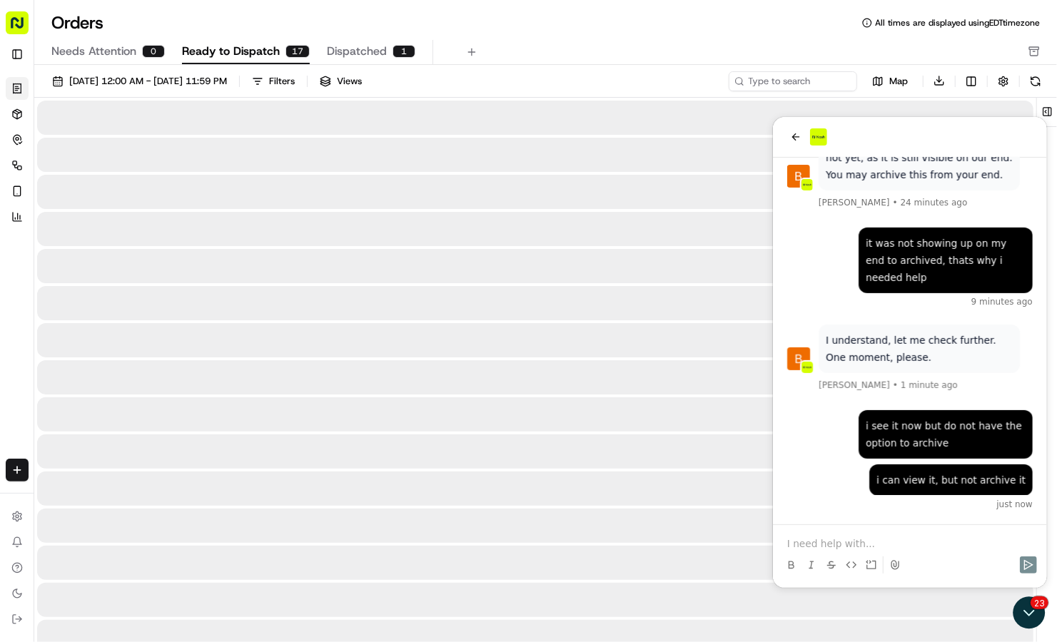
click at [271, 43] on span "Ready to Dispatch" at bounding box center [231, 51] width 98 height 17
click at [349, 49] on span "Dispatched" at bounding box center [357, 51] width 60 height 17
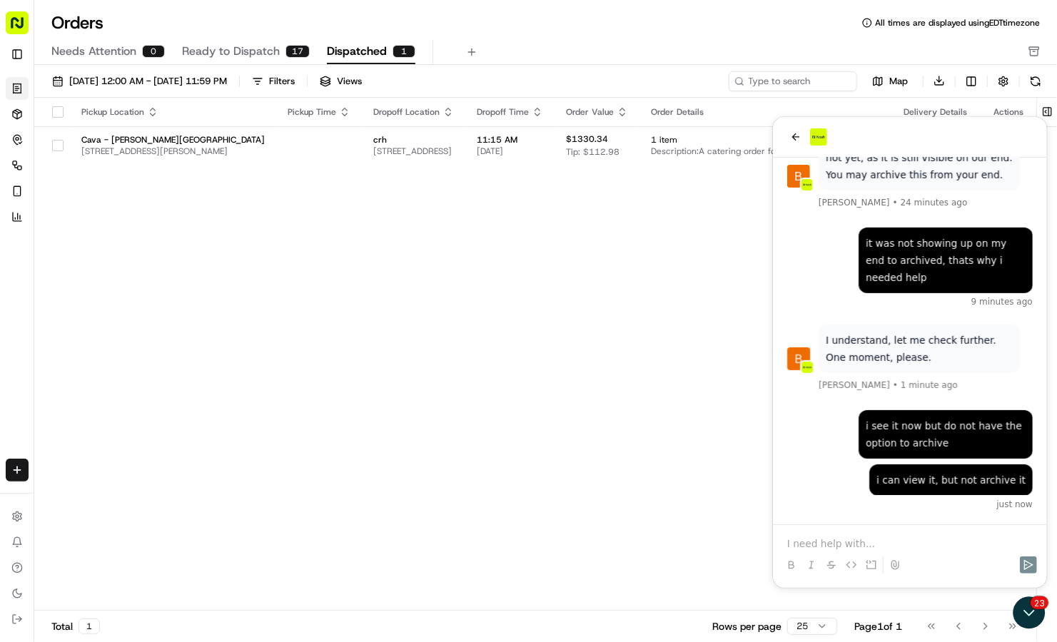
click at [53, 113] on button "button" at bounding box center [57, 111] width 11 height 11
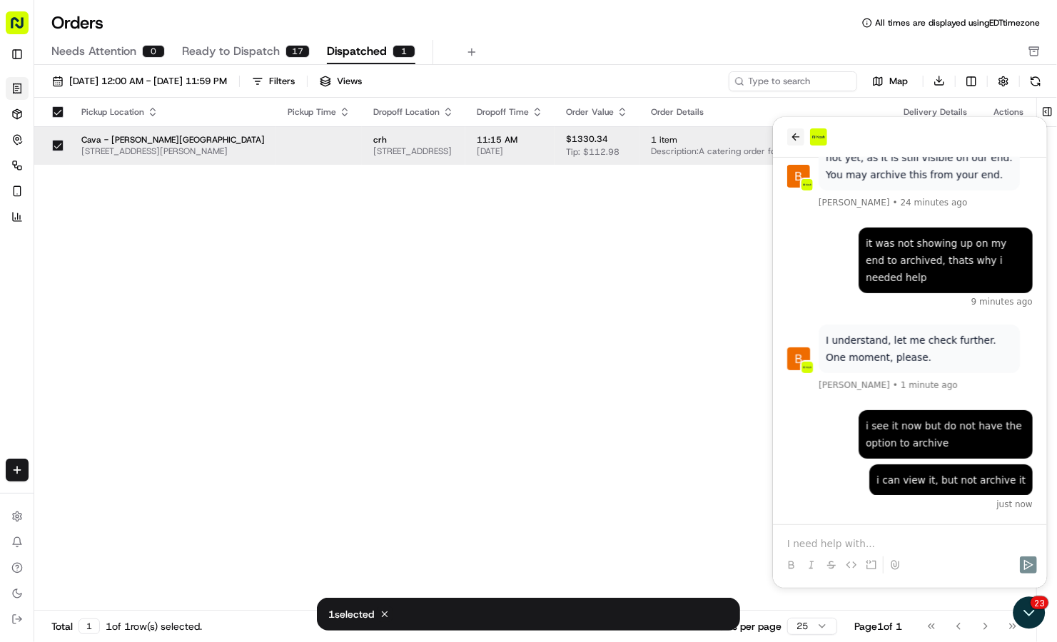
click at [796, 138] on icon "back" at bounding box center [795, 136] width 11 height 11
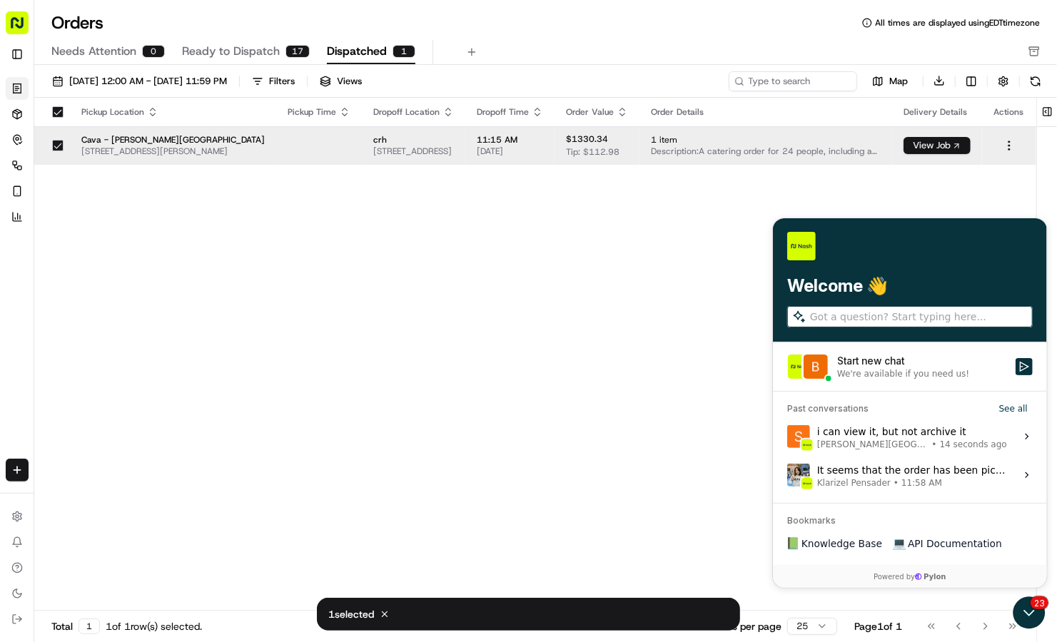
click at [949, 138] on button "View Job" at bounding box center [937, 145] width 67 height 17
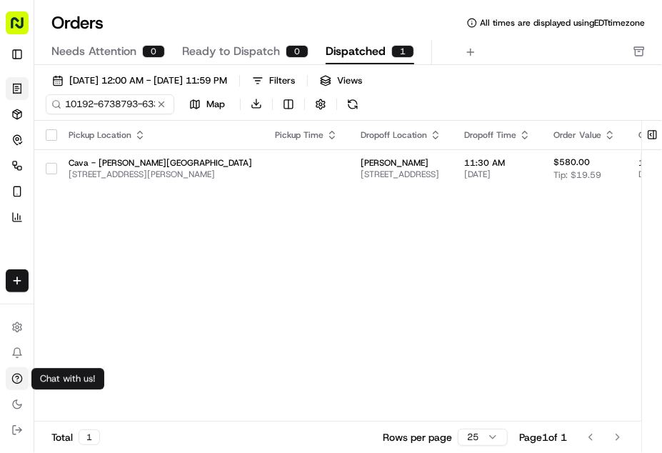
click at [19, 373] on icon at bounding box center [16, 378] width 11 height 11
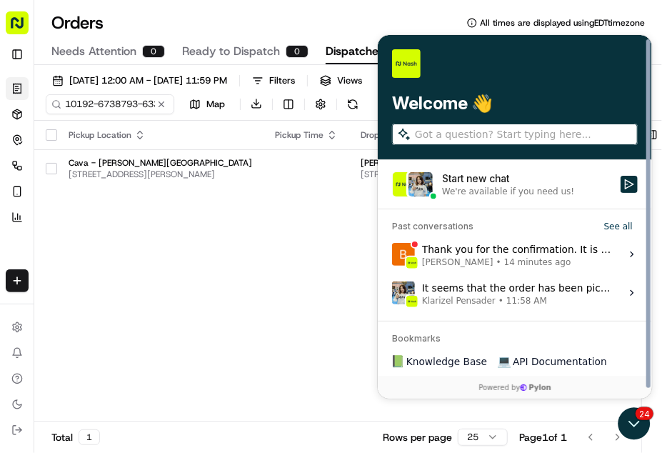
click at [452, 254] on div "Thank you for the confirmation. It is not yet, as it is still visible on our en…" at bounding box center [516, 253] width 190 height 27
click at [391, 254] on button "View issue" at bounding box center [390, 253] width 1 height 1
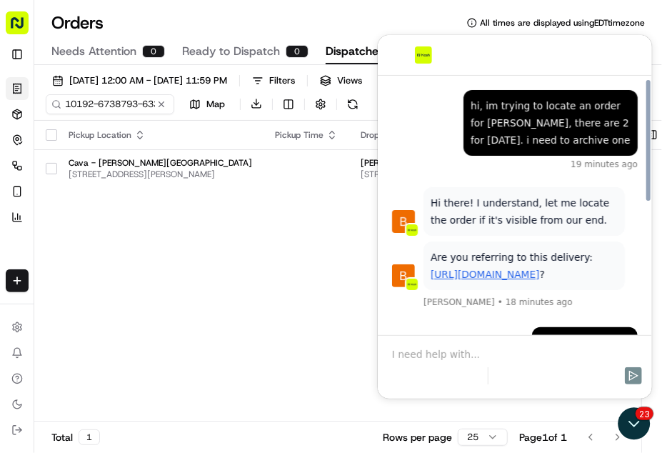
scroll to position [280, 0]
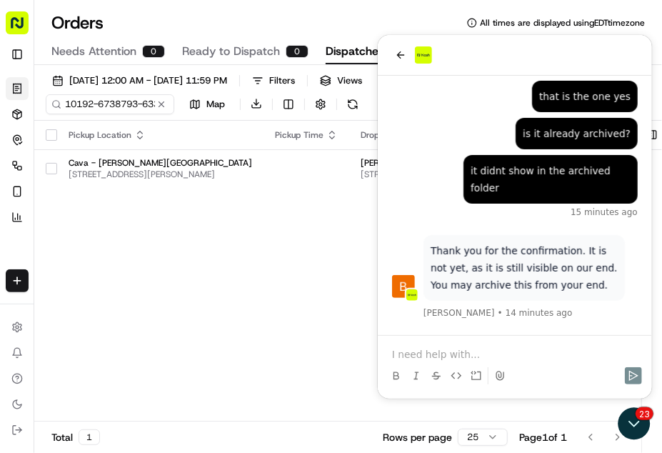
click at [492, 350] on p at bounding box center [514, 353] width 246 height 14
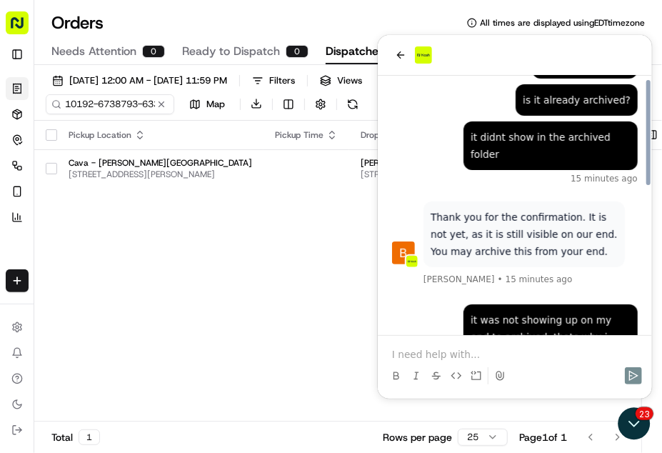
scroll to position [360, 0]
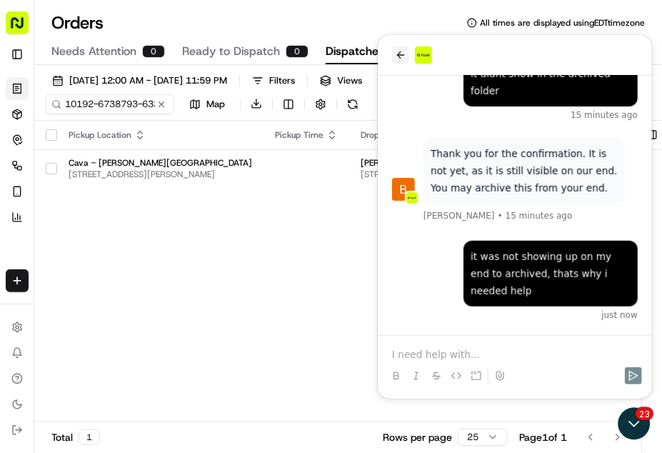
click at [400, 58] on icon "back" at bounding box center [399, 54] width 11 height 11
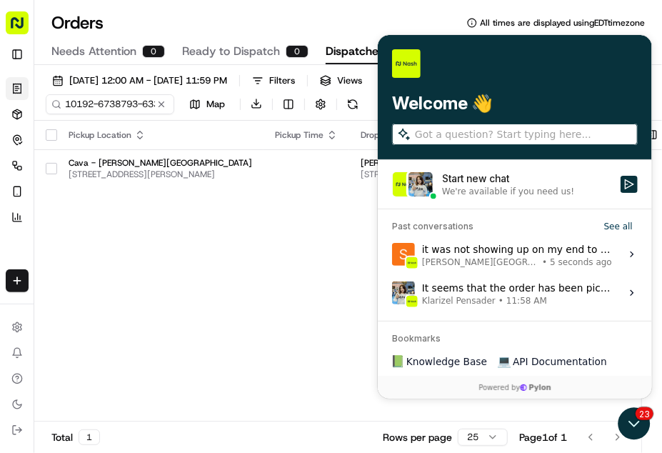
scroll to position [0, 0]
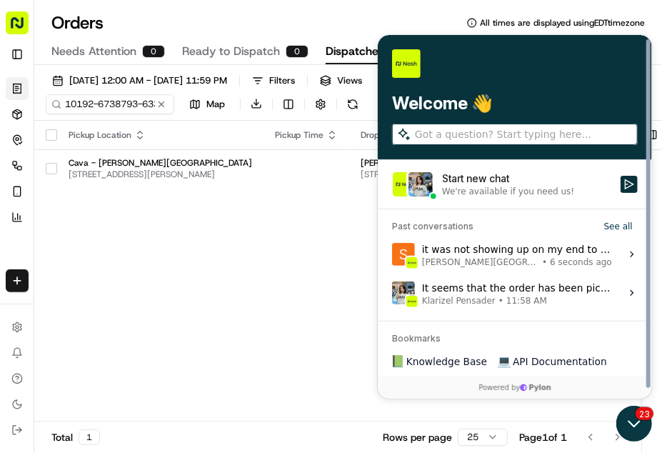
click at [619, 416] on icon "Open customer support" at bounding box center [633, 423] width 36 height 36
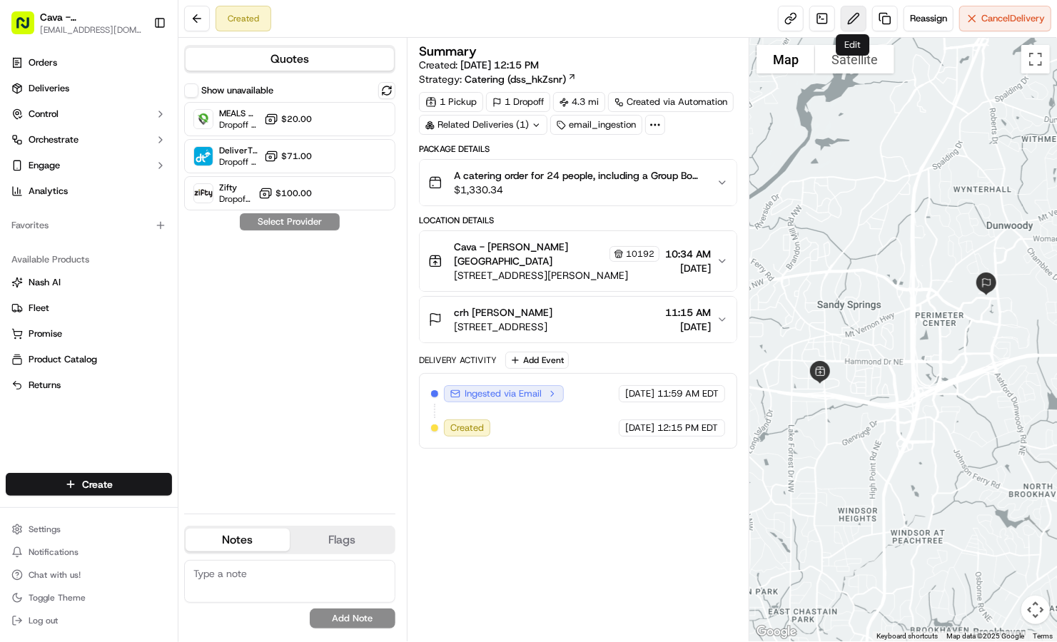
click at [856, 20] on button at bounding box center [854, 19] width 26 height 26
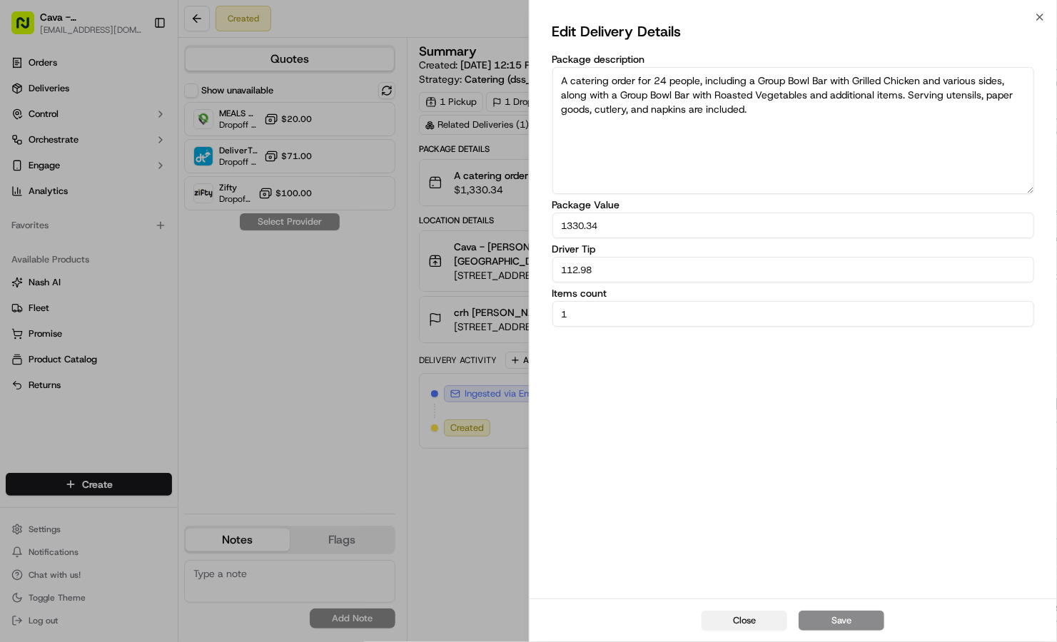
click at [750, 614] on button "Close" at bounding box center [745, 621] width 86 height 20
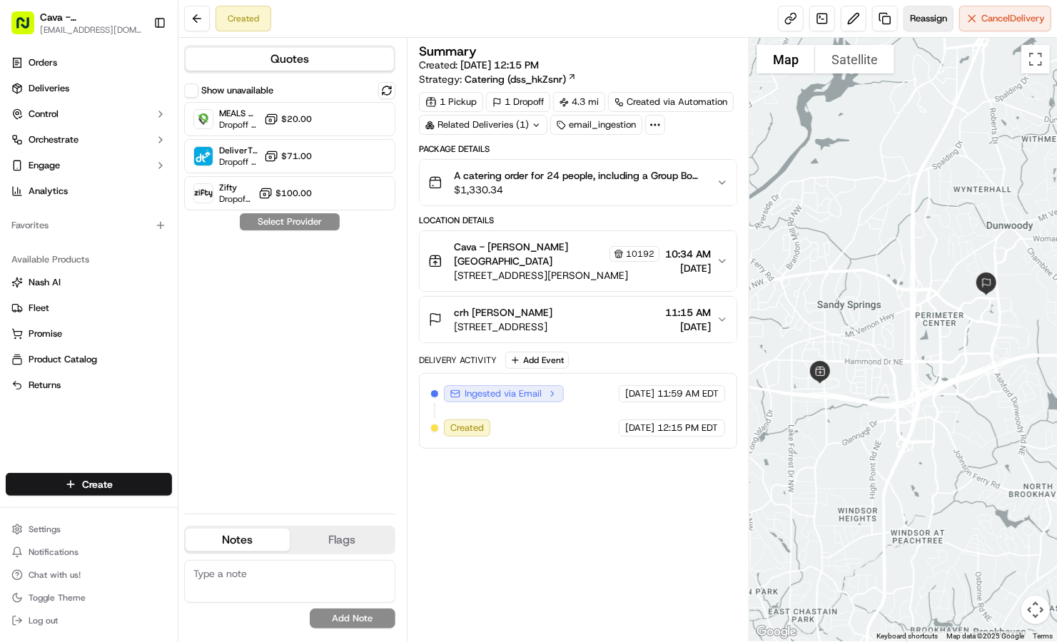
click at [916, 19] on span "Reassign" at bounding box center [928, 18] width 37 height 13
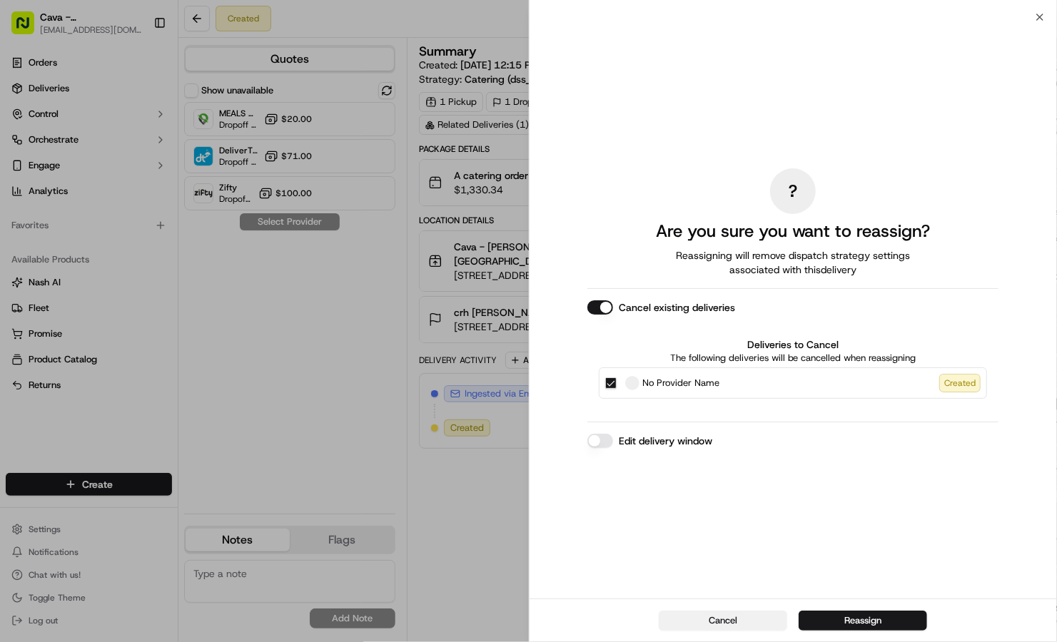
click at [716, 619] on button "Cancel" at bounding box center [723, 621] width 128 height 20
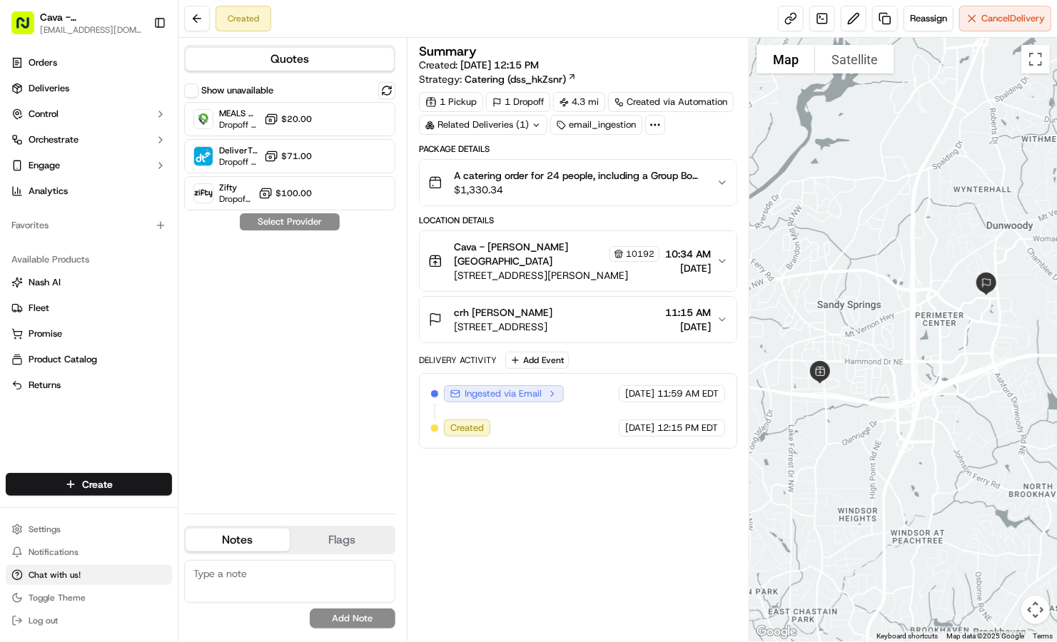
click at [36, 566] on button "Chat with us!" at bounding box center [89, 575] width 166 height 20
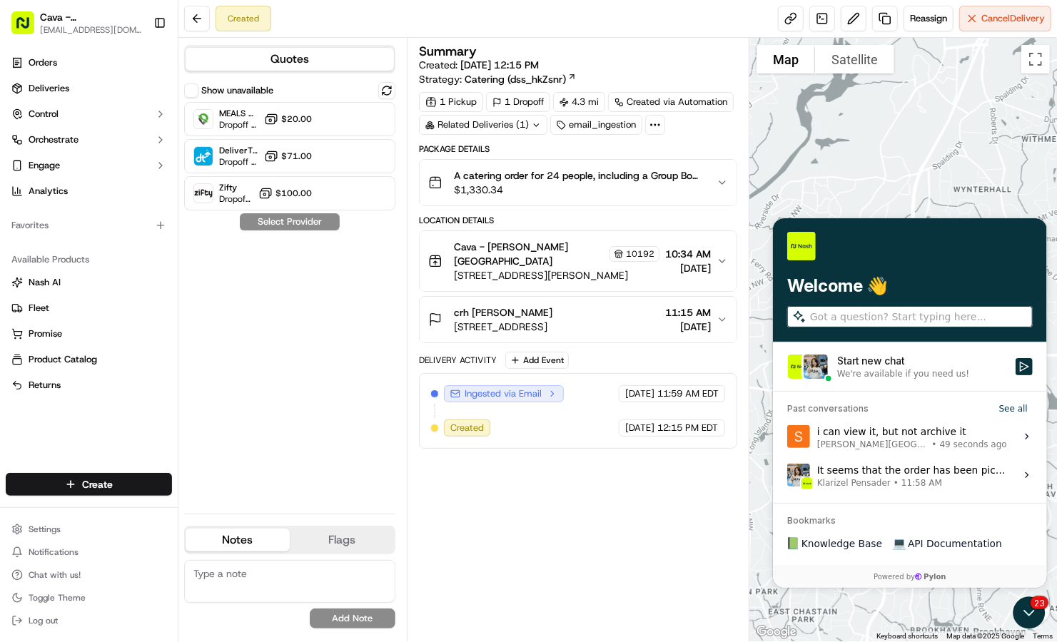
click at [795, 433] on img at bounding box center [798, 436] width 23 height 23
click at [787, 436] on button "View issue" at bounding box center [786, 436] width 1 height 1
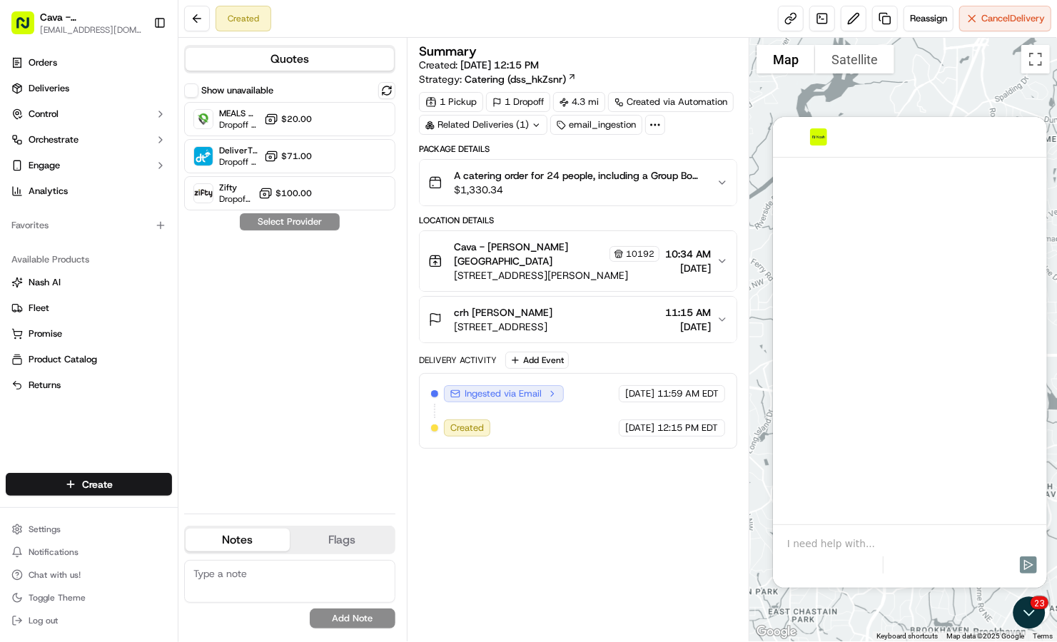
scroll to position [455, 0]
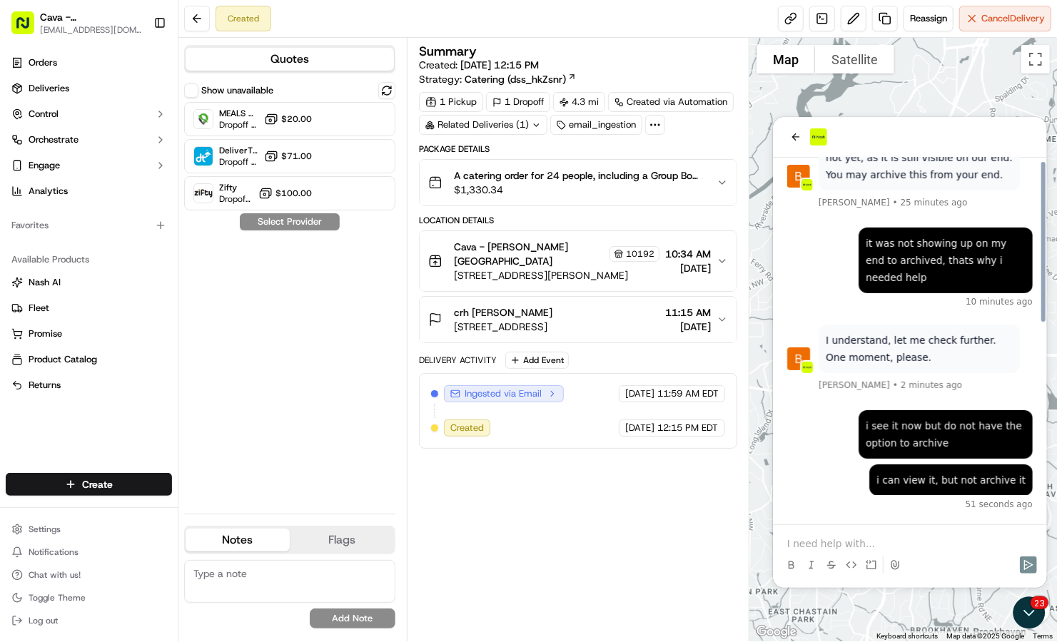
click at [864, 549] on p at bounding box center [910, 543] width 246 height 14
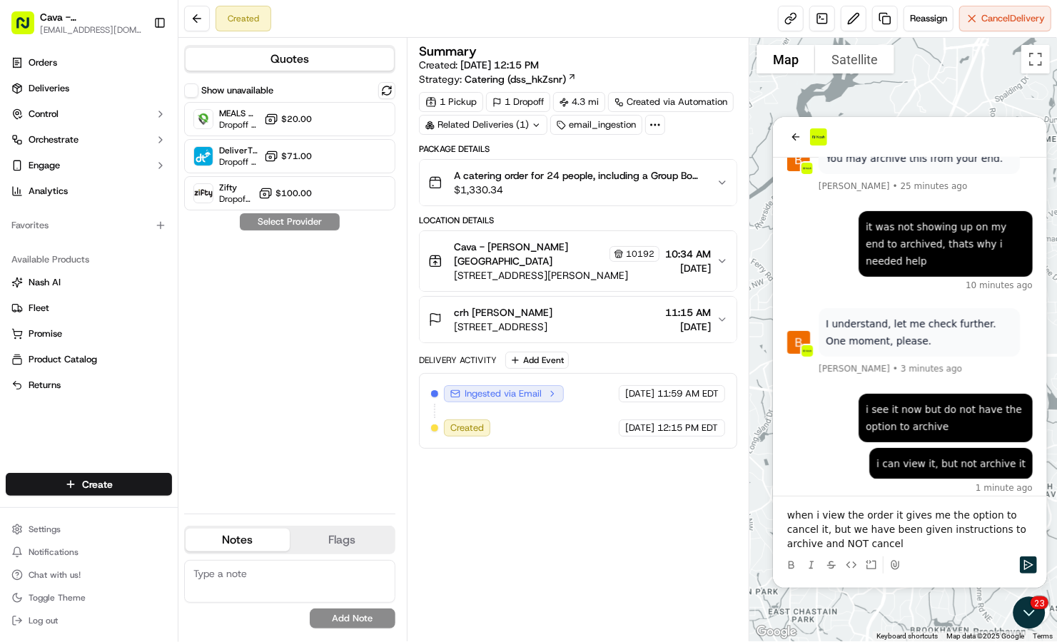
scroll to position [543, 0]
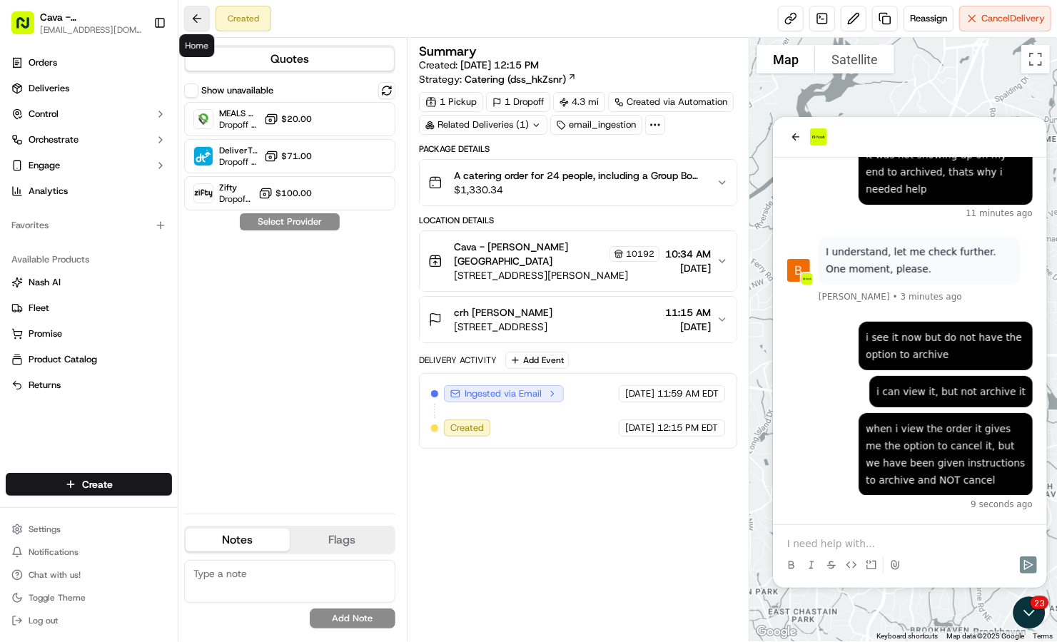
click at [201, 17] on button at bounding box center [197, 19] width 26 height 26
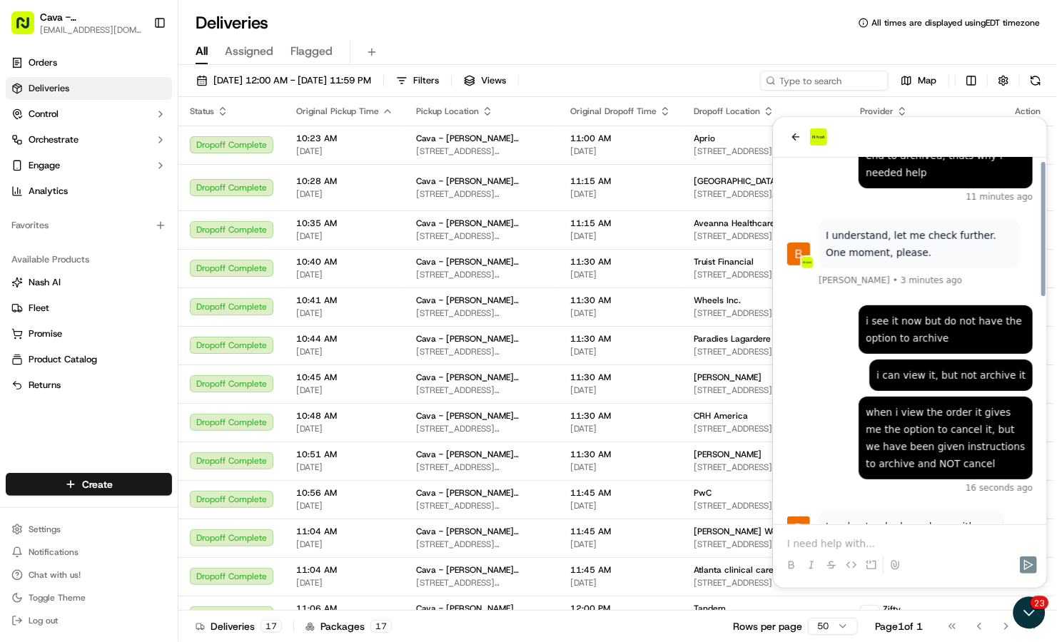
scroll to position [612, 0]
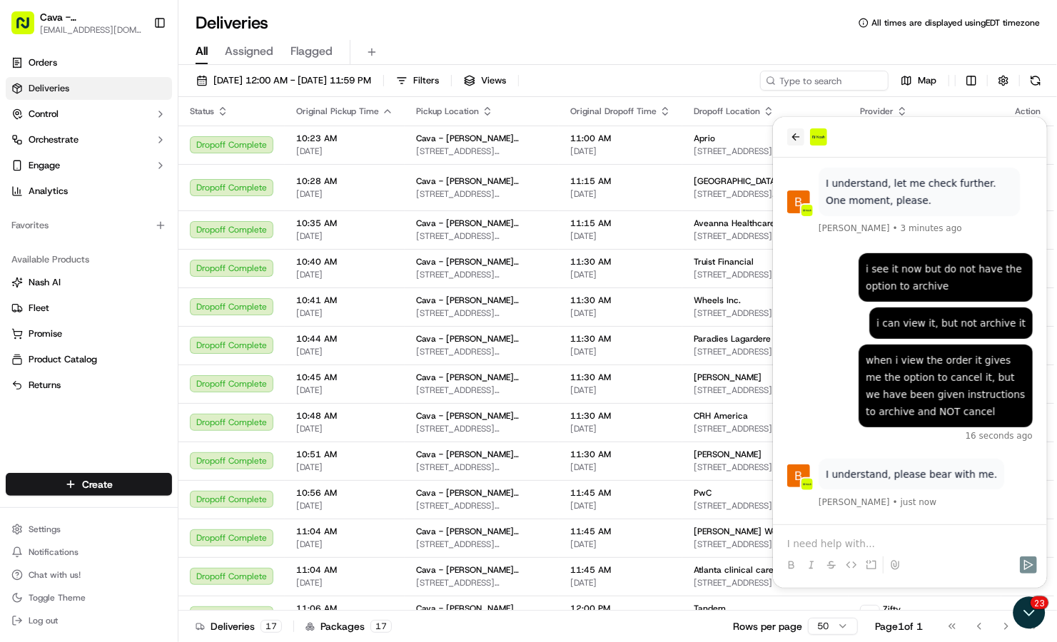
click at [798, 139] on icon "back" at bounding box center [795, 136] width 11 height 11
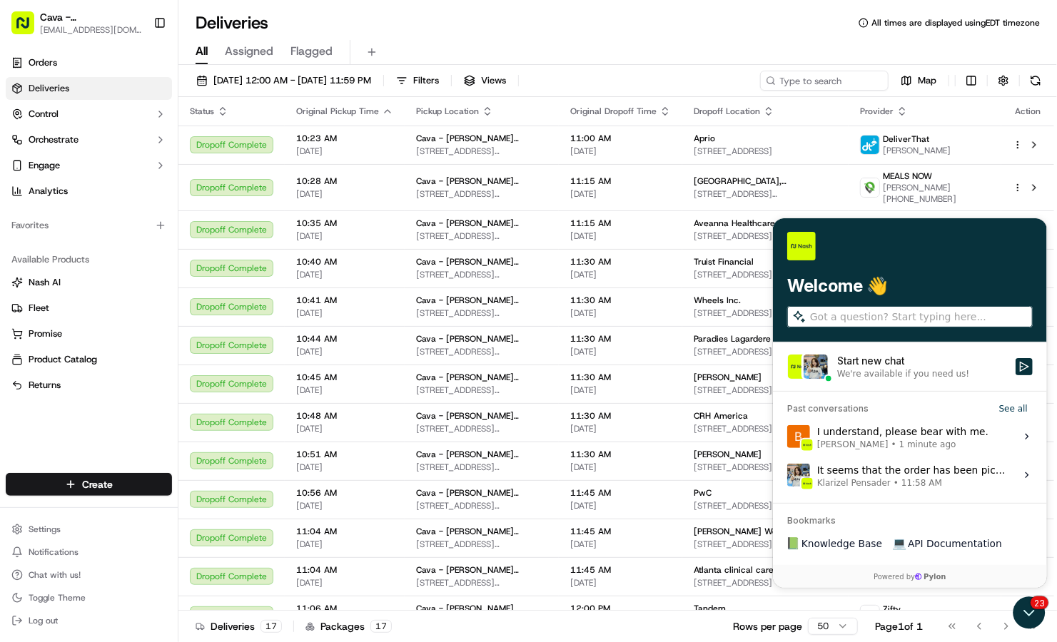
click at [904, 440] on span "1 minute ago" at bounding box center [927, 443] width 57 height 11
click at [787, 437] on button "View issue" at bounding box center [786, 436] width 1 height 1
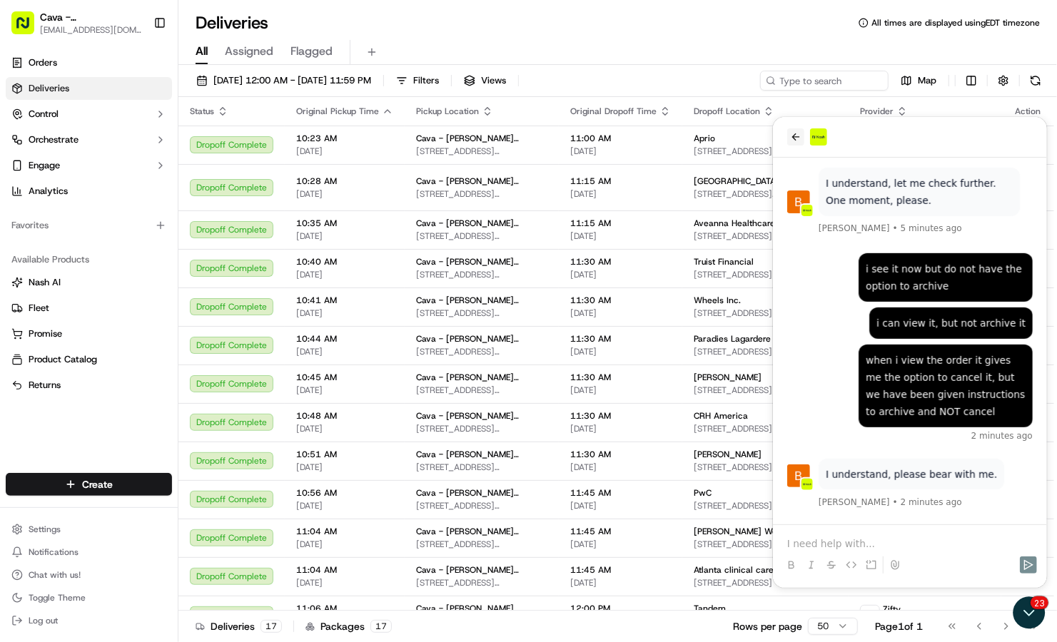
click at [795, 135] on icon "back" at bounding box center [795, 136] width 11 height 11
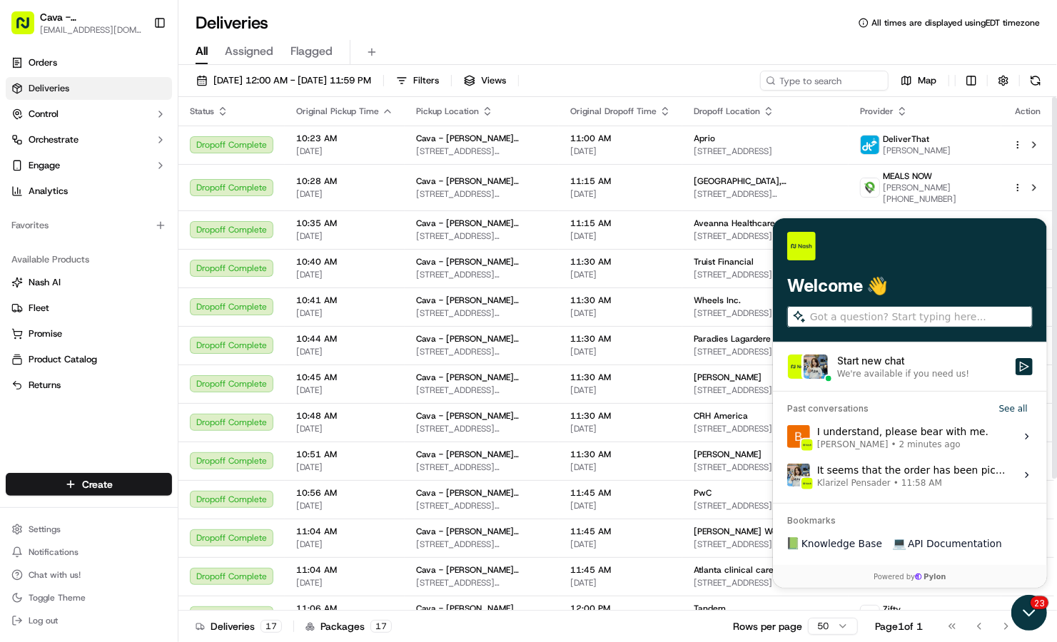
click at [1029, 612] on icon "Open customer support" at bounding box center [1029, 613] width 36 height 36
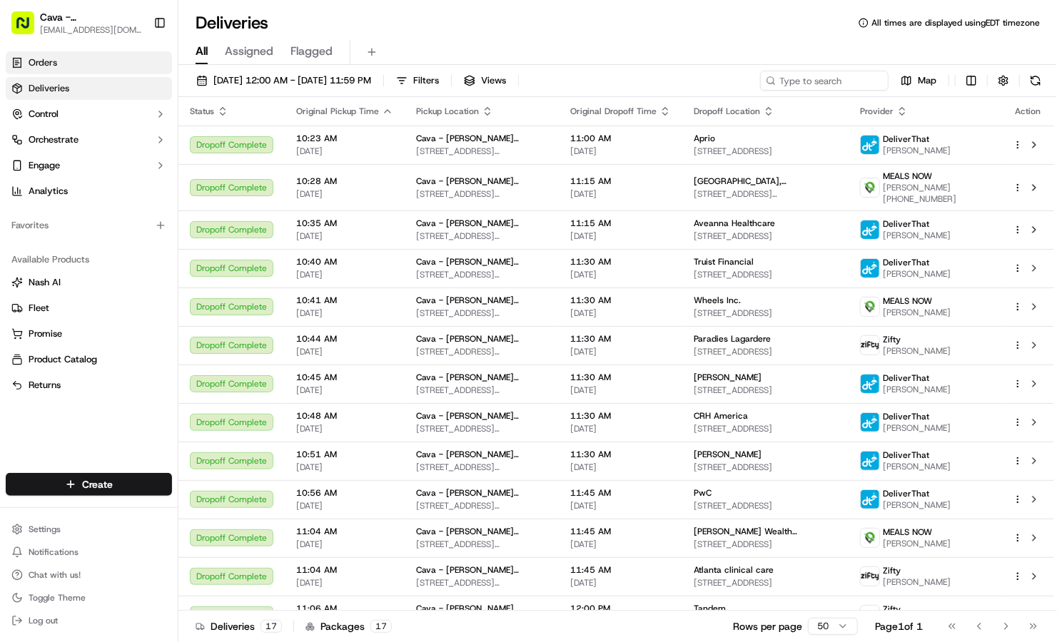
click at [109, 54] on link "Orders" at bounding box center [89, 62] width 166 height 23
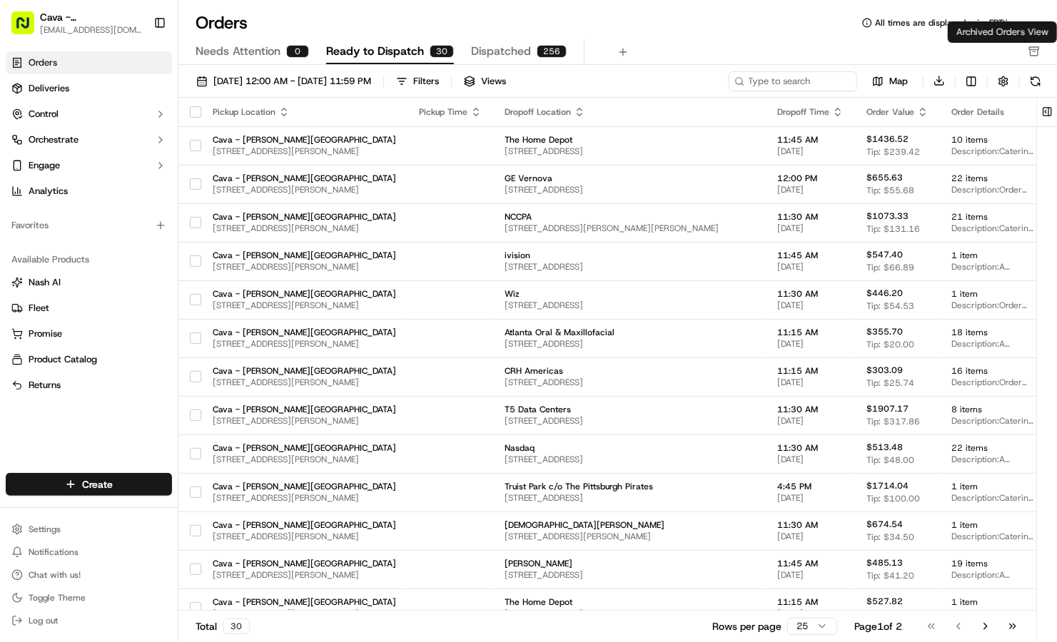
click at [1027, 49] on div "Needs Attention 0 Ready to Dispatch 30 Dispatched 256" at bounding box center [617, 52] width 879 height 25
click at [1031, 49] on icon "button" at bounding box center [1035, 52] width 8 height 6
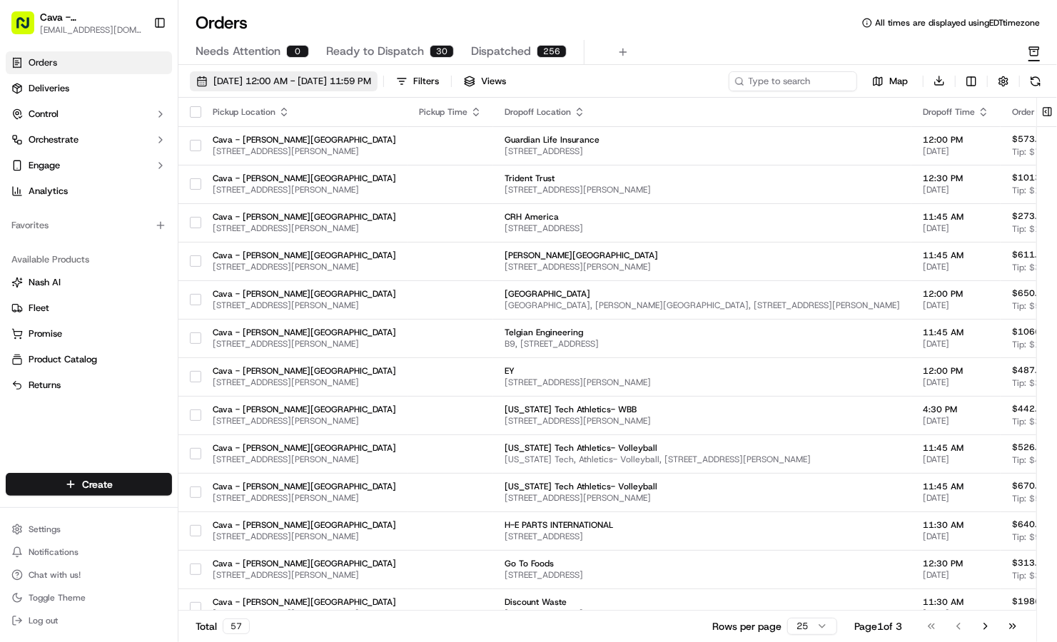
click at [370, 77] on span "[DATE] 12:00 AM - [DATE] 11:59 PM" at bounding box center [292, 81] width 158 height 13
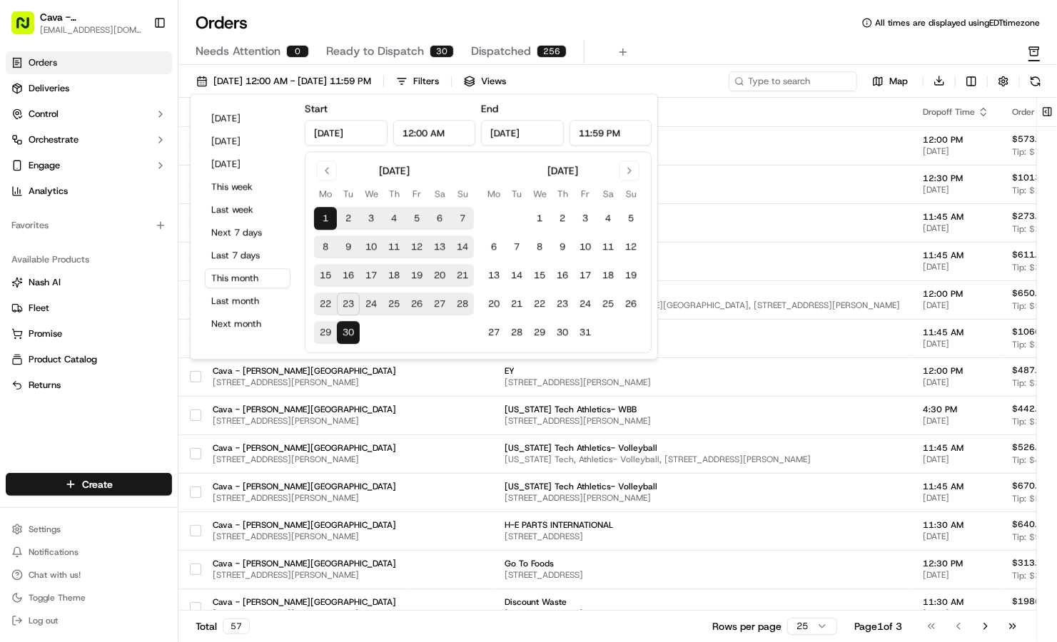
click at [370, 298] on button "24" at bounding box center [371, 304] width 23 height 23
type input "[DATE]"
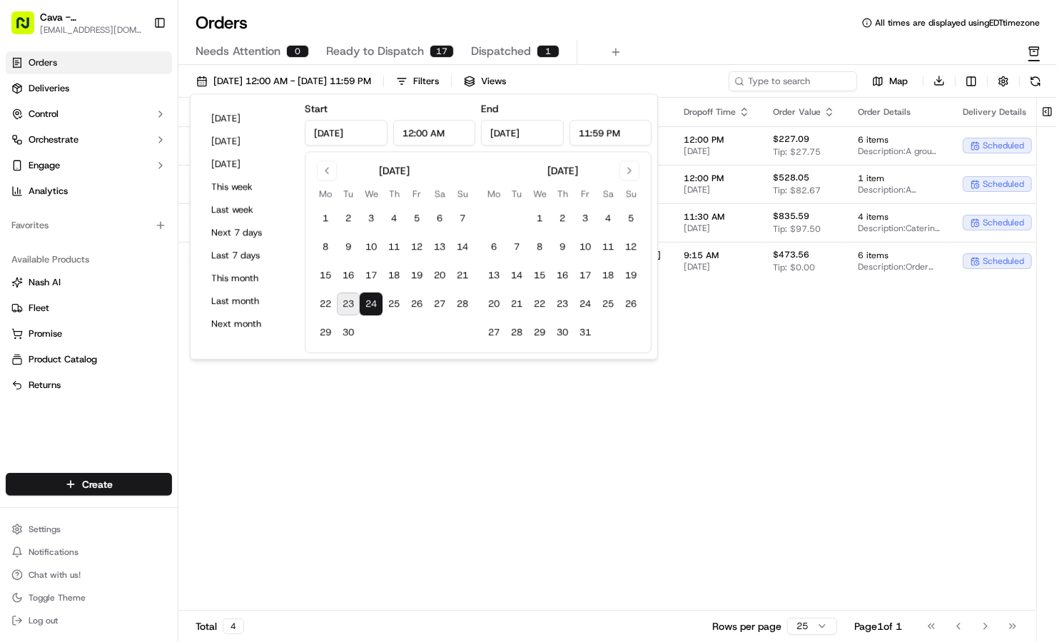
click at [699, 30] on div "Orders All times are displayed using EDT timezone" at bounding box center [617, 22] width 879 height 23
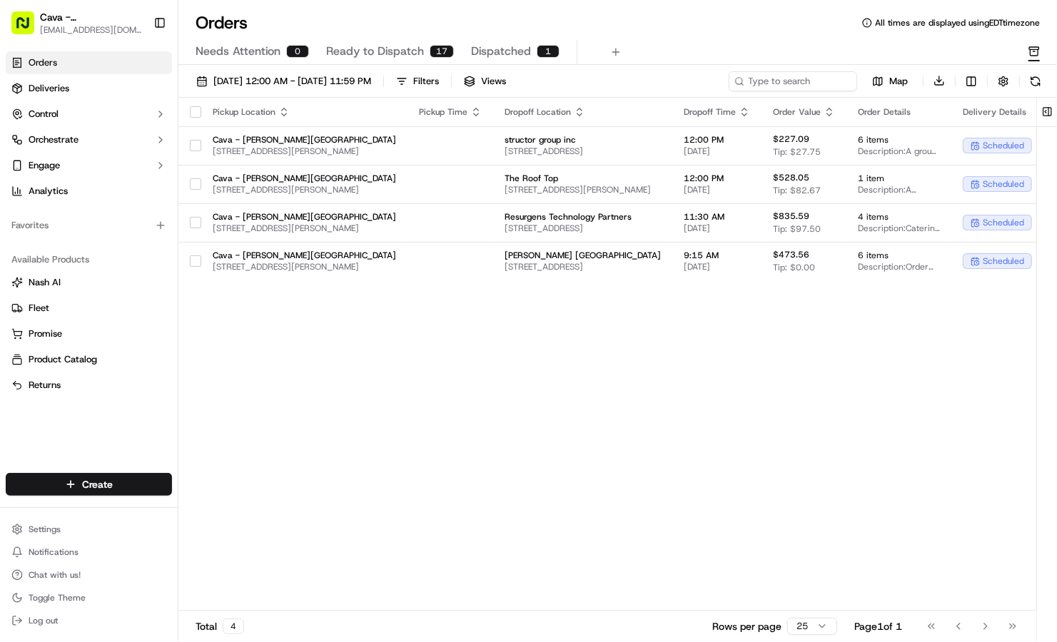
click at [372, 55] on span "Ready to Dispatch" at bounding box center [375, 51] width 98 height 17
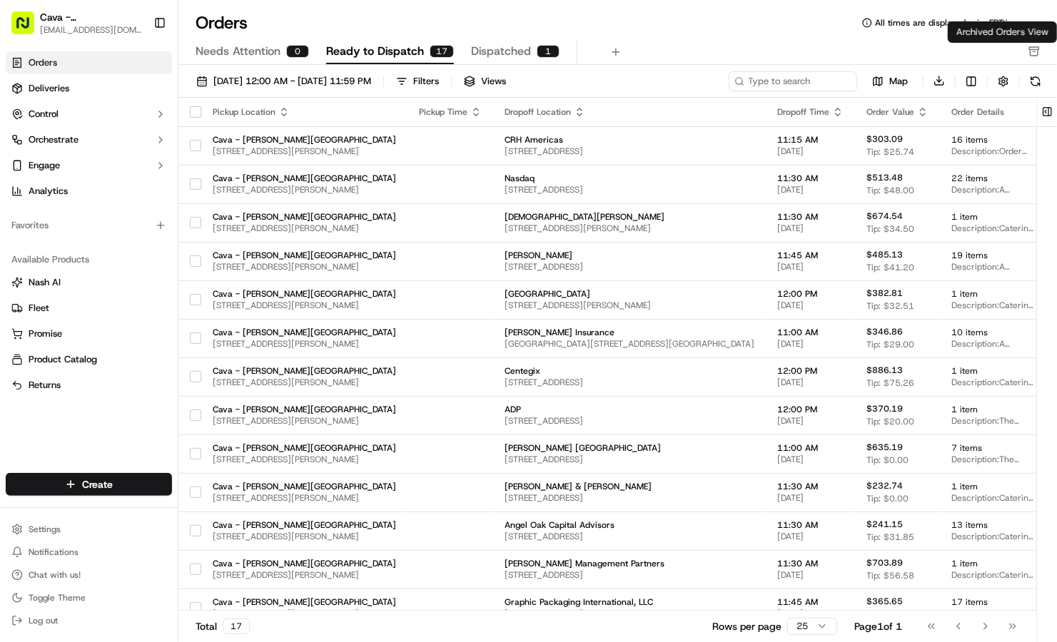
click at [1030, 56] on icon "button" at bounding box center [1034, 51] width 11 height 11
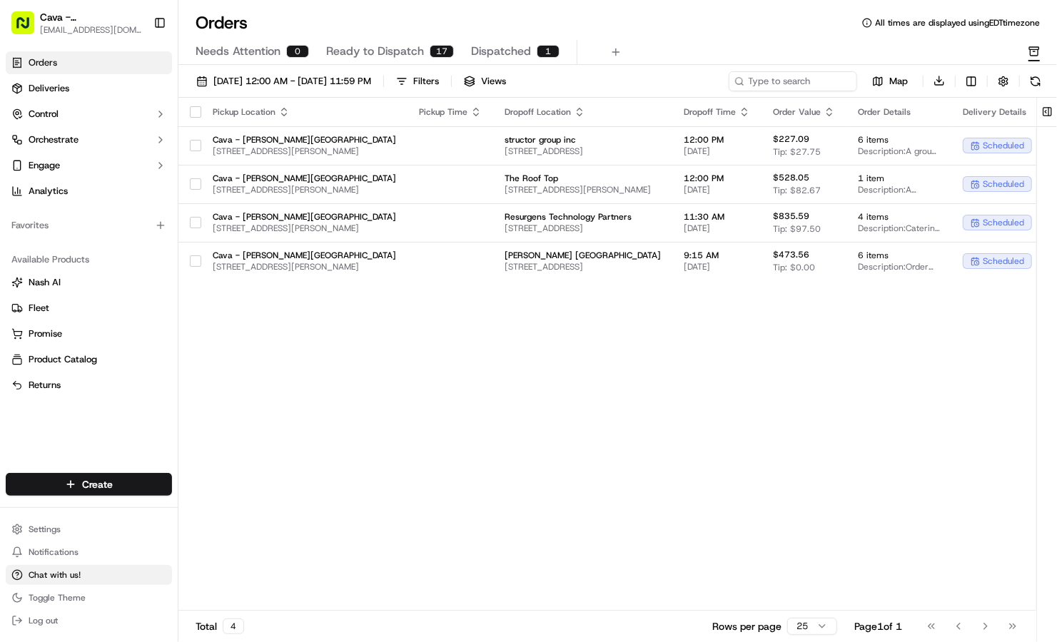
click at [48, 573] on span "Chat with us!" at bounding box center [55, 575] width 52 height 11
click at [86, 573] on button "Chat with us!" at bounding box center [89, 575] width 166 height 20
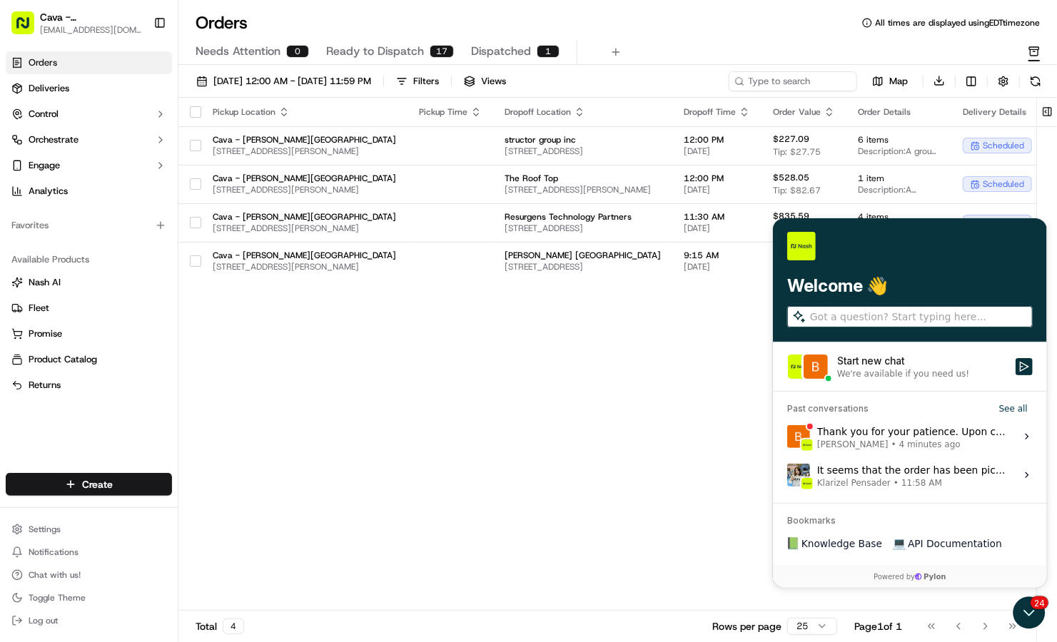
click at [884, 435] on div "Thank you for your patience. Upon checking with our team. To archive is availab…" at bounding box center [912, 436] width 190 height 27
click at [787, 436] on button "View issue" at bounding box center [786, 436] width 1 height 1
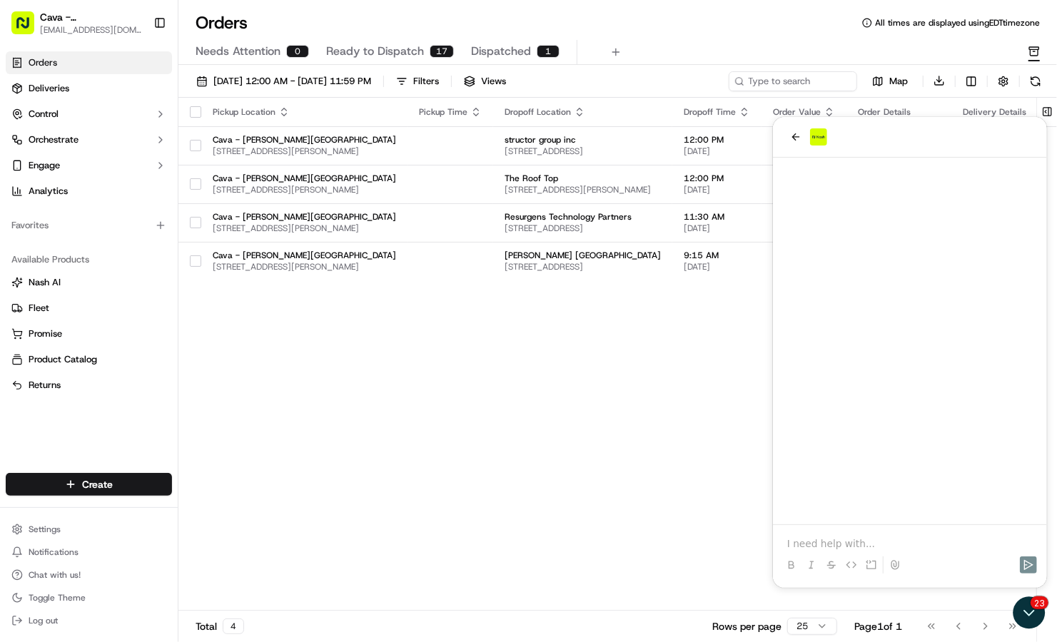
scroll to position [766, 0]
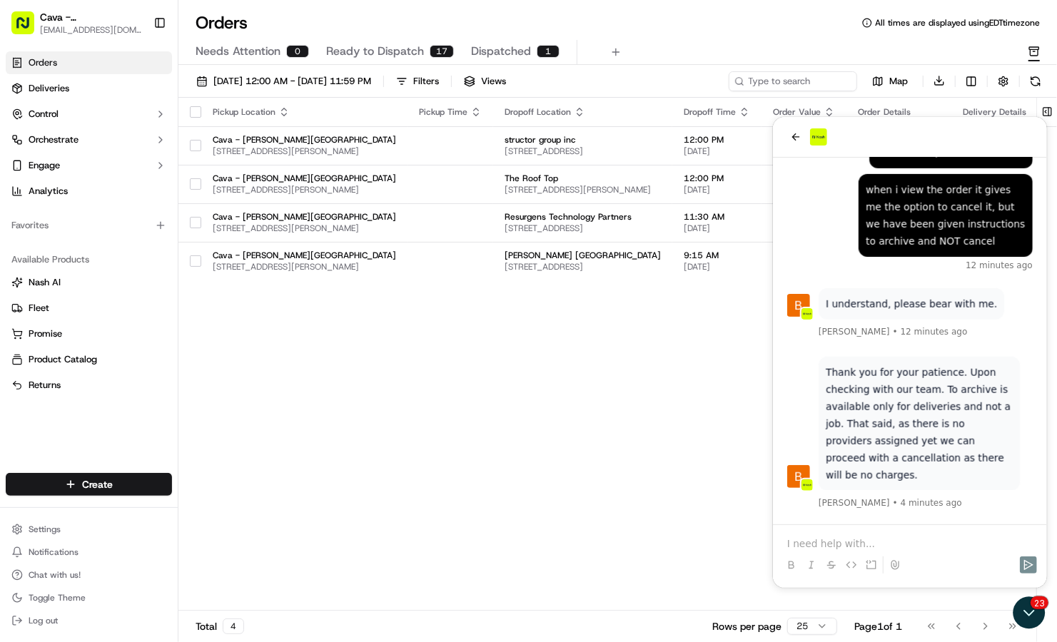
click at [836, 542] on p at bounding box center [910, 543] width 246 height 14
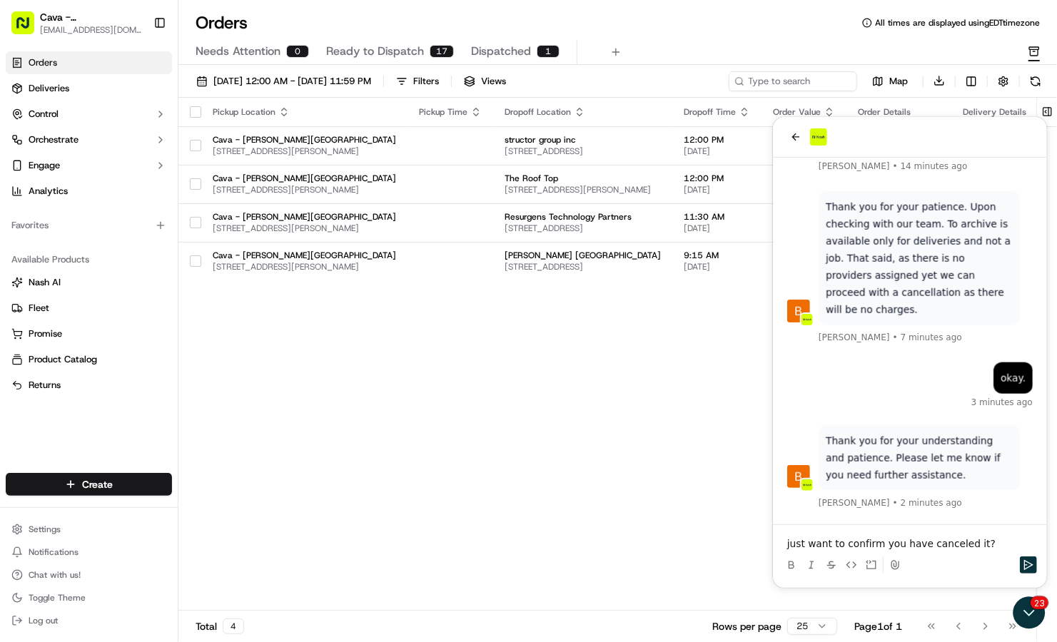
scroll to position [1012, 0]
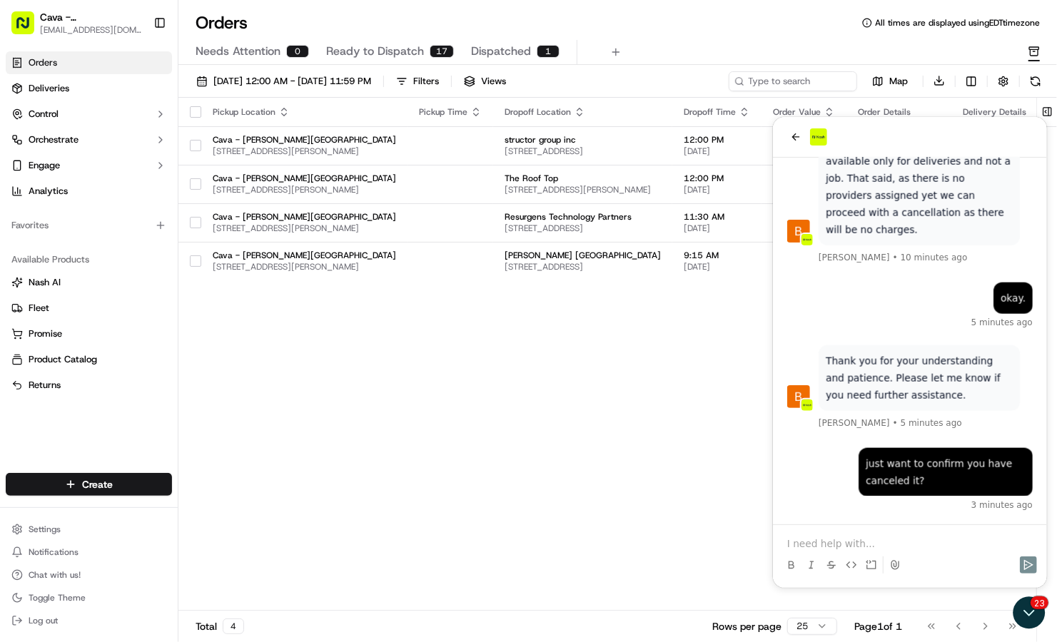
click at [804, 503] on div "3 minutes ago" at bounding box center [910, 504] width 246 height 11
click at [543, 510] on div "Pickup Location Pickup Time Dropoff Location Dropoff Time Order Value Order Det…" at bounding box center [689, 355] width 1022 height 514
click at [792, 141] on icon "back" at bounding box center [795, 136] width 11 height 11
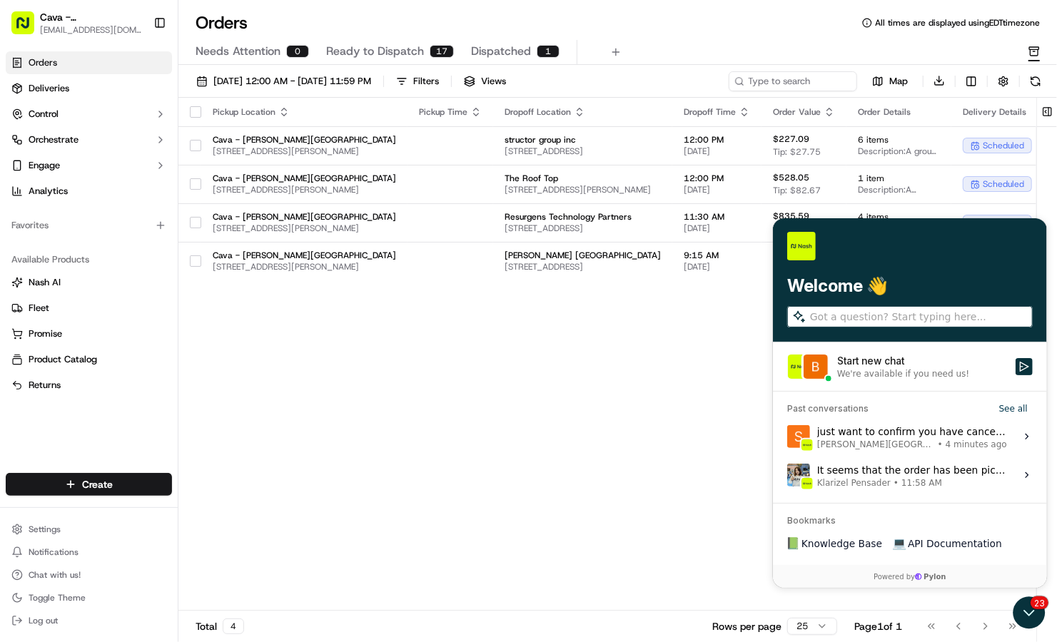
click at [396, 47] on span "Ready to Dispatch" at bounding box center [375, 51] width 98 height 17
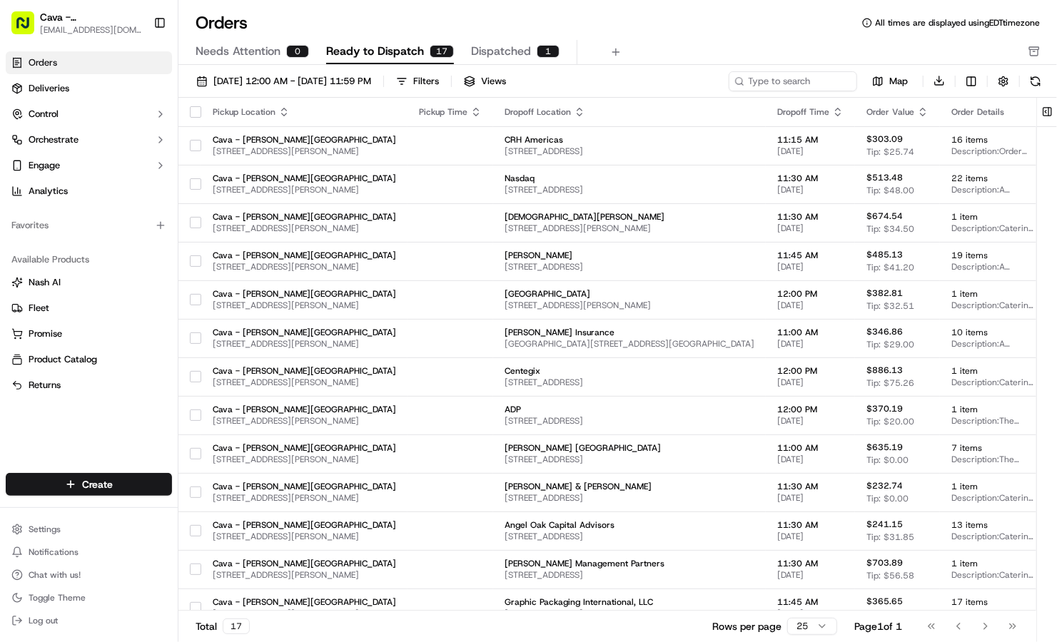
click at [539, 51] on div "1" at bounding box center [548, 51] width 23 height 13
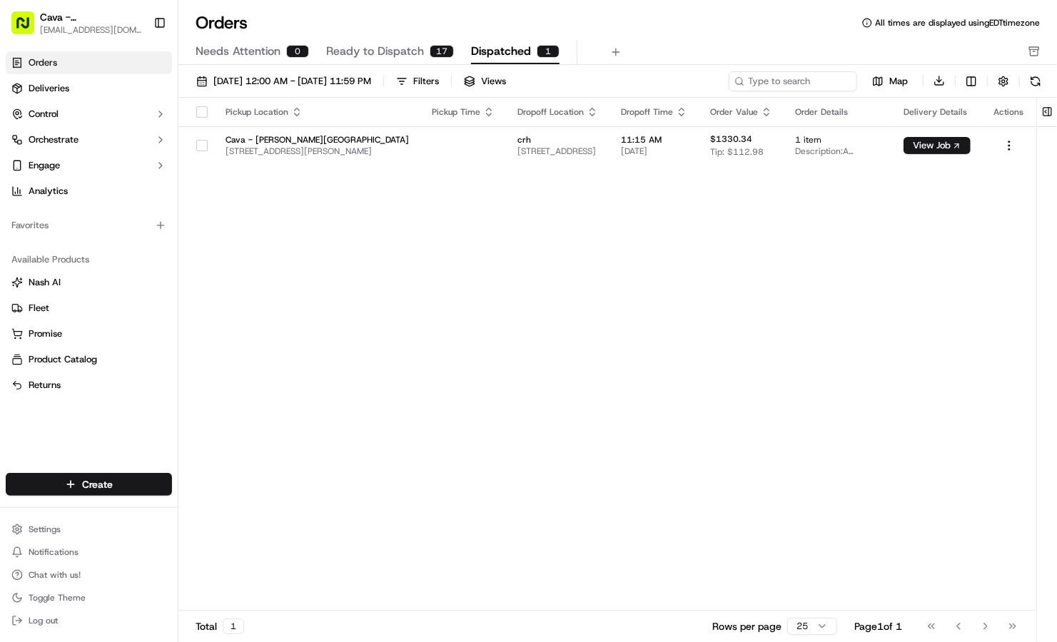
click at [228, 219] on div "Pickup Location Pickup Time Dropoff Location Dropoff Time Order Value Order Det…" at bounding box center [607, 355] width 858 height 514
click at [160, 29] on button "Toggle Sidebar" at bounding box center [160, 23] width 24 height 24
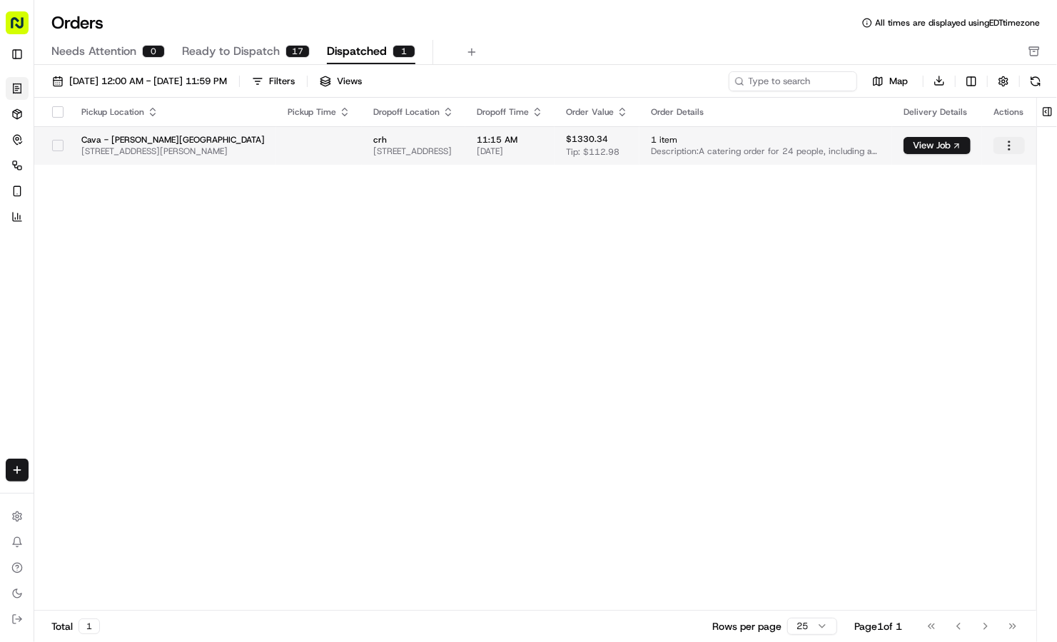
click at [1002, 144] on html "Cava - [PERSON_NAME] Springs [EMAIL_ADDRESS][DOMAIN_NAME] Toggle Sidebar Orders…" at bounding box center [528, 321] width 1057 height 642
click at [946, 144] on button "View Job" at bounding box center [937, 145] width 67 height 17
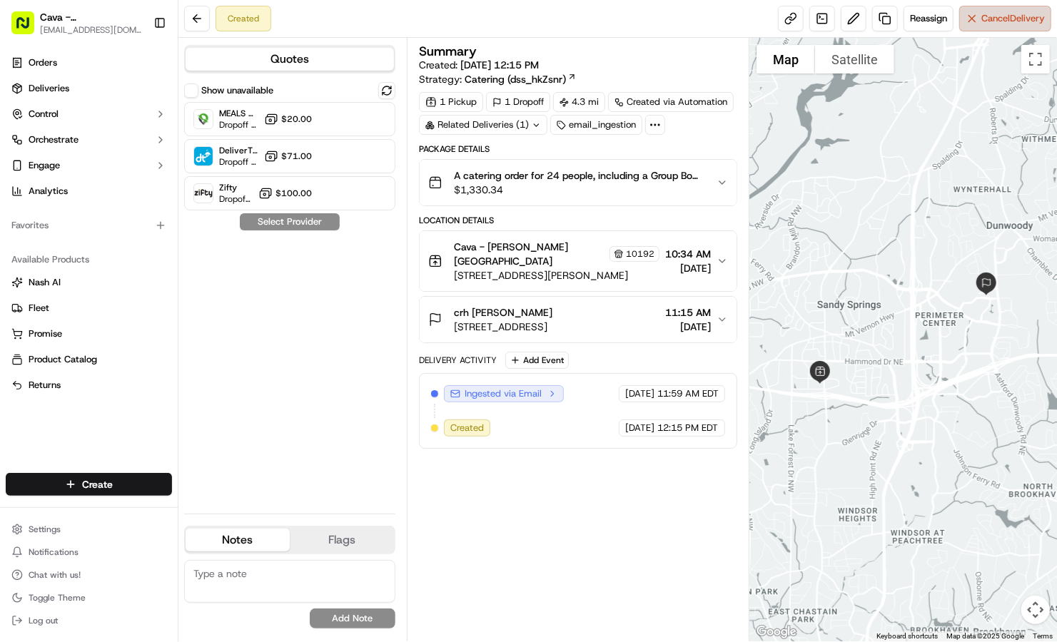
click at [1030, 28] on button "Cancel Delivery" at bounding box center [1005, 19] width 92 height 26
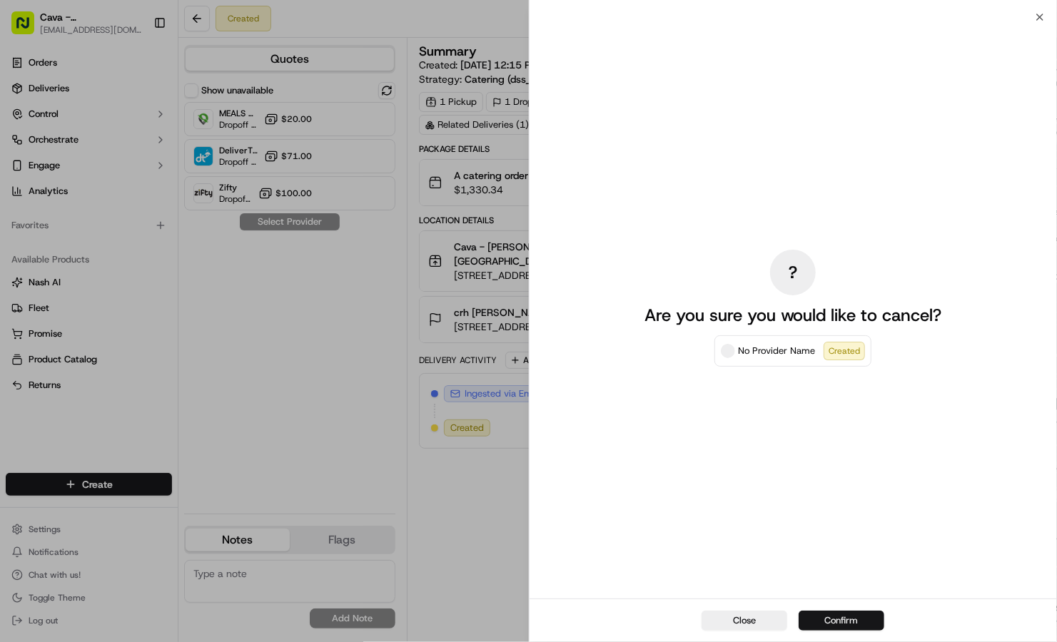
click at [837, 626] on button "Confirm" at bounding box center [842, 621] width 86 height 20
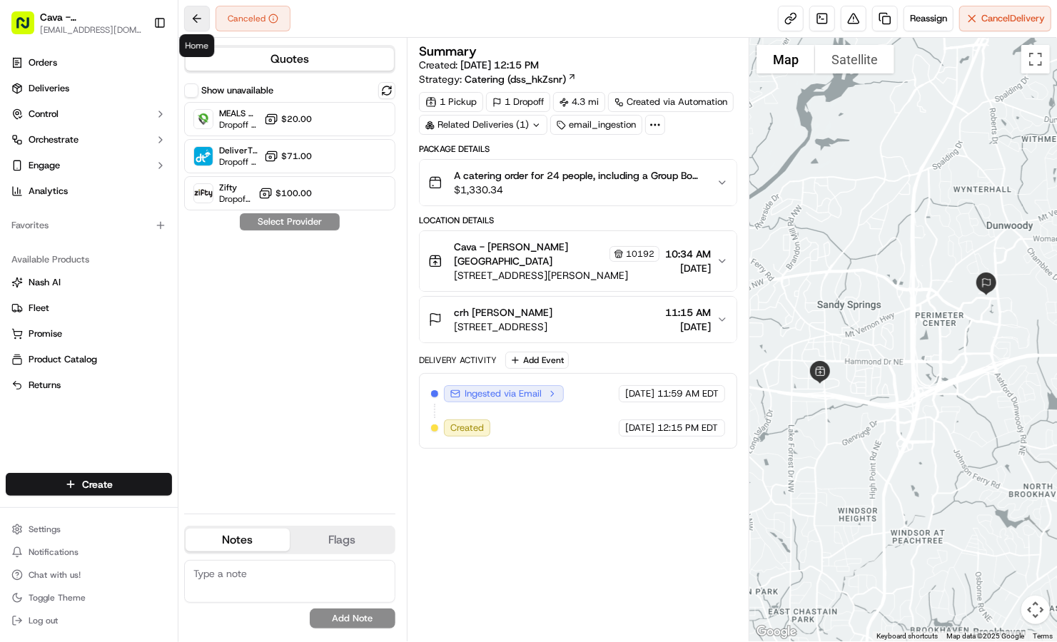
click at [199, 21] on button at bounding box center [197, 19] width 26 height 26
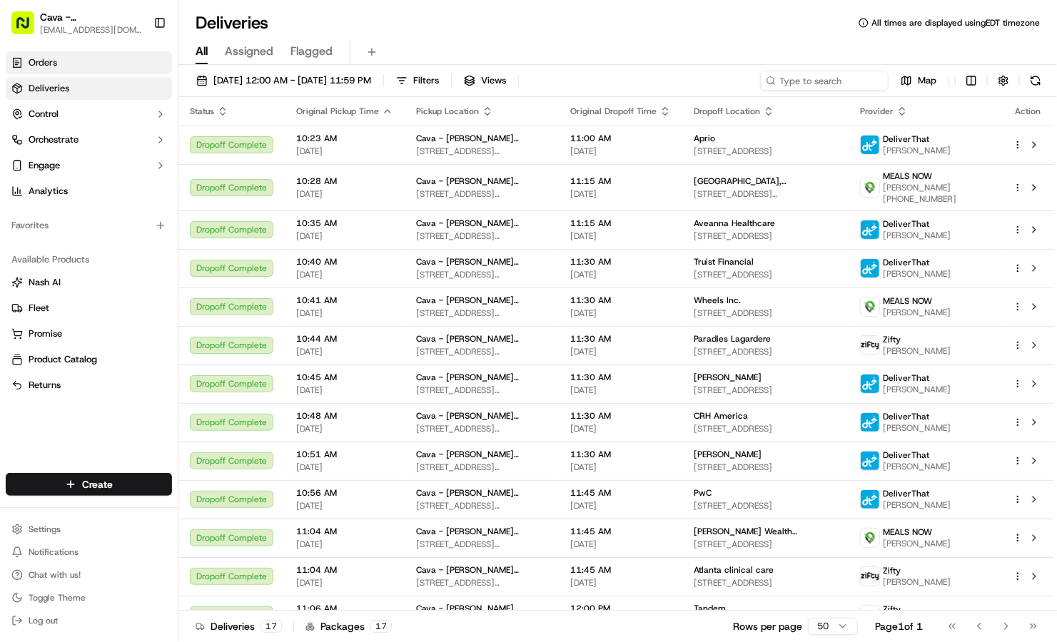
click at [85, 66] on link "Orders" at bounding box center [89, 62] width 166 height 23
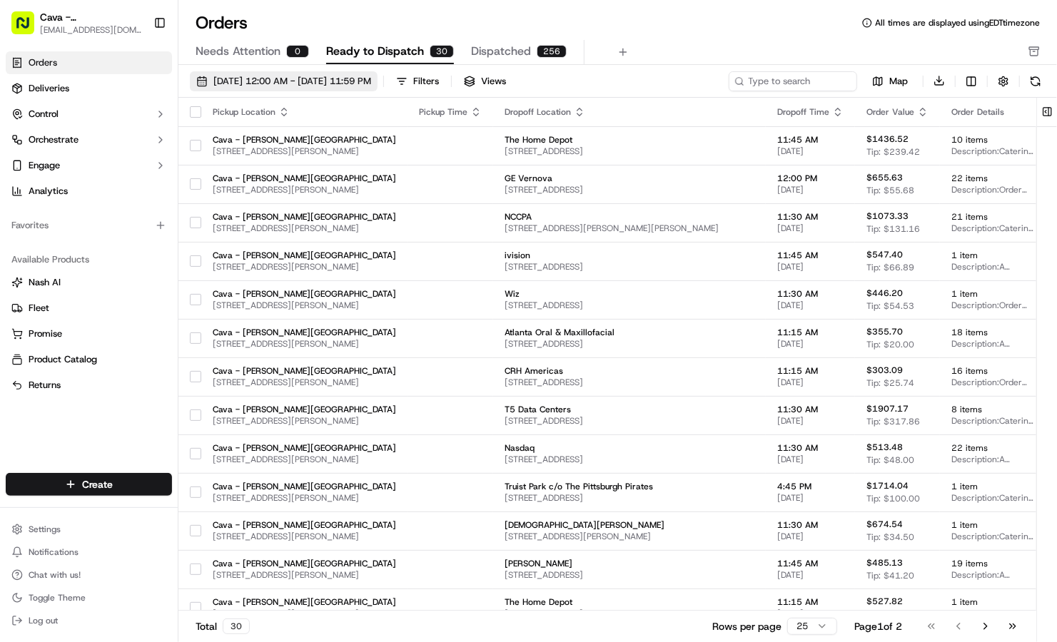
click at [294, 83] on span "09/01/2025 12:00 AM - 09/30/2025 11:59 PM" at bounding box center [292, 81] width 158 height 13
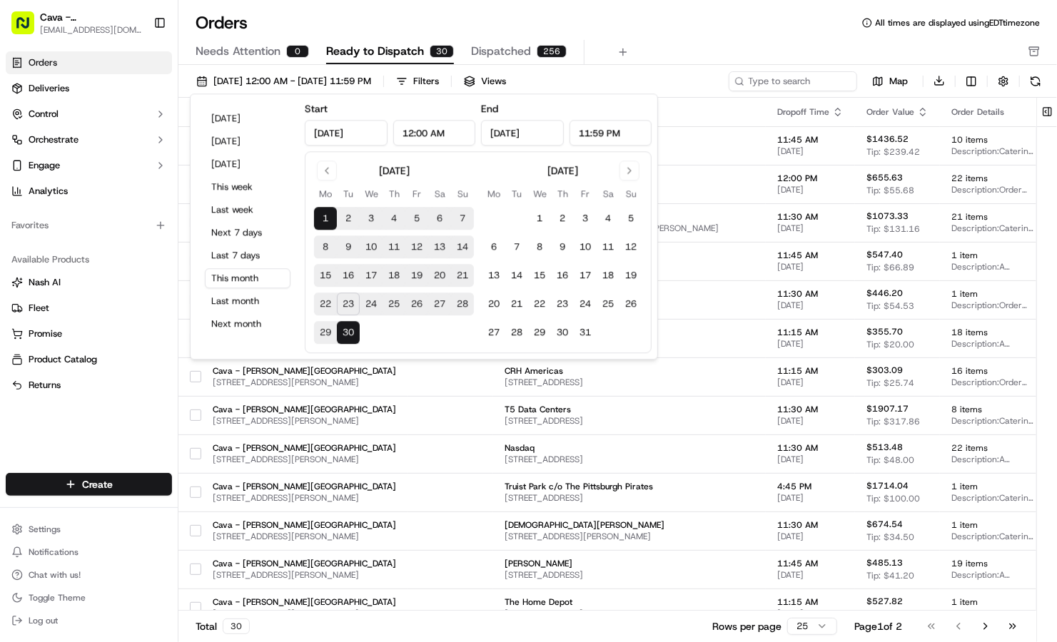
click at [370, 301] on button "24" at bounding box center [371, 304] width 23 height 23
type input "Sep 24, 2025"
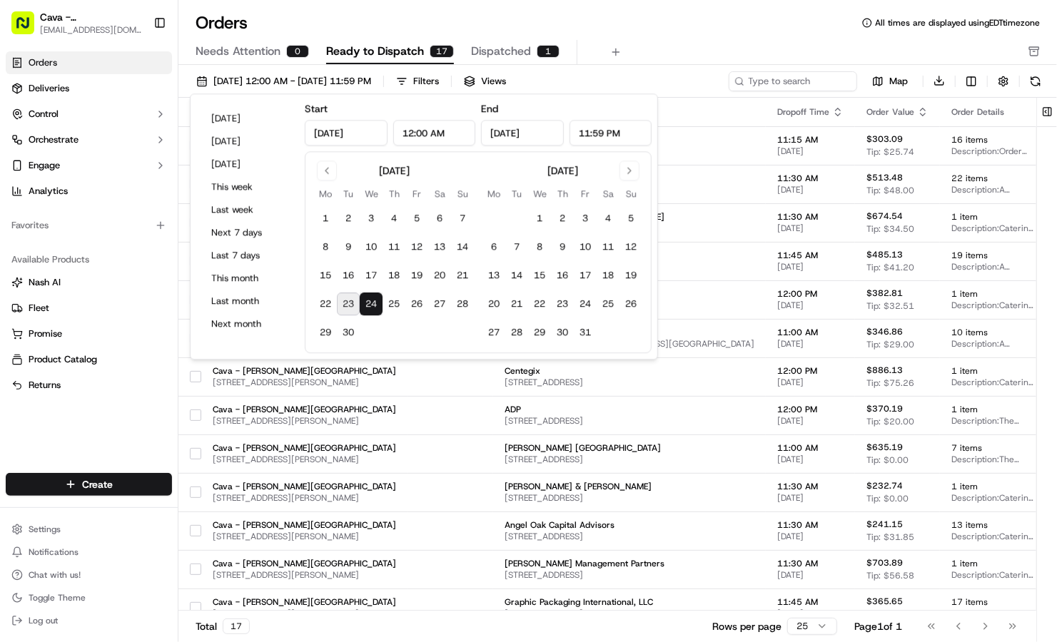
click at [642, 26] on div "Orders All times are displayed using EDT timezone" at bounding box center [617, 22] width 879 height 23
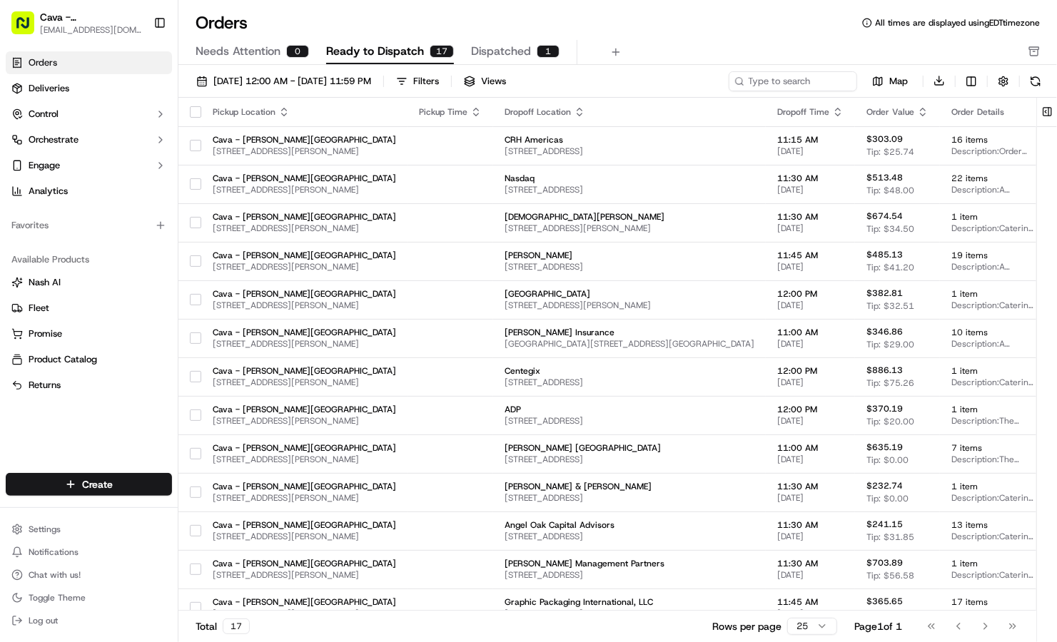
click at [490, 49] on span "Dispatched" at bounding box center [501, 51] width 60 height 17
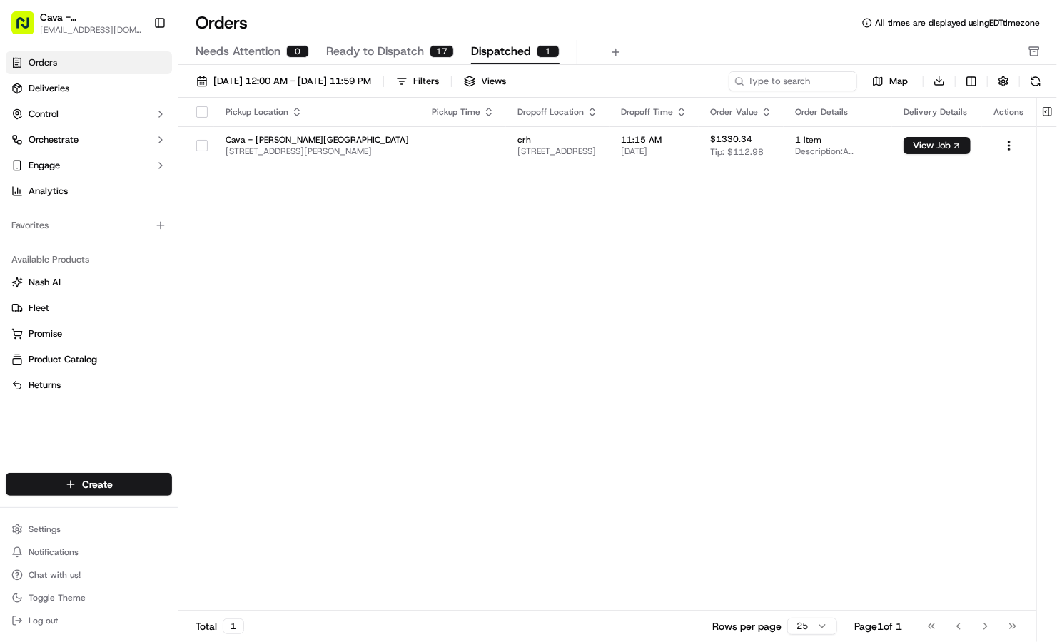
click at [398, 49] on span "Ready to Dispatch" at bounding box center [375, 51] width 98 height 17
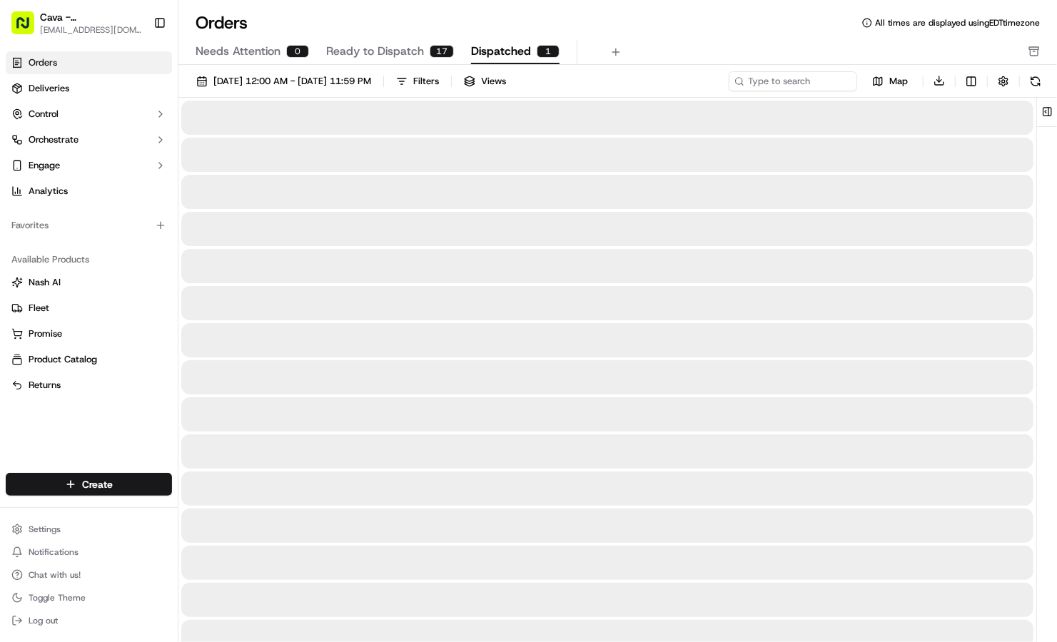
click at [472, 47] on span "Dispatched" at bounding box center [501, 51] width 60 height 17
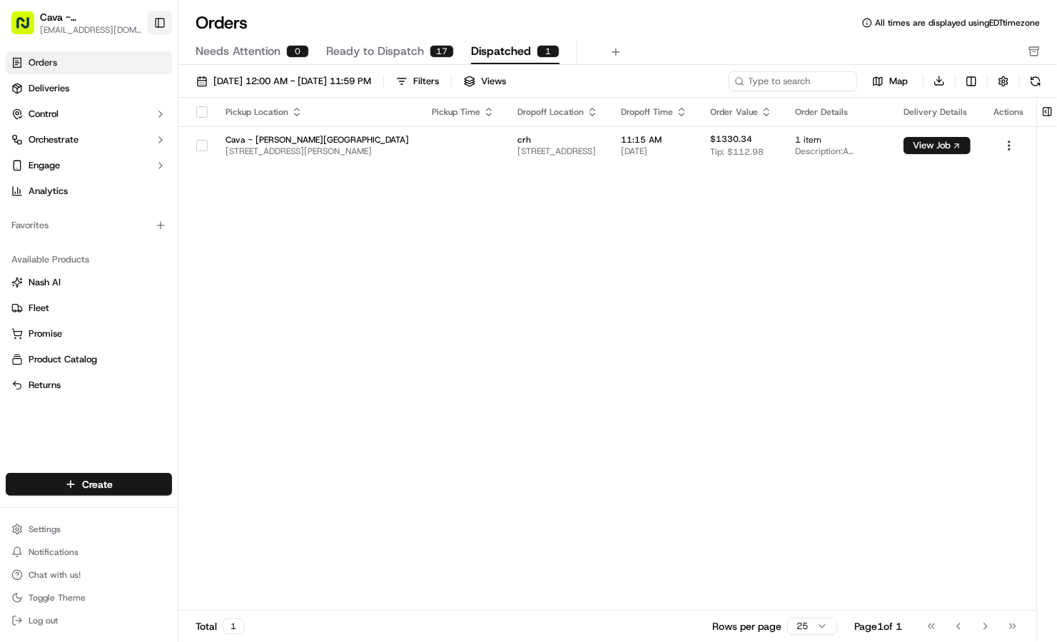
click at [161, 24] on button "Toggle Sidebar" at bounding box center [160, 23] width 24 height 24
